Goal: Information Seeking & Learning: Compare options

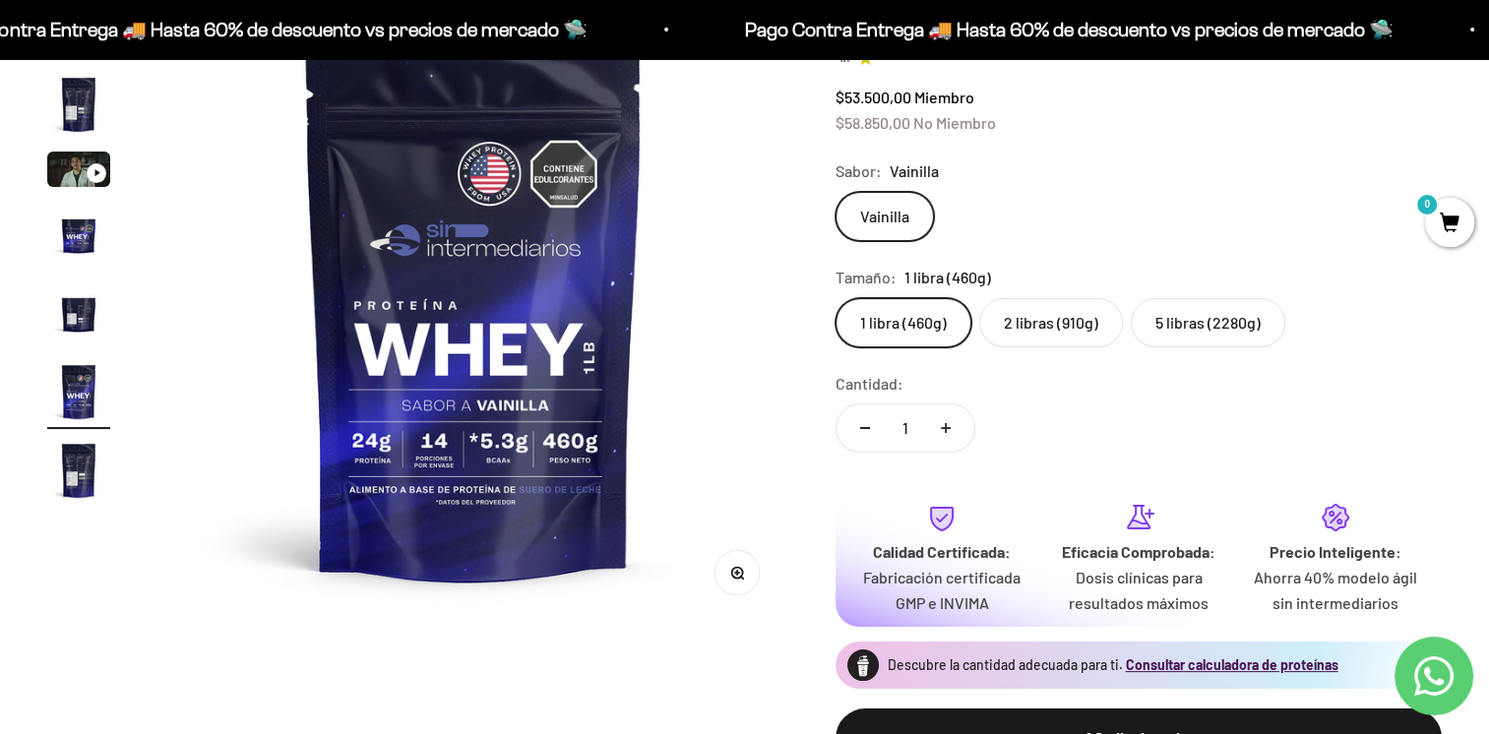
scroll to position [295, 0]
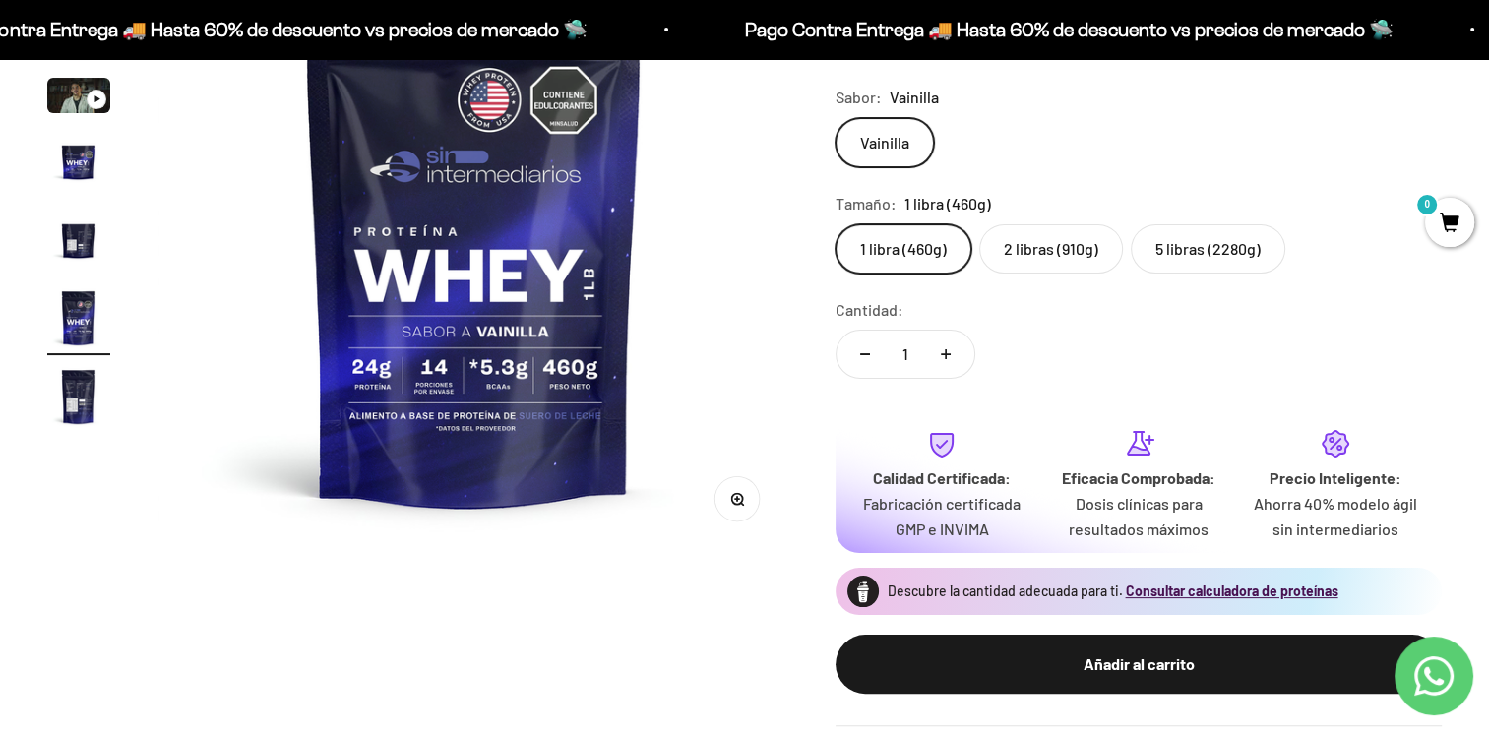
click at [71, 407] on img "Ir al artículo 7" at bounding box center [78, 396] width 63 height 63
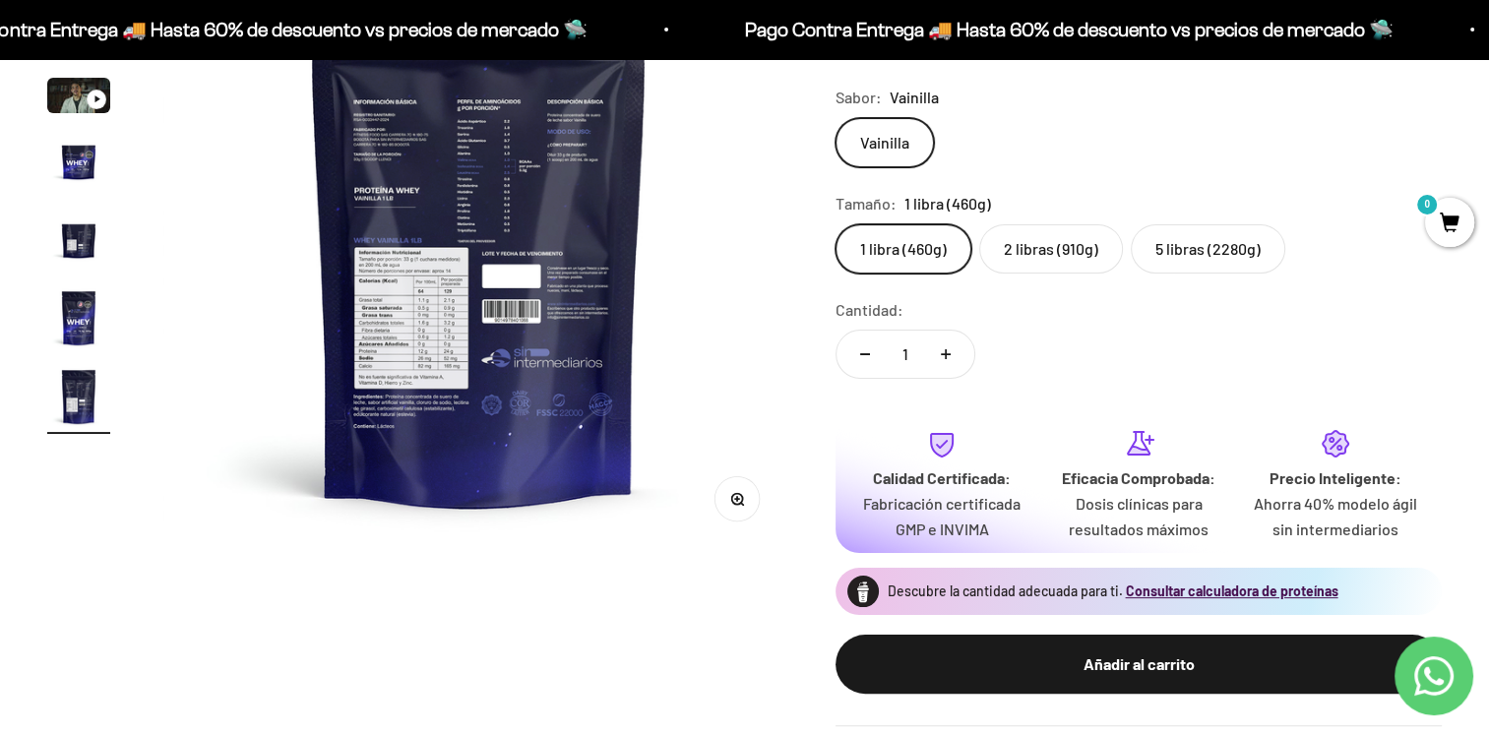
scroll to position [0, 3924]
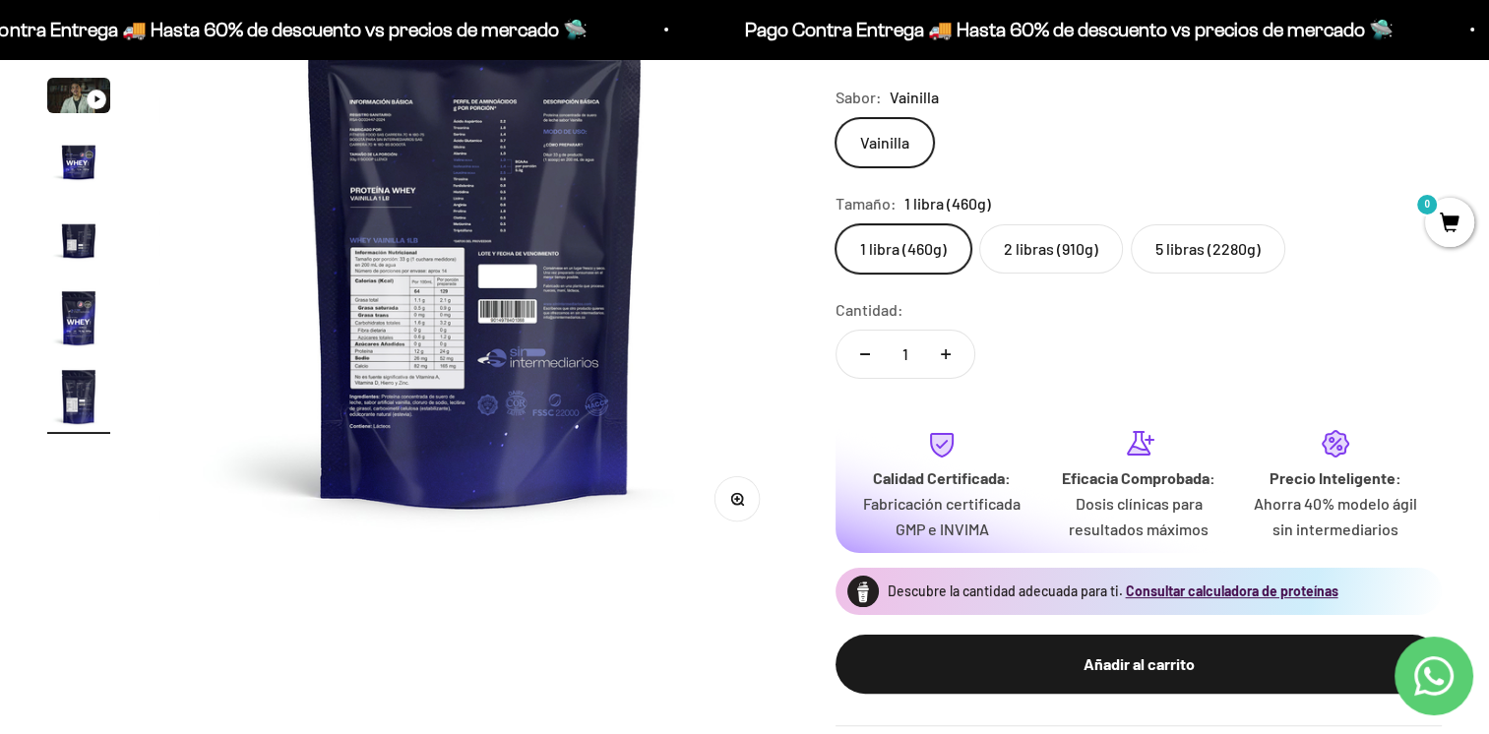
click at [723, 503] on button "Zoom" at bounding box center [737, 499] width 44 height 44
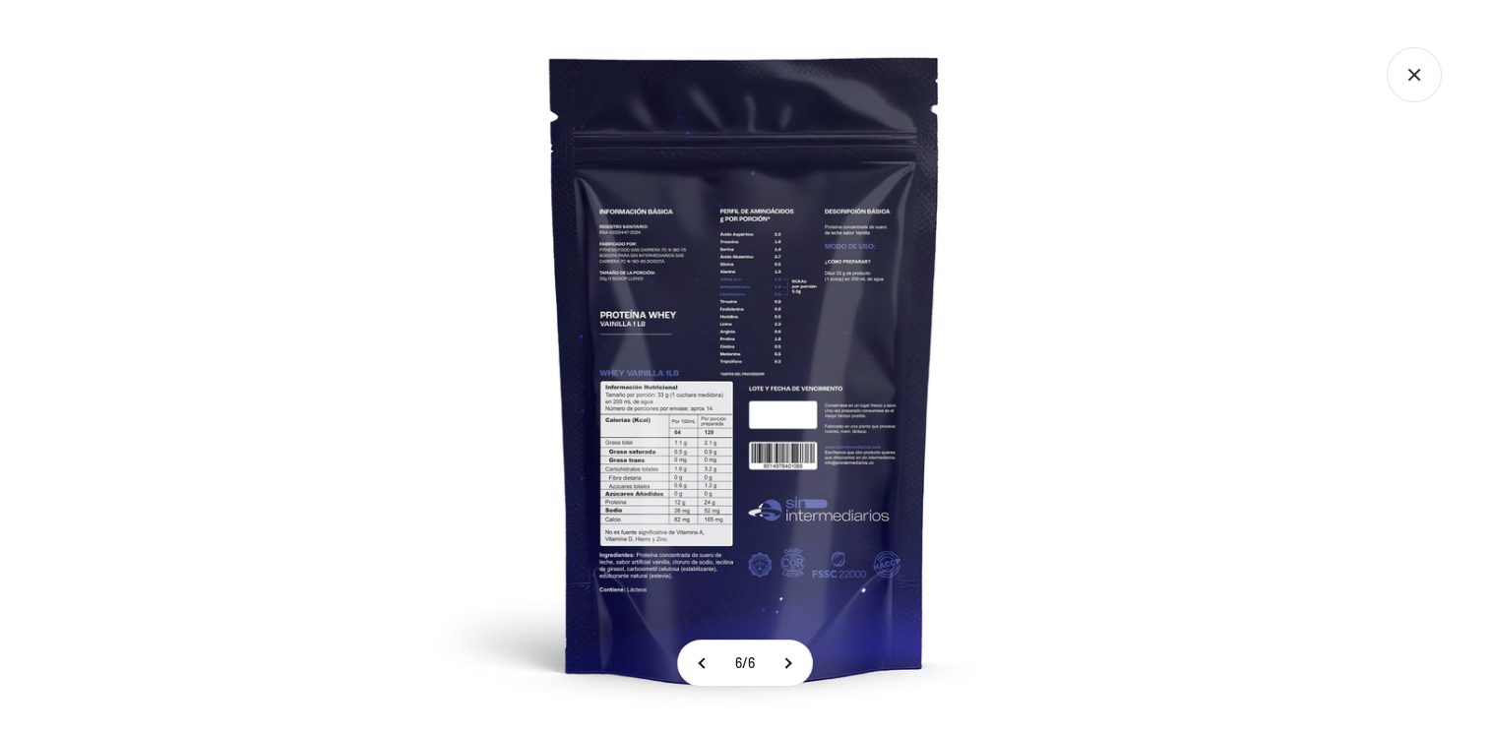
click at [708, 486] on img at bounding box center [745, 367] width 734 height 734
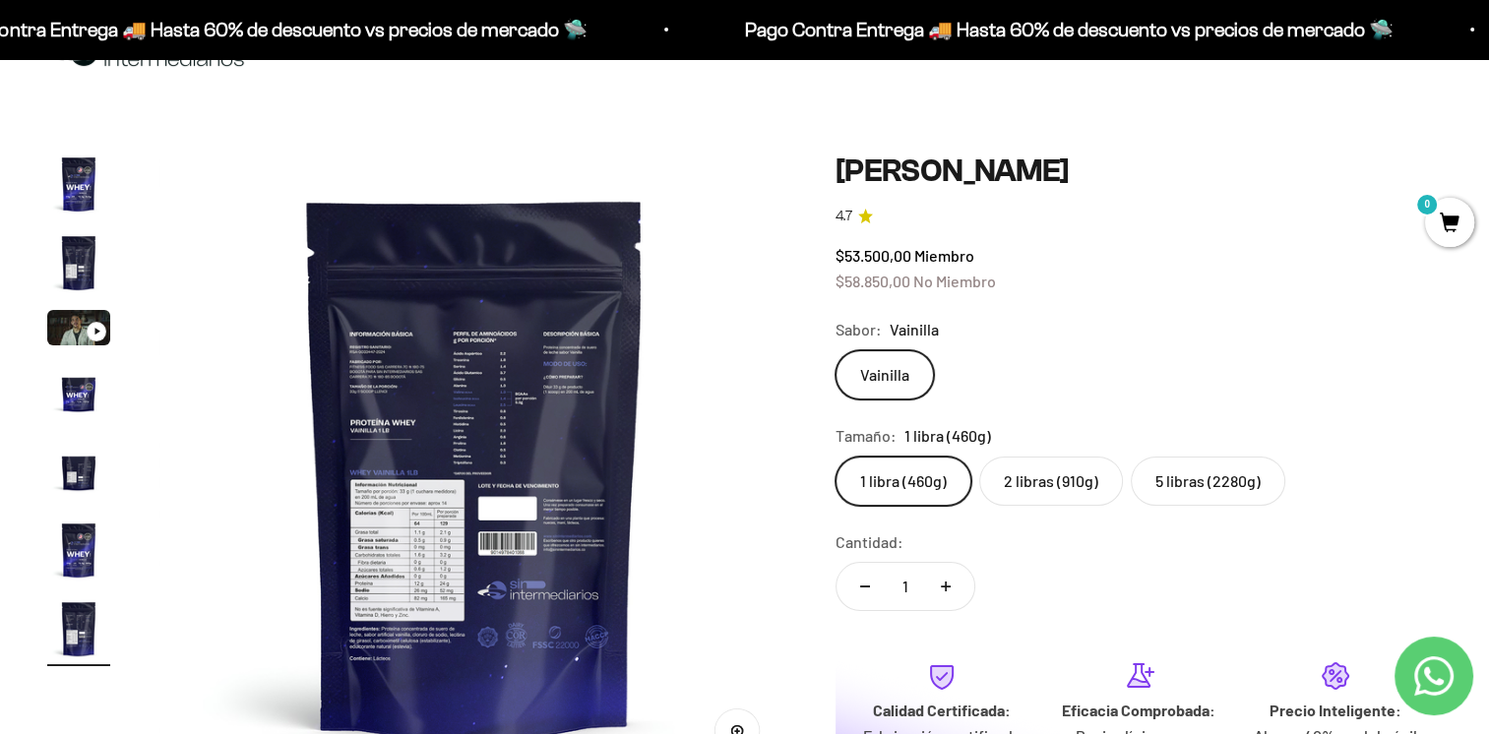
scroll to position [98, 0]
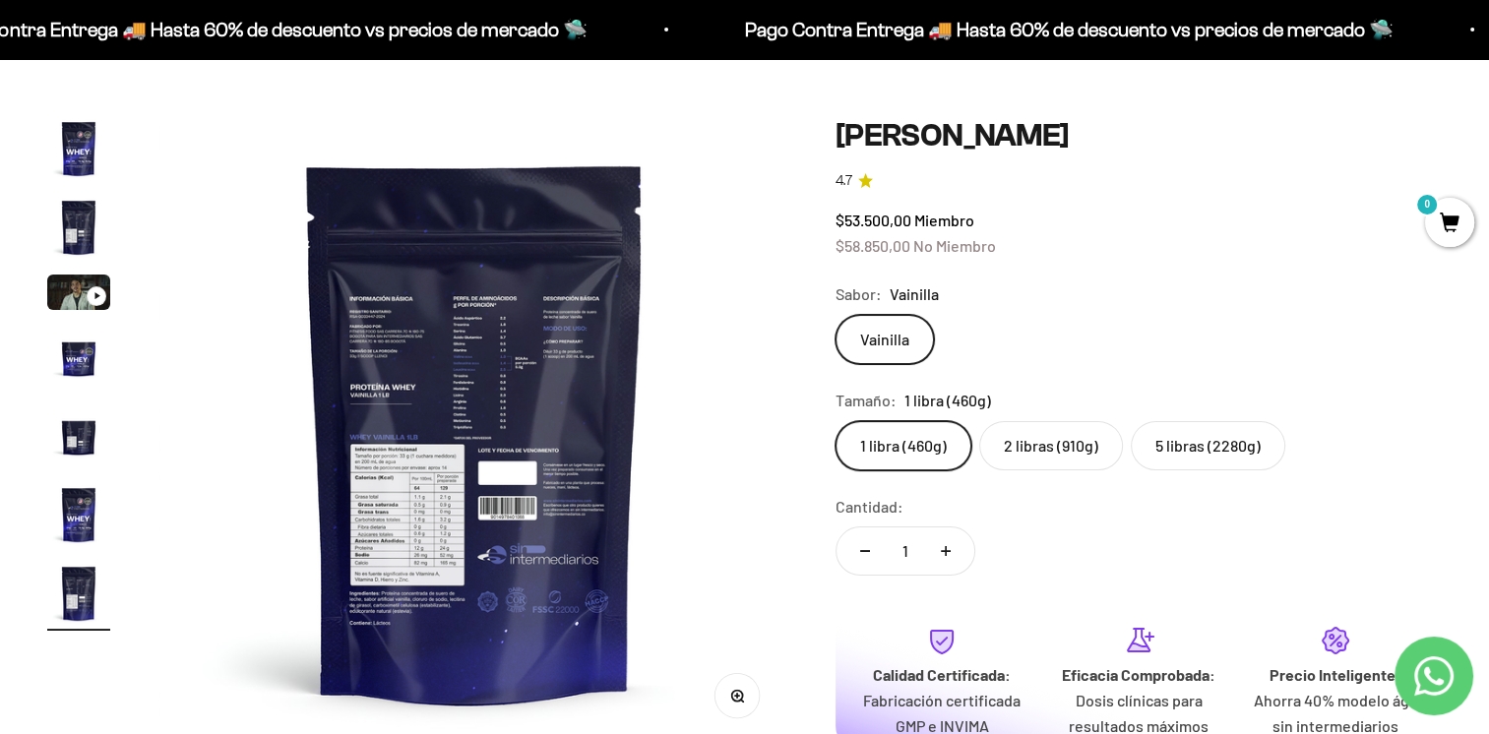
click at [1014, 452] on label "2 libras (910g)" at bounding box center [1051, 445] width 144 height 49
click at [835, 421] on input "2 libras (910g)" at bounding box center [834, 420] width 1 height 1
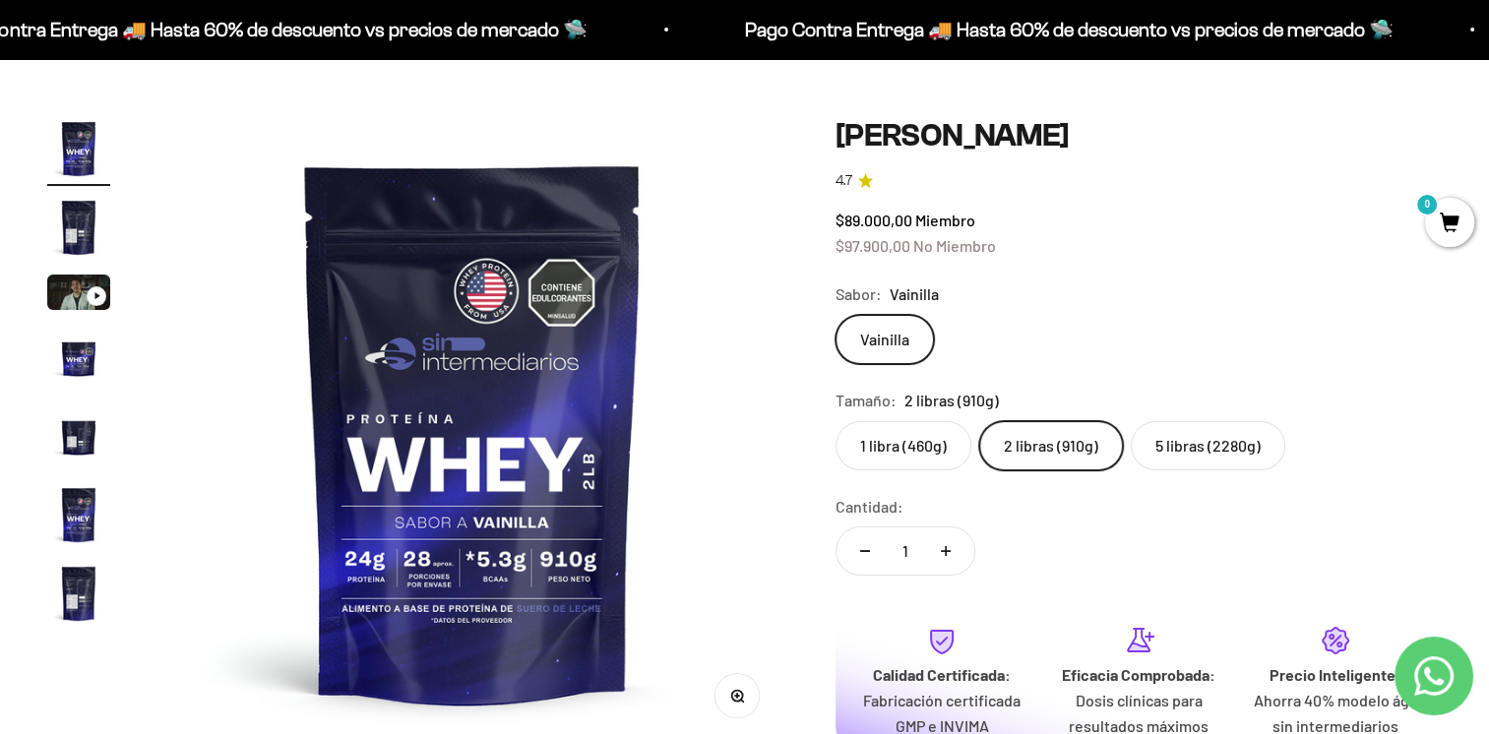
click at [1187, 455] on label "5 libras (2280g)" at bounding box center [1208, 445] width 154 height 49
click at [835, 421] on input "5 libras (2280g)" at bounding box center [834, 420] width 1 height 1
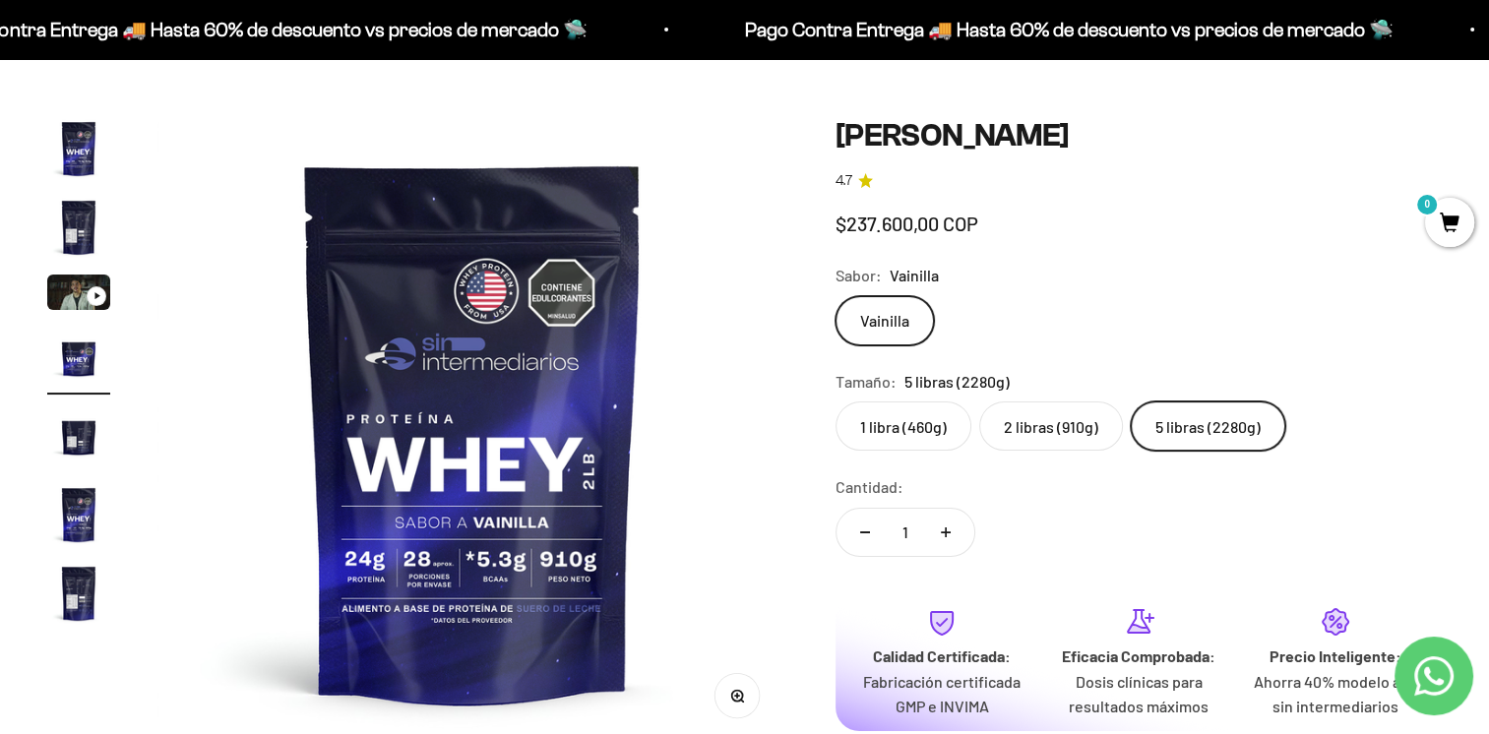
scroll to position [0, 1962]
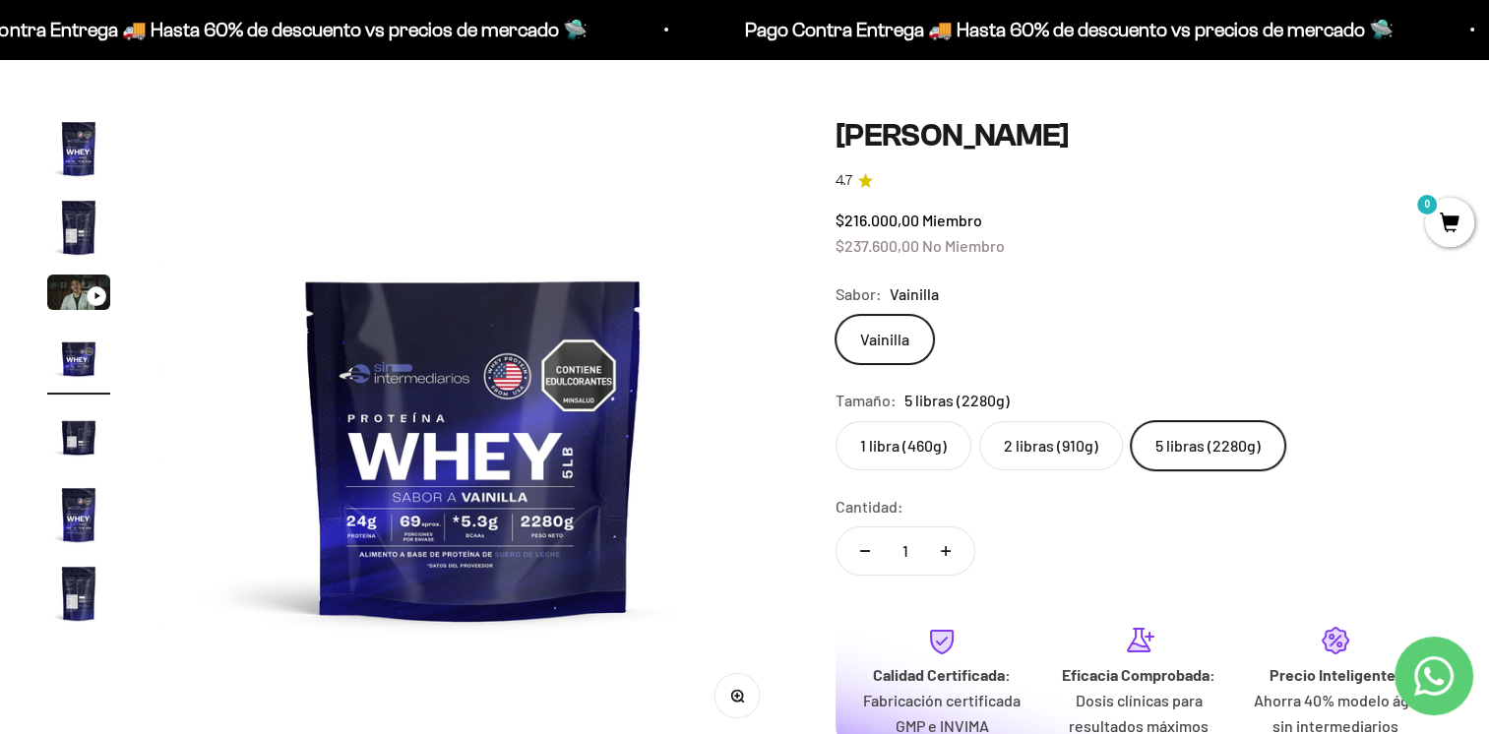
click at [453, 477] on img at bounding box center [473, 432] width 631 height 631
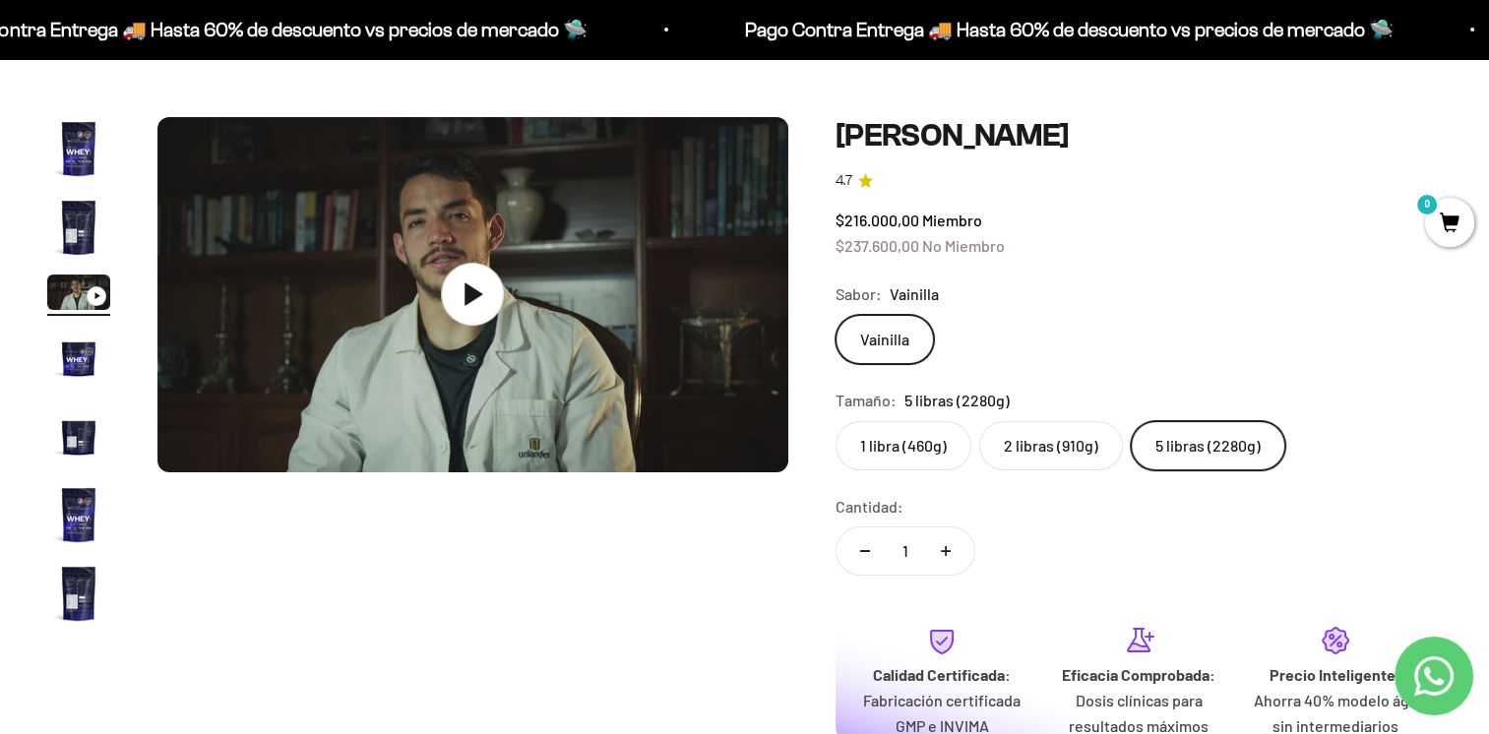
scroll to position [0, 1308]
click at [76, 357] on img "Ir al artículo 4" at bounding box center [78, 357] width 63 height 63
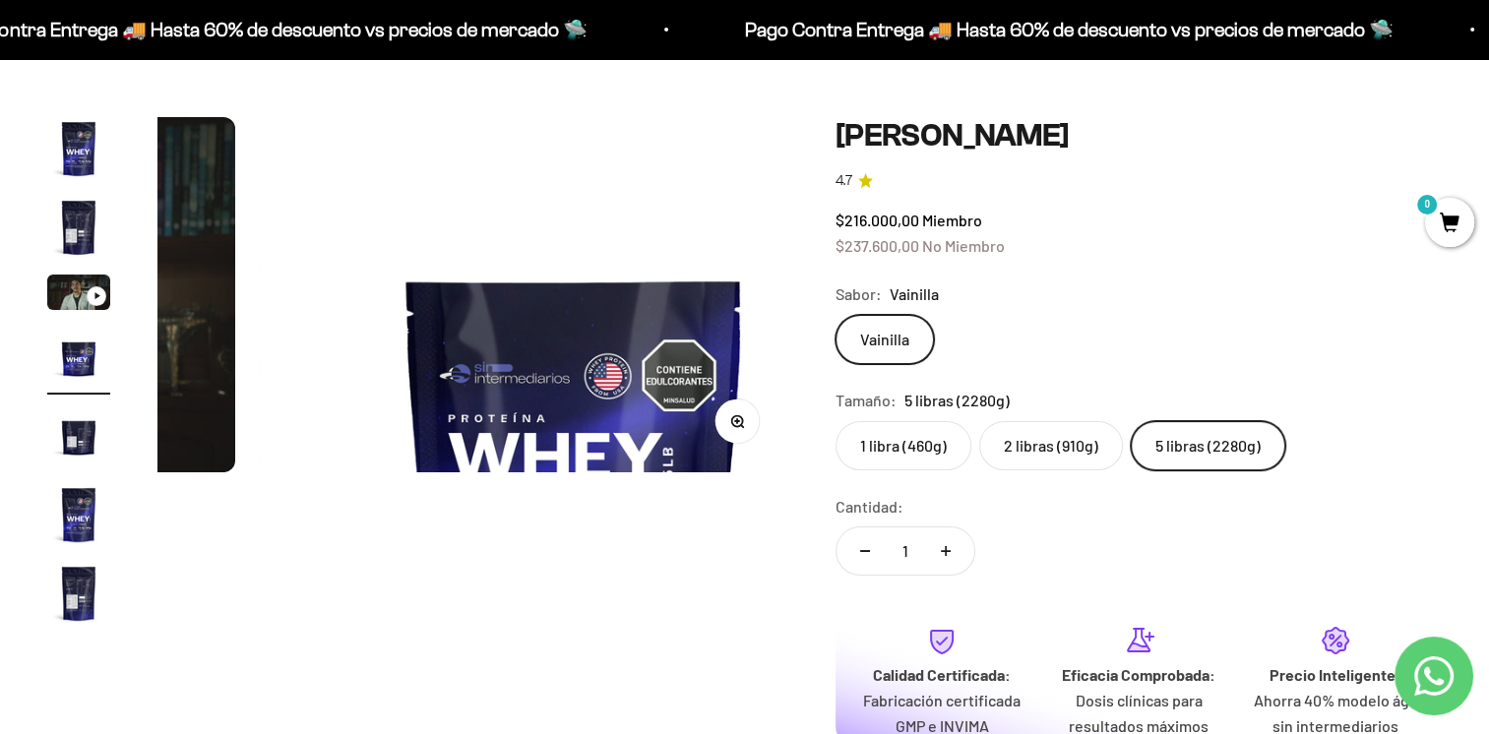
scroll to position [0, 1962]
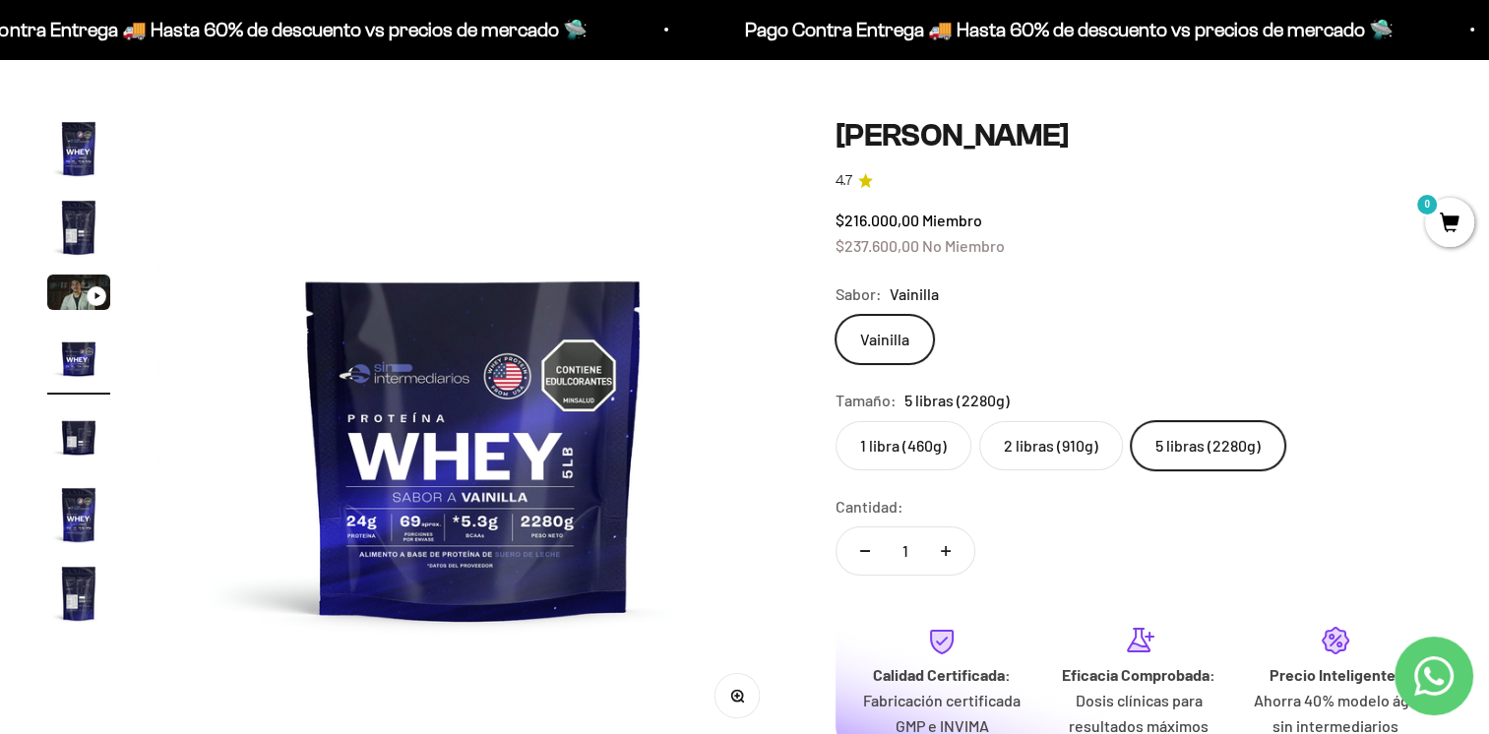
click at [1053, 448] on label "2 libras (910g)" at bounding box center [1051, 445] width 144 height 49
click at [835, 421] on input "2 libras (910g)" at bounding box center [834, 420] width 1 height 1
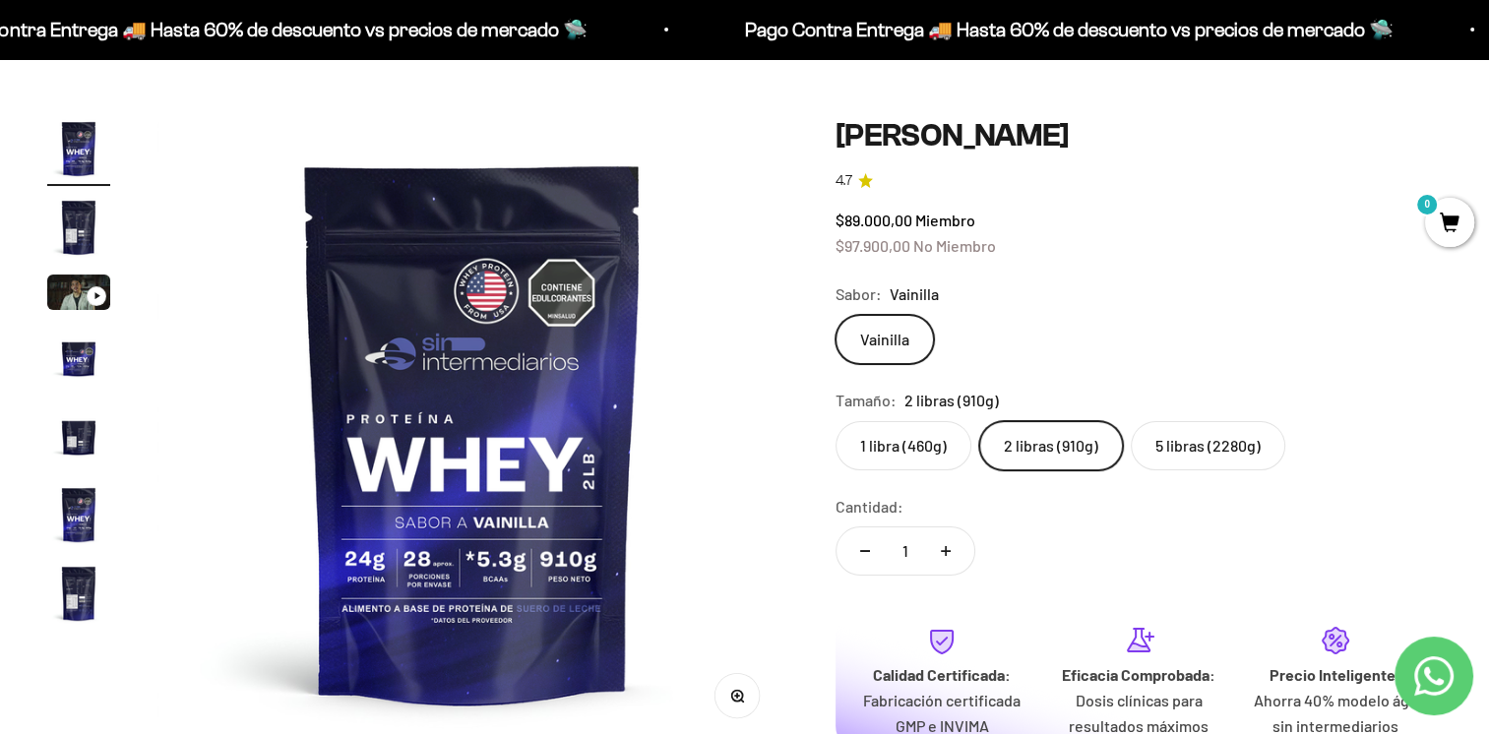
click at [67, 594] on img "Ir al artículo 7" at bounding box center [78, 593] width 63 height 63
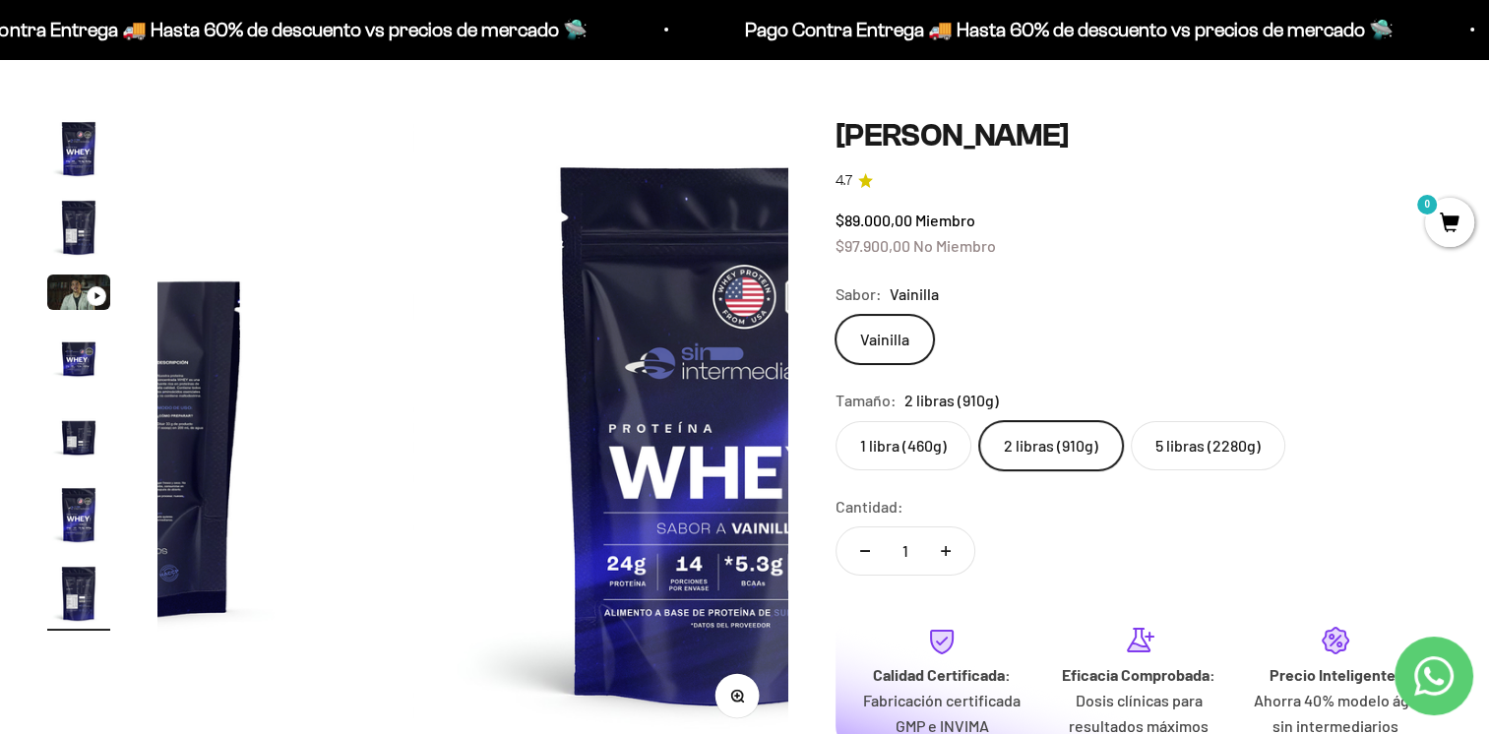
scroll to position [0, 3924]
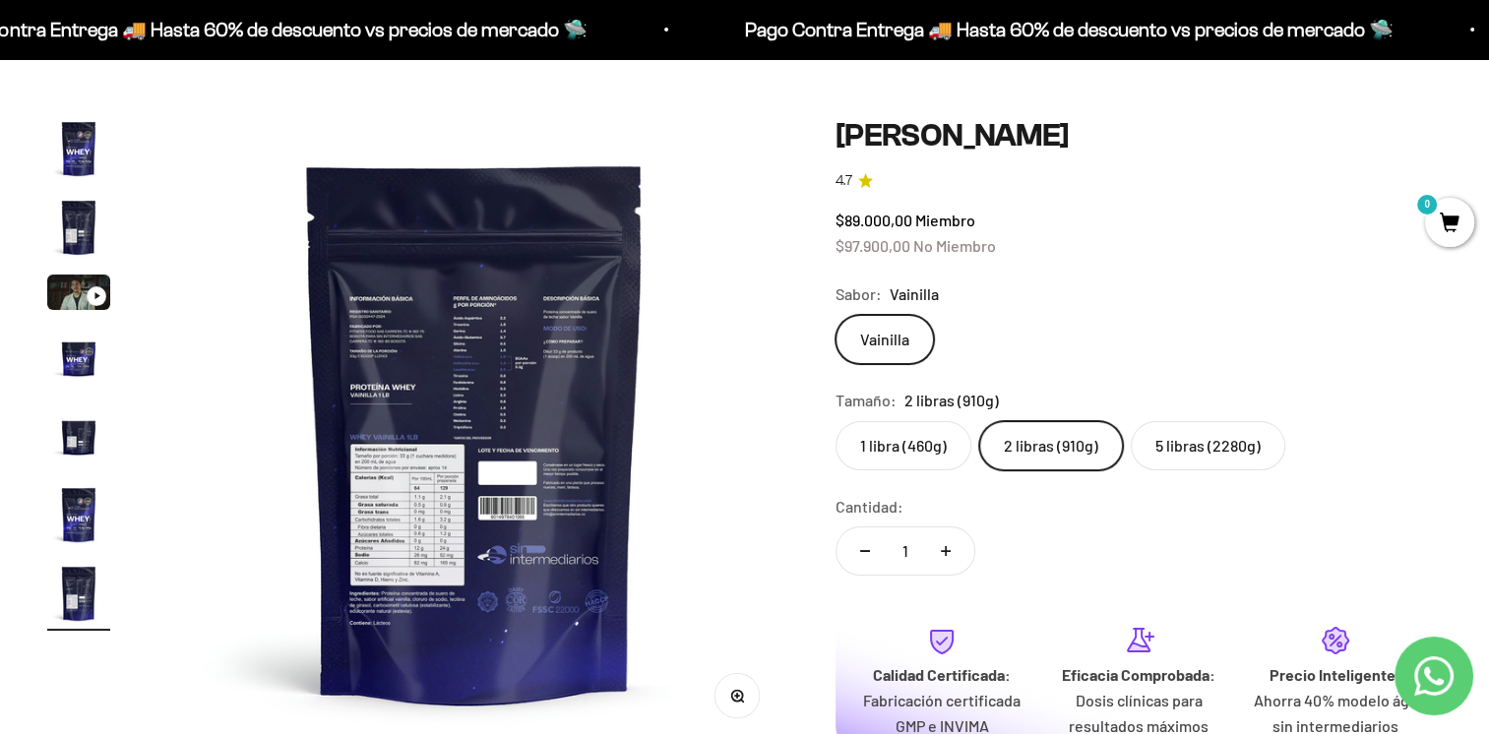
click at [504, 452] on img at bounding box center [474, 432] width 631 height 631
click at [735, 697] on icon "button" at bounding box center [737, 697] width 14 height 14
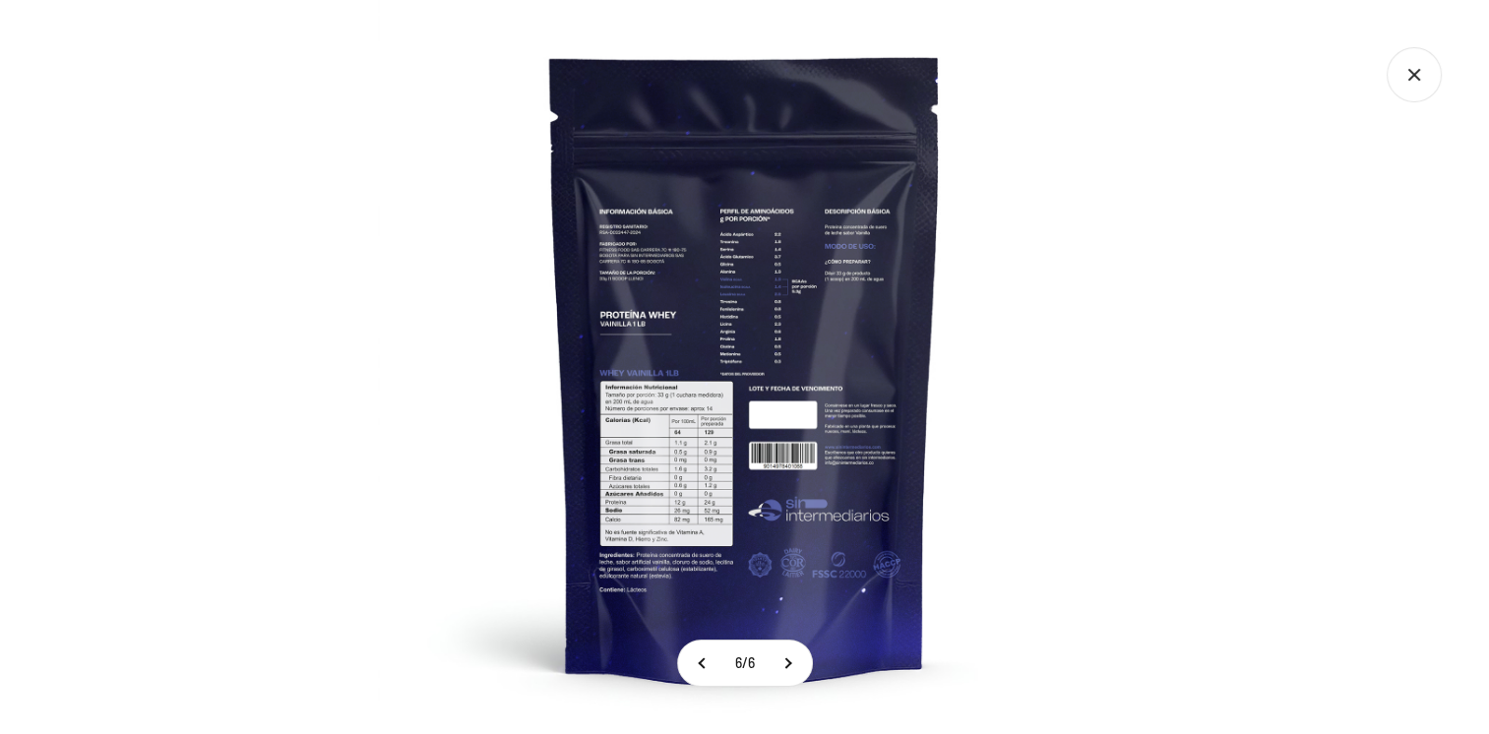
click at [689, 485] on img at bounding box center [745, 367] width 734 height 734
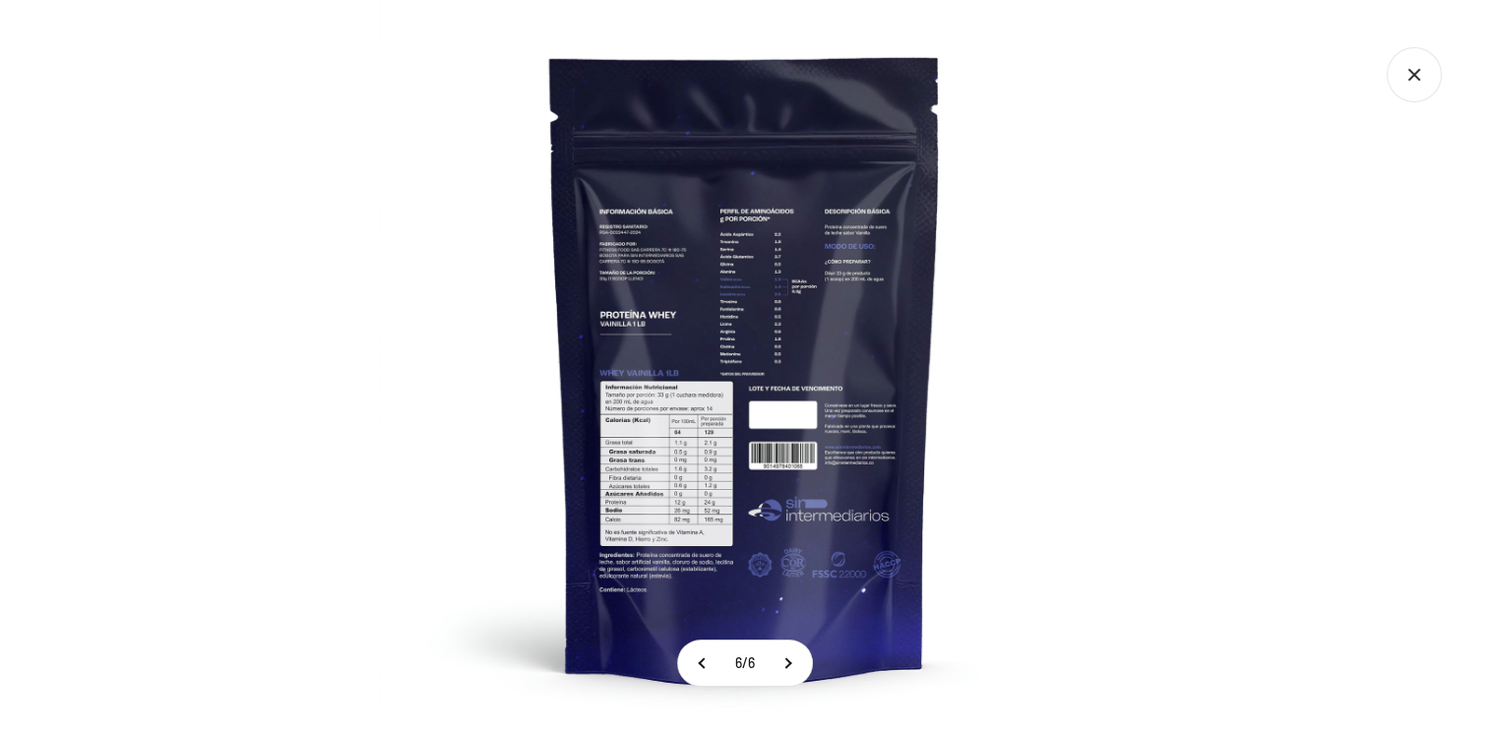
click at [1400, 81] on icon "Cerrar galería" at bounding box center [1413, 74] width 55 height 55
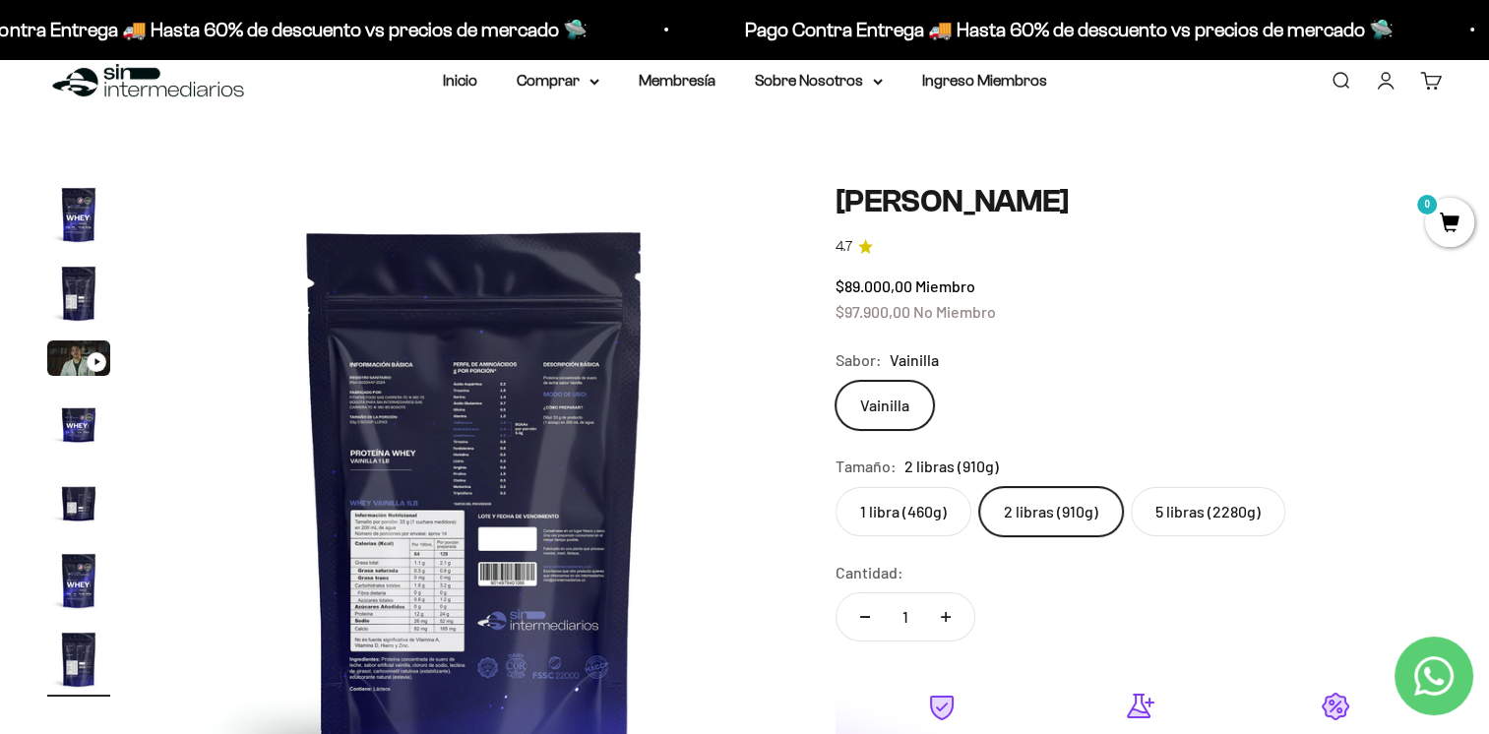
scroll to position [0, 0]
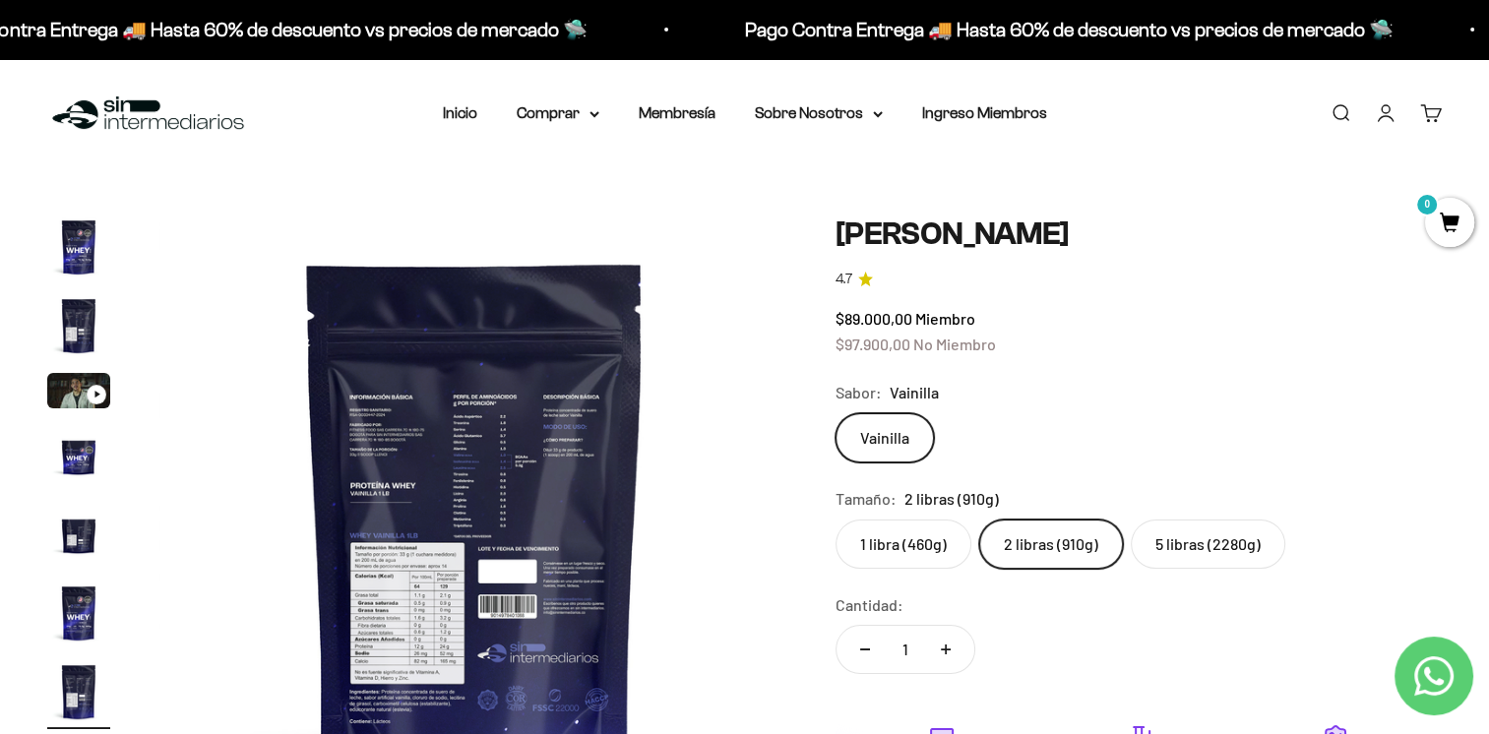
click at [154, 122] on img at bounding box center [148, 113] width 202 height 42
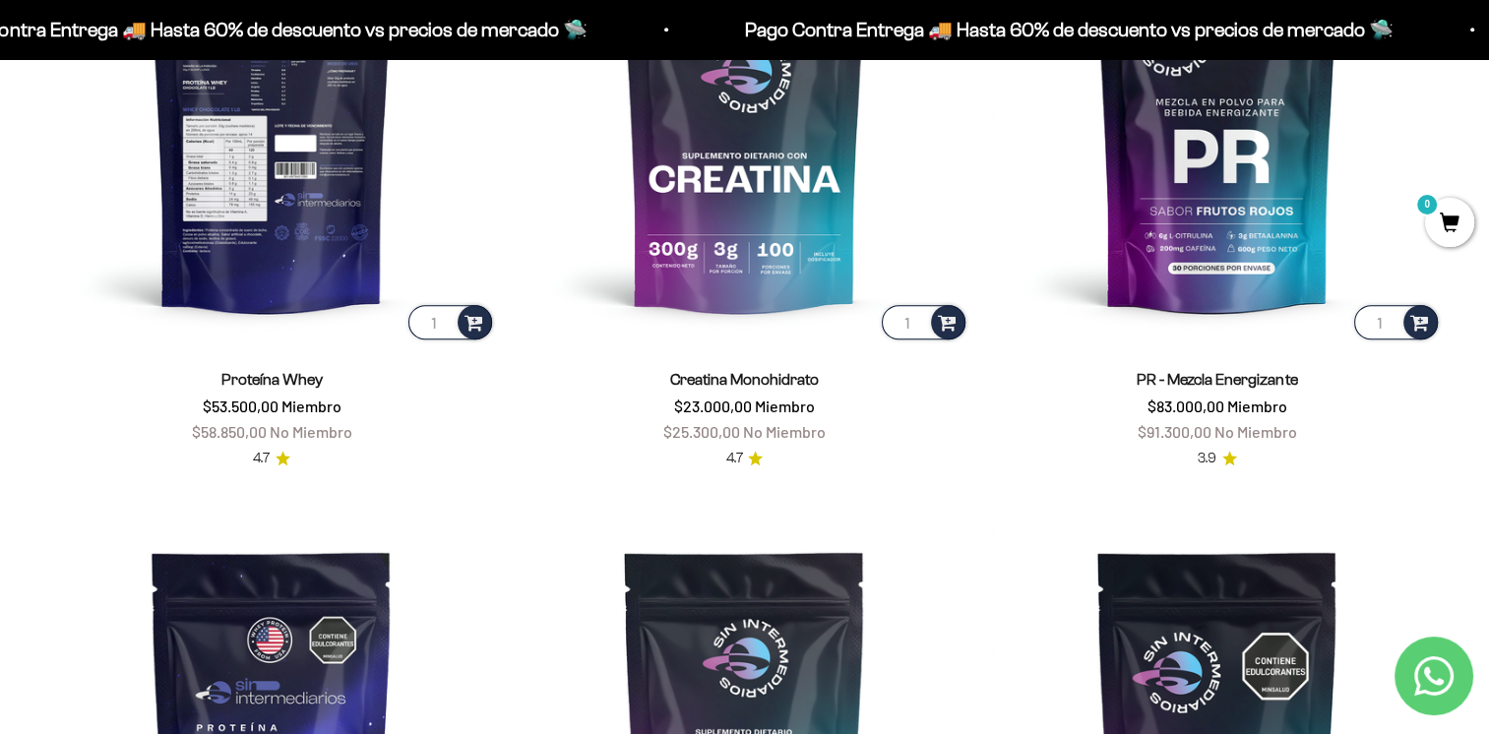
scroll to position [984, 0]
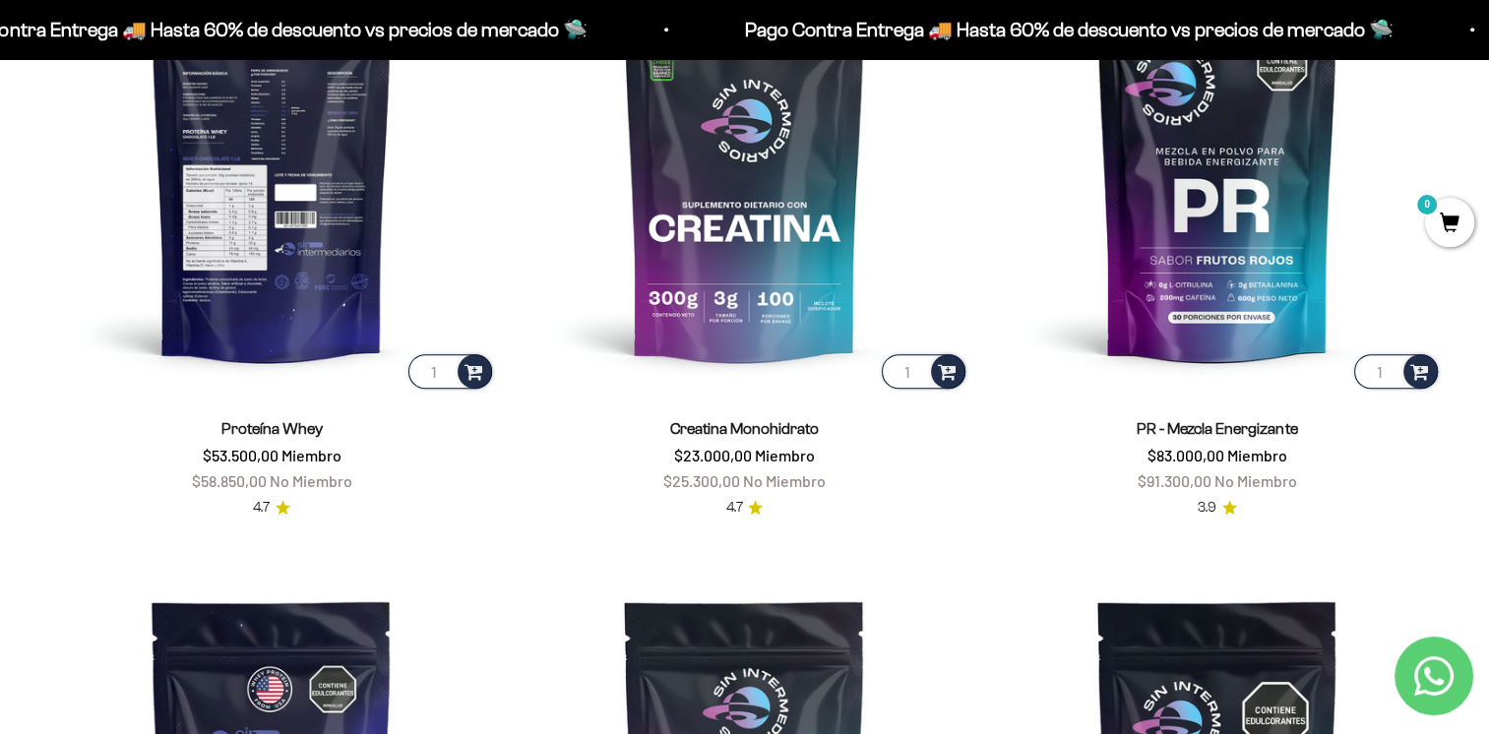
click at [287, 214] on img at bounding box center [271, 168] width 449 height 449
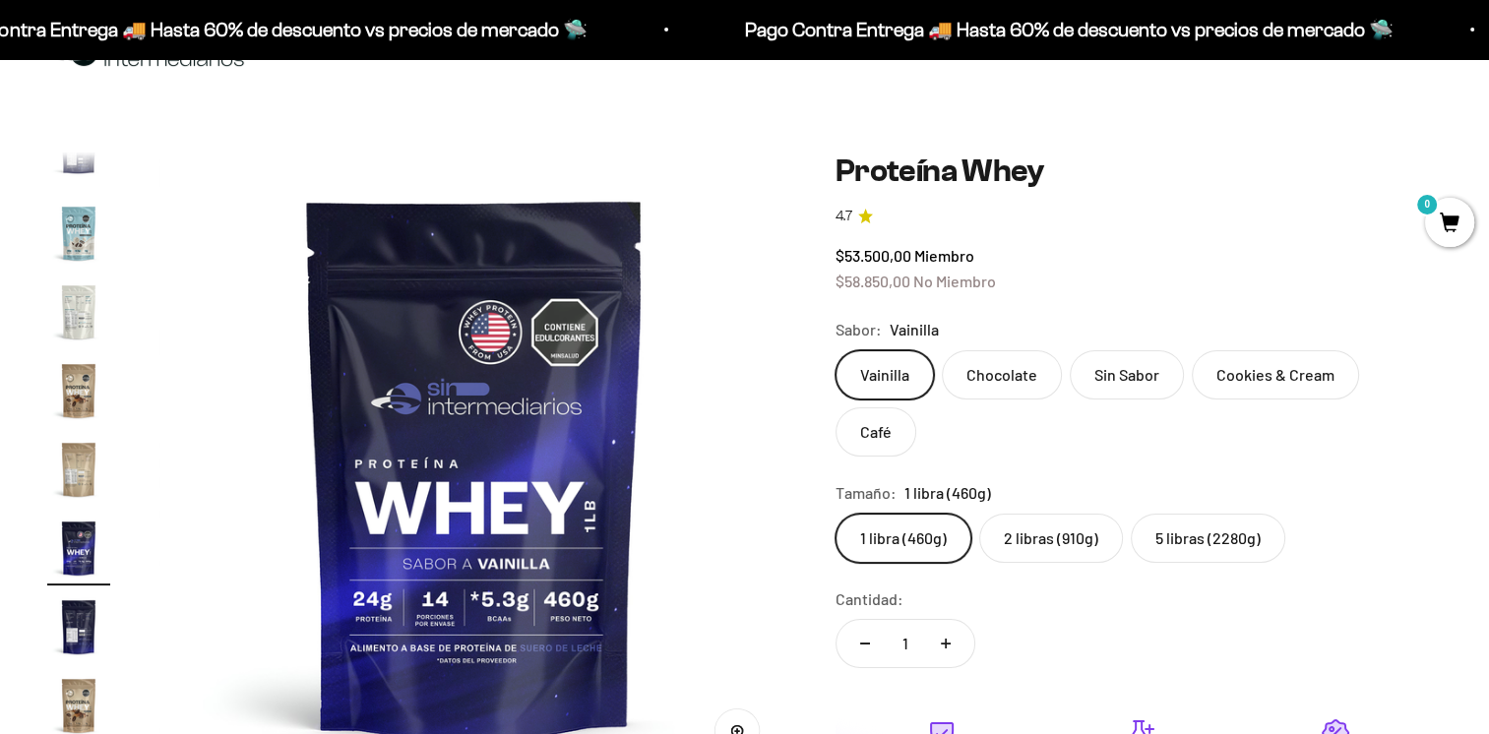
scroll to position [98, 0]
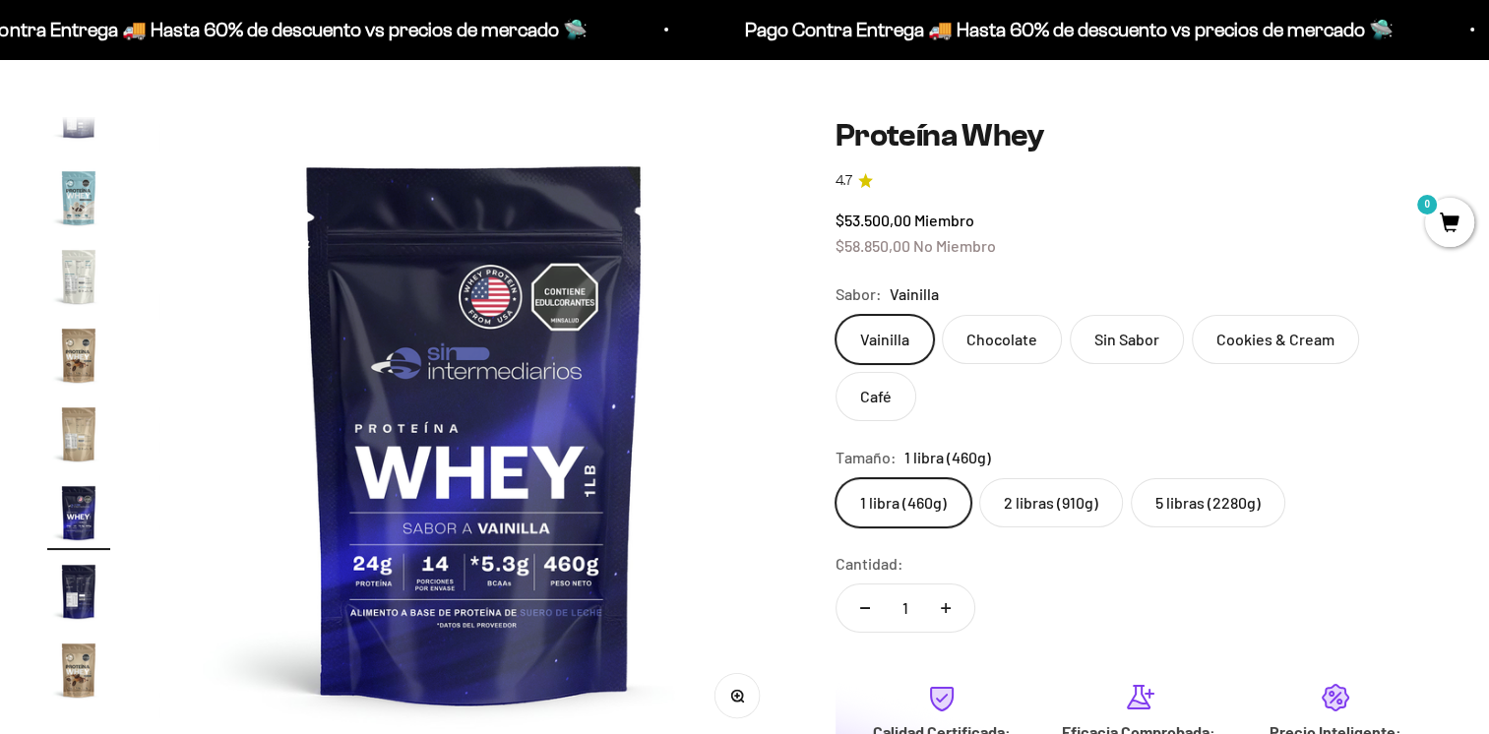
click at [1058, 506] on label "2 libras (910g)" at bounding box center [1051, 502] width 144 height 49
click at [835, 478] on input "2 libras (910g)" at bounding box center [834, 477] width 1 height 1
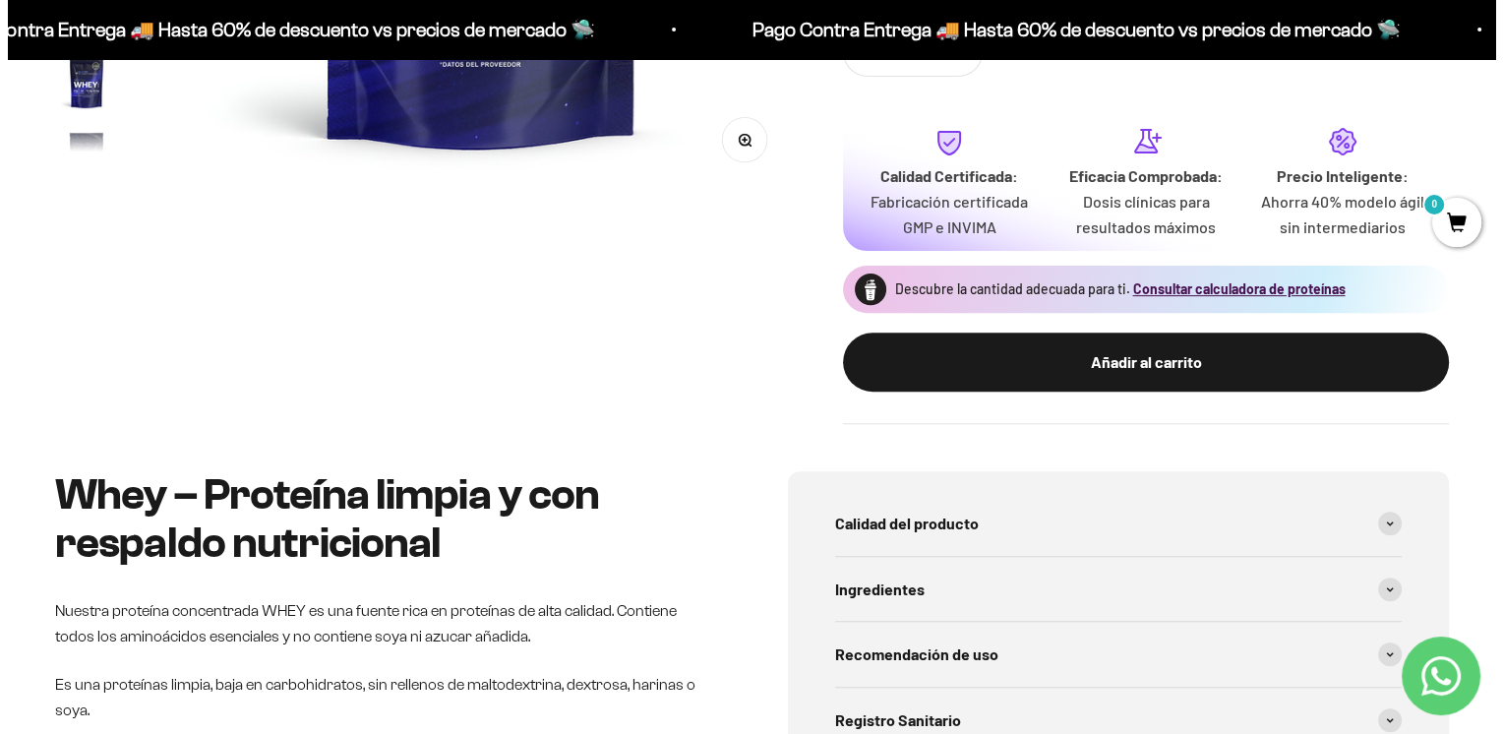
scroll to position [689, 0]
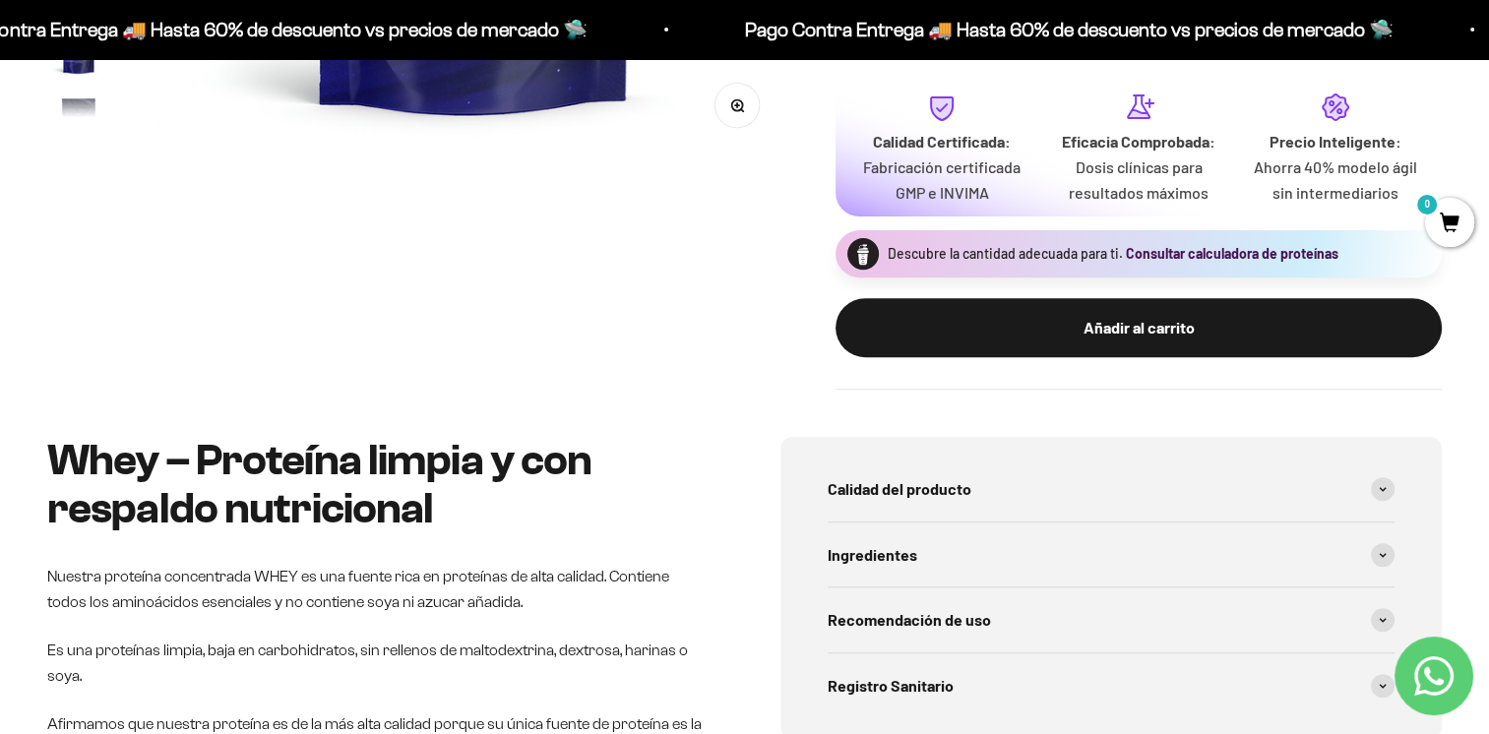
click at [1188, 255] on button "Consultar calculadora de proteínas" at bounding box center [1231, 254] width 213 height 20
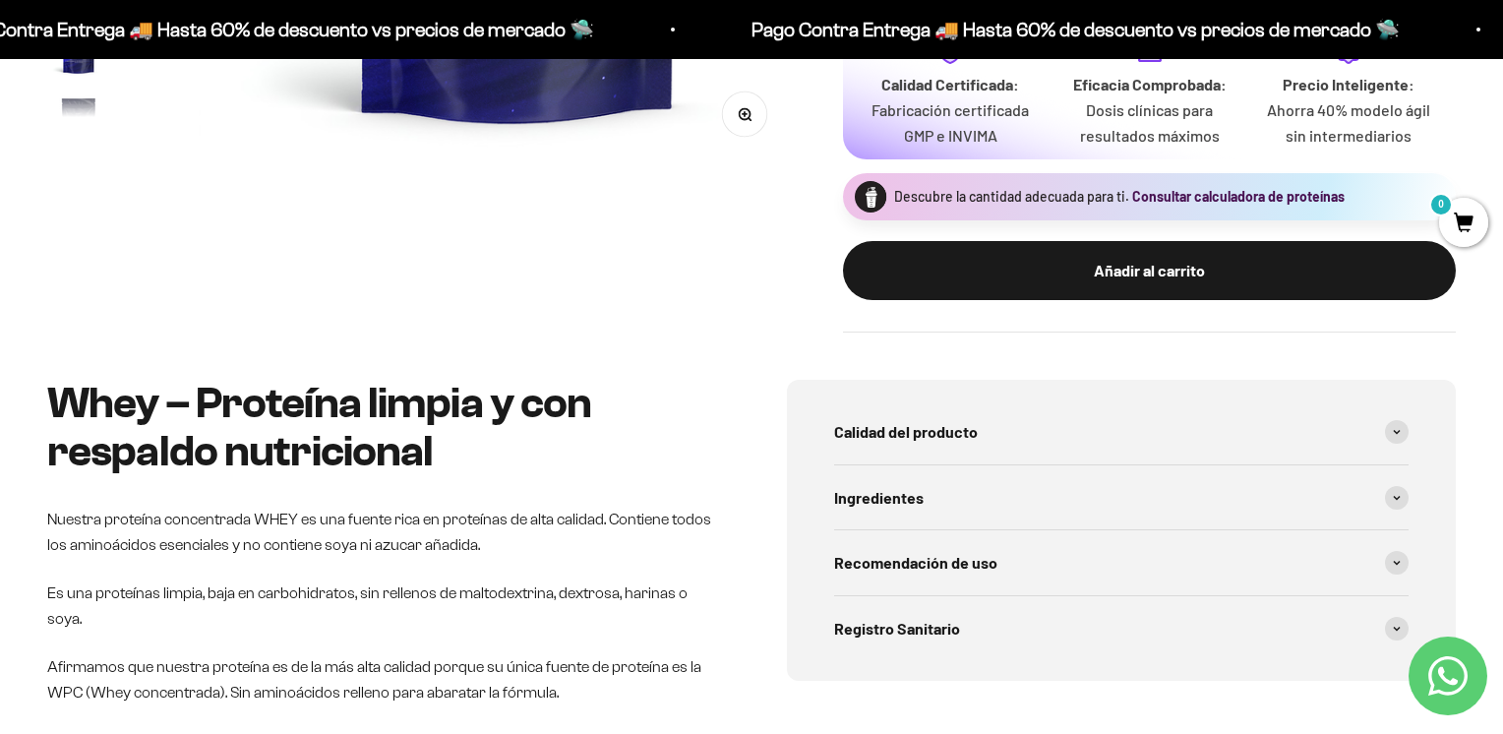
scroll to position [0, 3312]
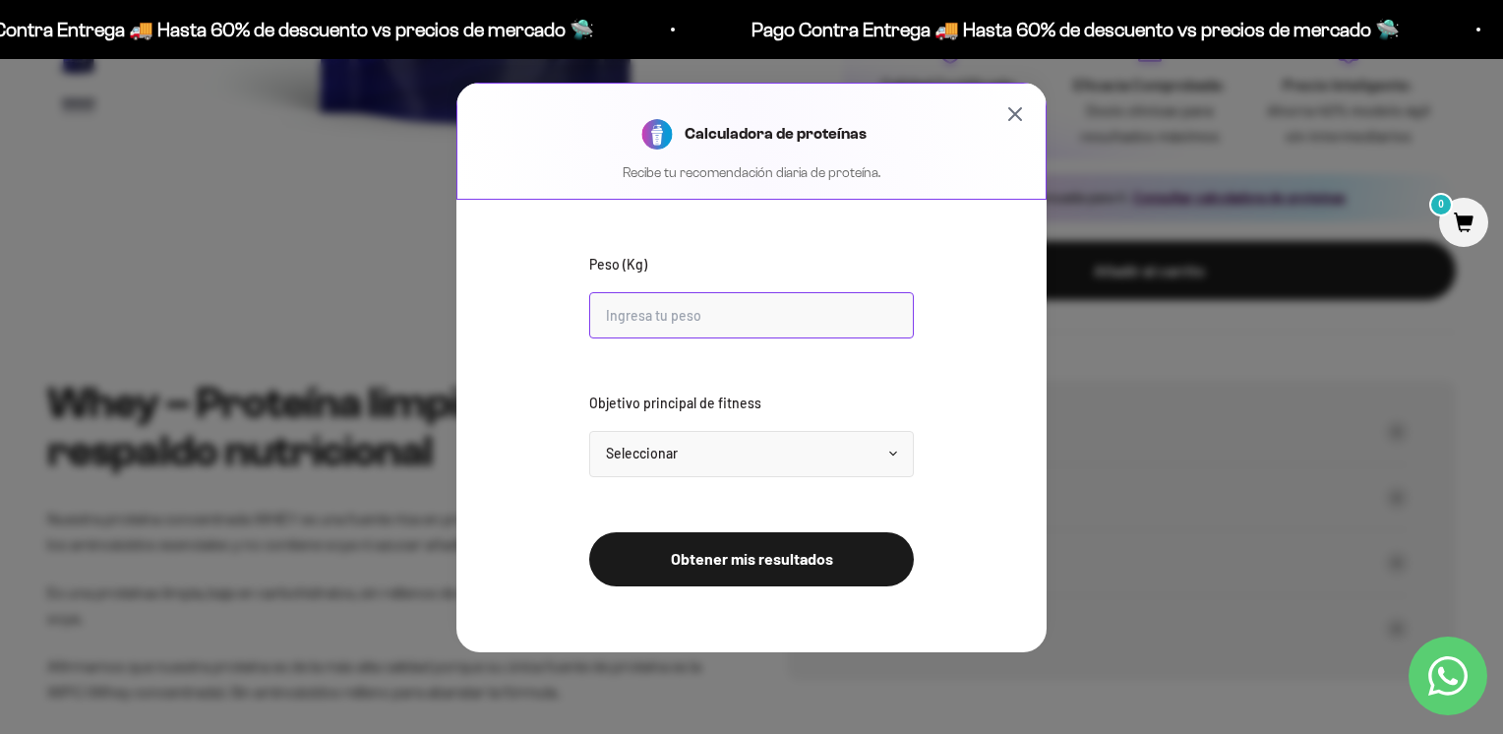
click at [689, 318] on input "Peso (Kg)" at bounding box center [751, 315] width 325 height 46
type input "75"
click at [740, 459] on select "Seleccionar Mantener peso Perder grasa Ganar músculo" at bounding box center [751, 454] width 325 height 46
select select "lose"
click at [589, 431] on select "Seleccionar Mantener peso Perder grasa Ganar músculo" at bounding box center [751, 454] width 325 height 46
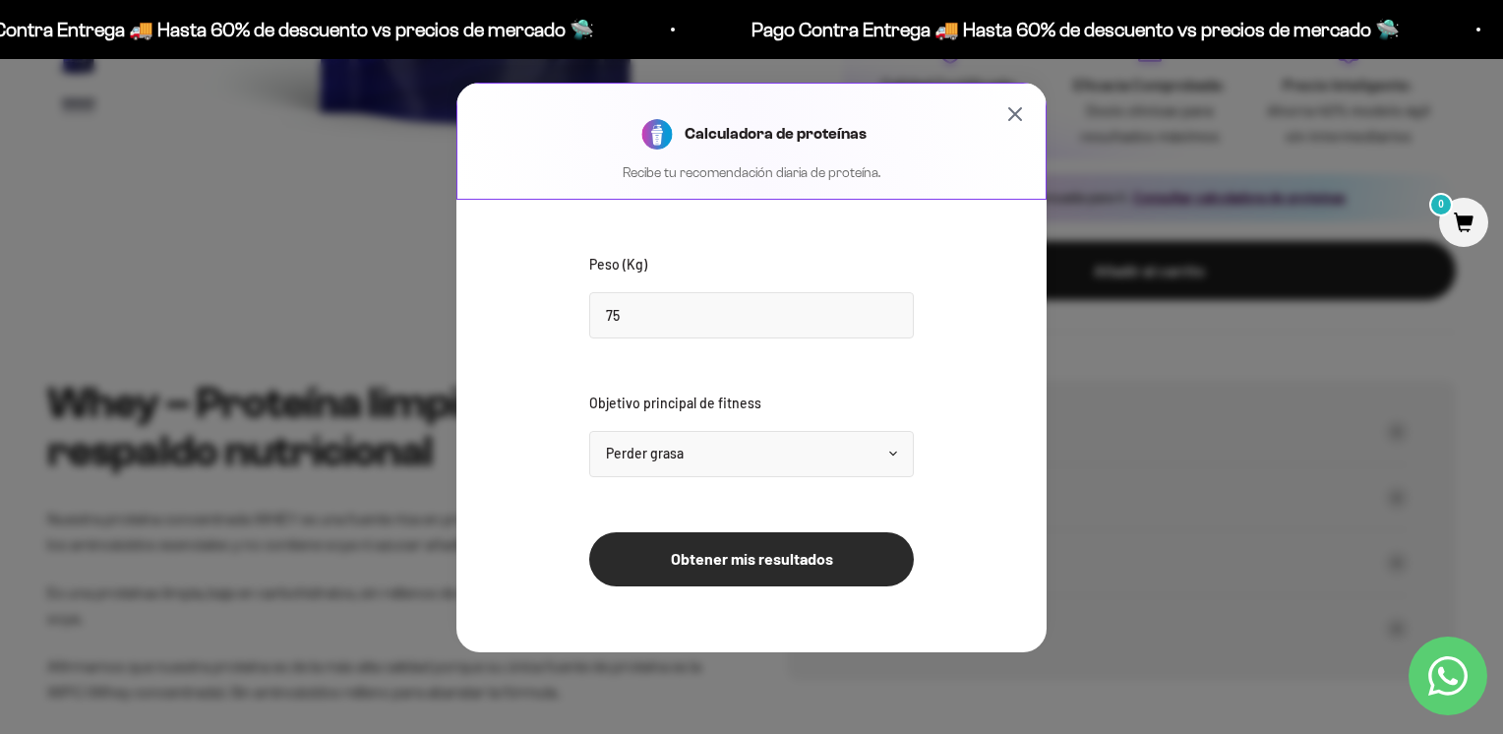
click at [773, 554] on button "Obtener mis resultados" at bounding box center [751, 559] width 325 height 54
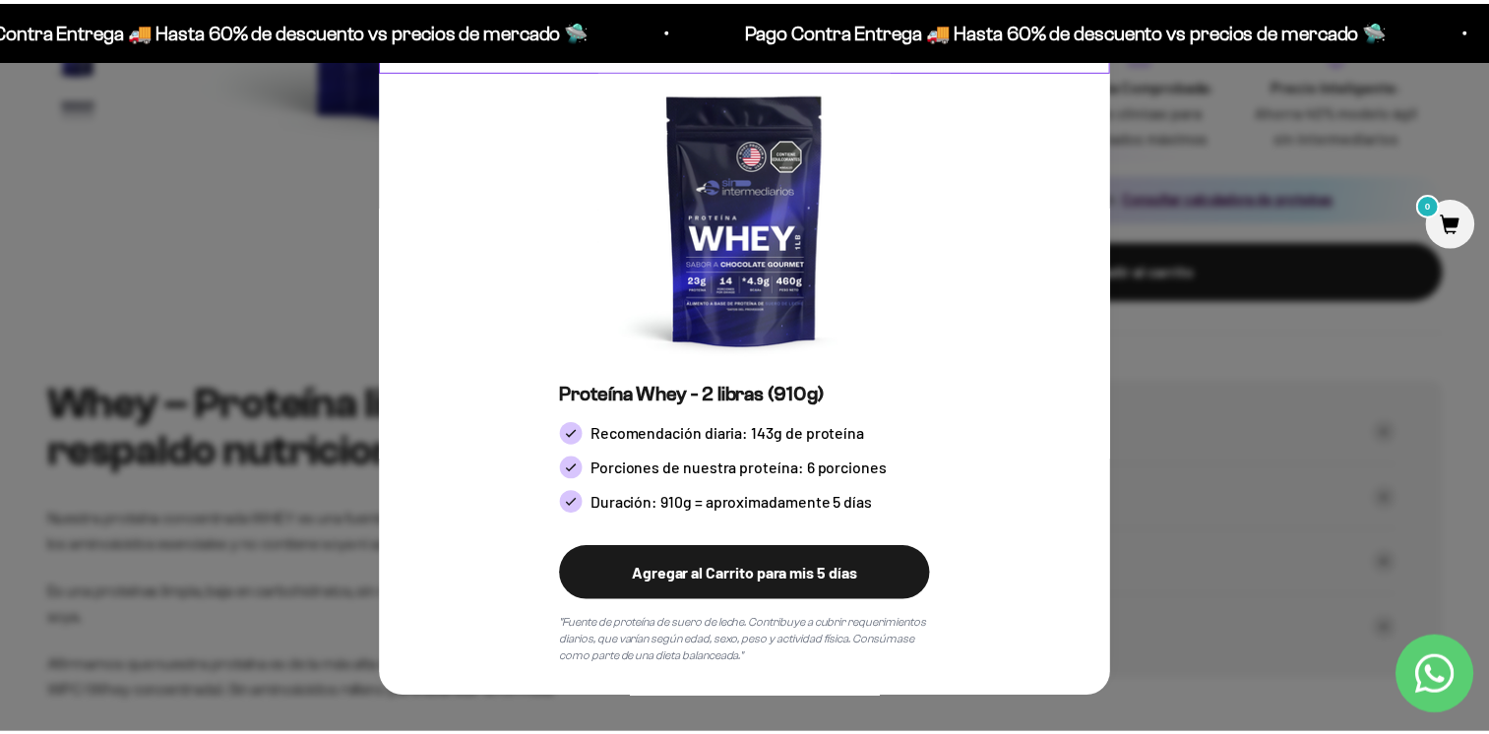
scroll to position [0, 0]
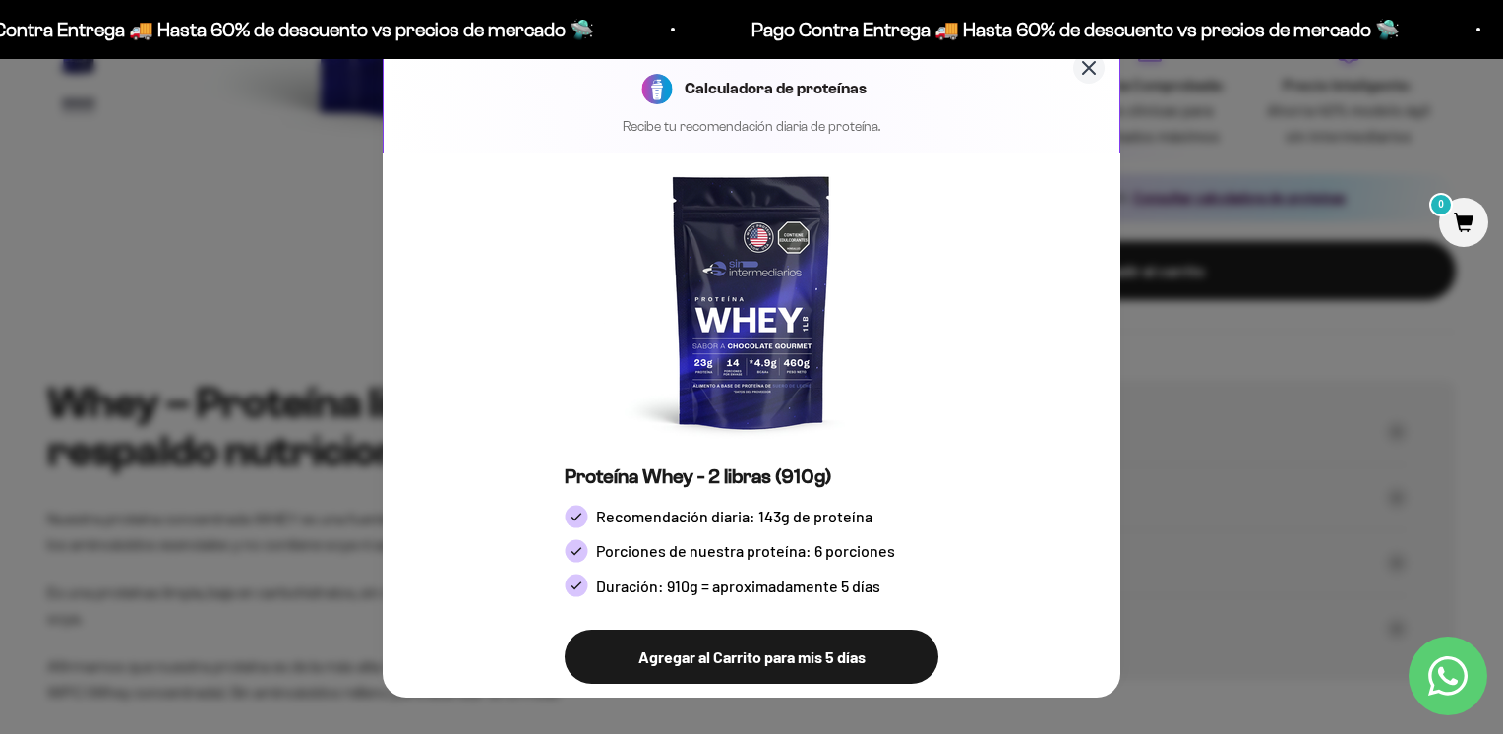
click at [1077, 65] on icon "Cerrar calculadora" at bounding box center [1089, 68] width 24 height 24
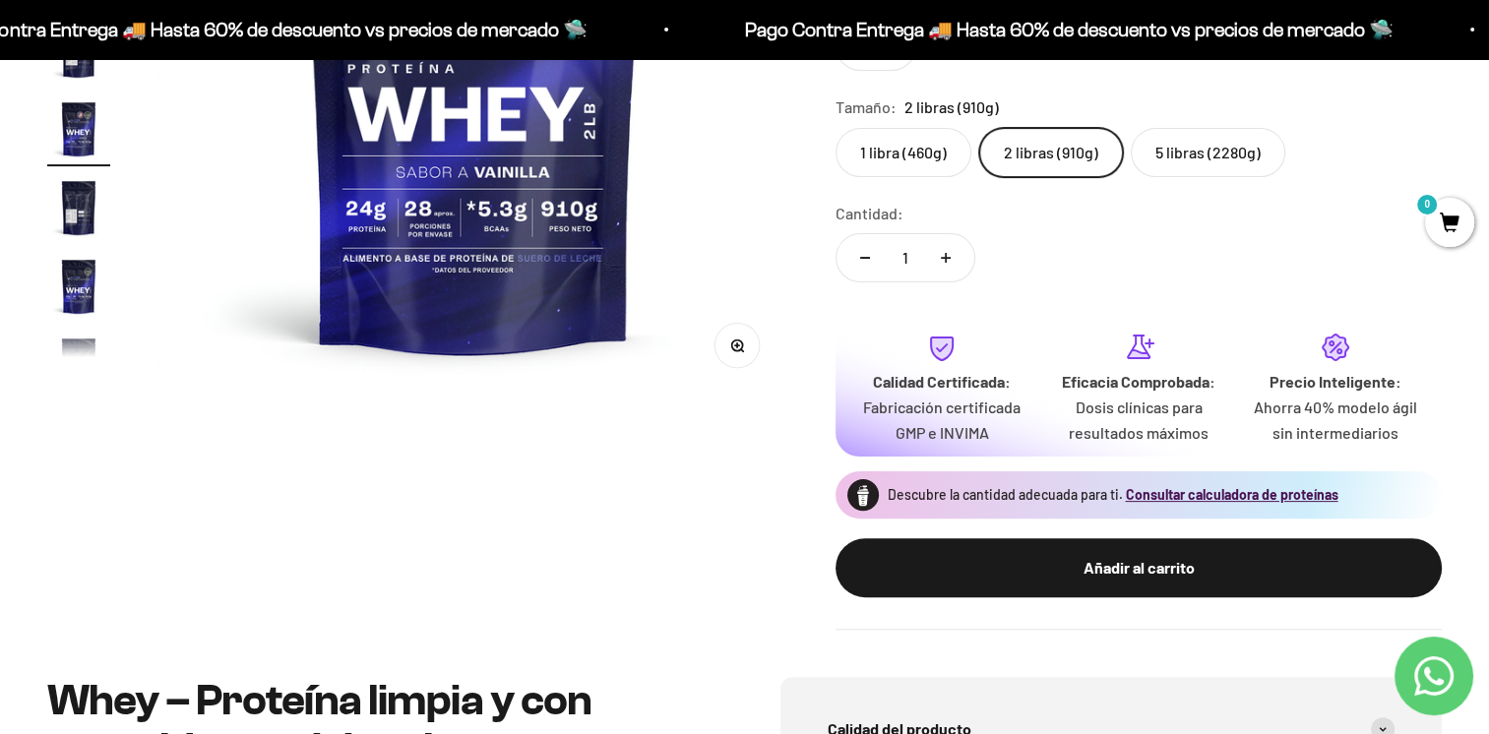
scroll to position [295, 0]
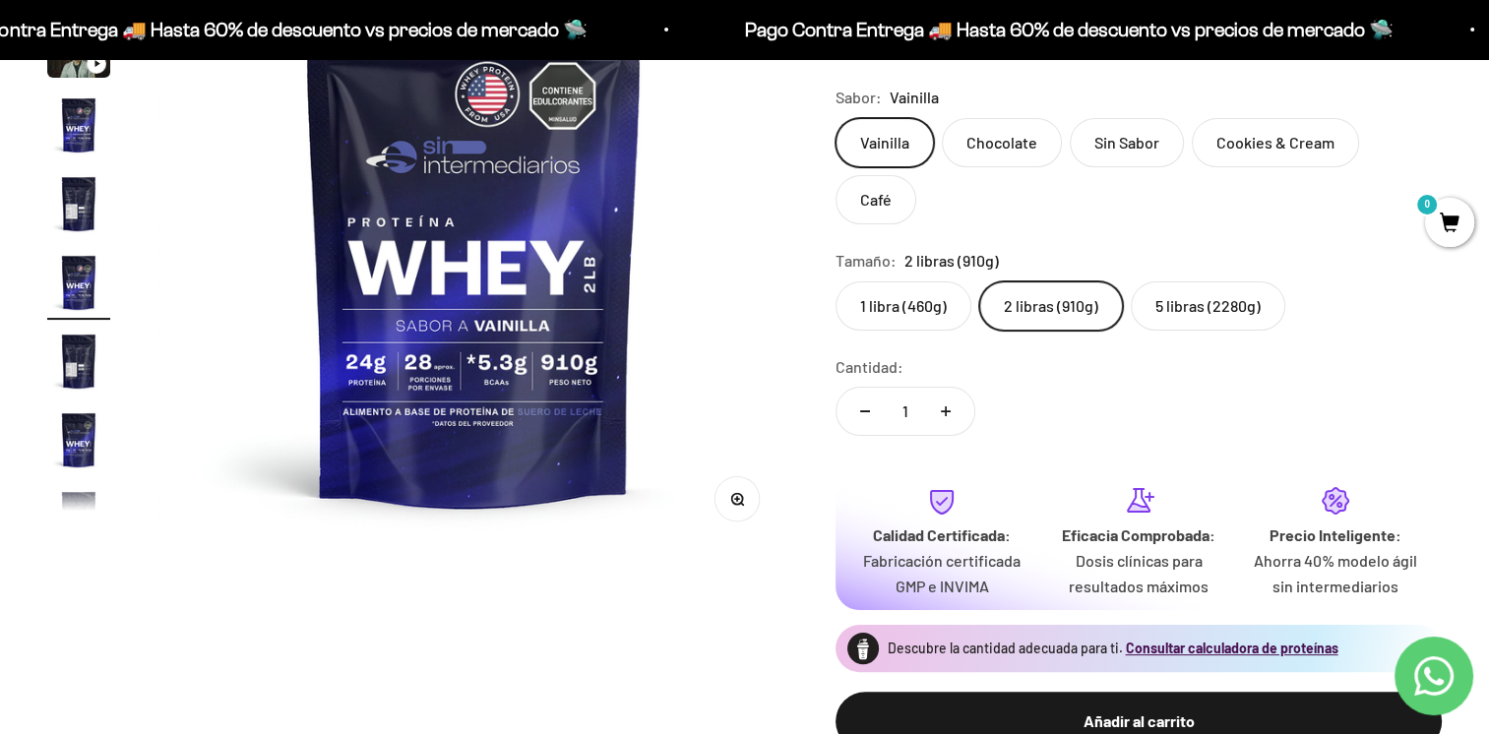
click at [468, 317] on img at bounding box center [473, 235] width 631 height 631
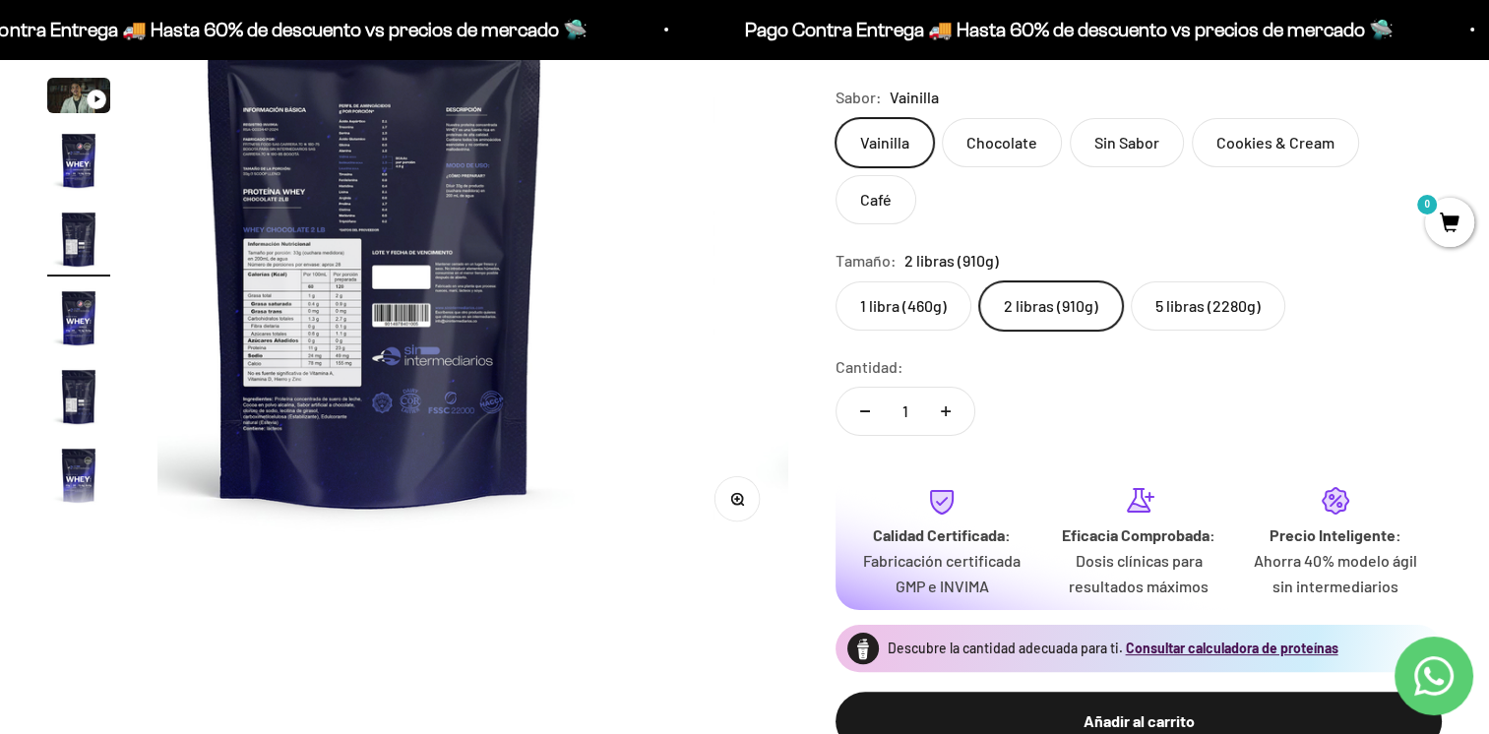
scroll to position [0, 2616]
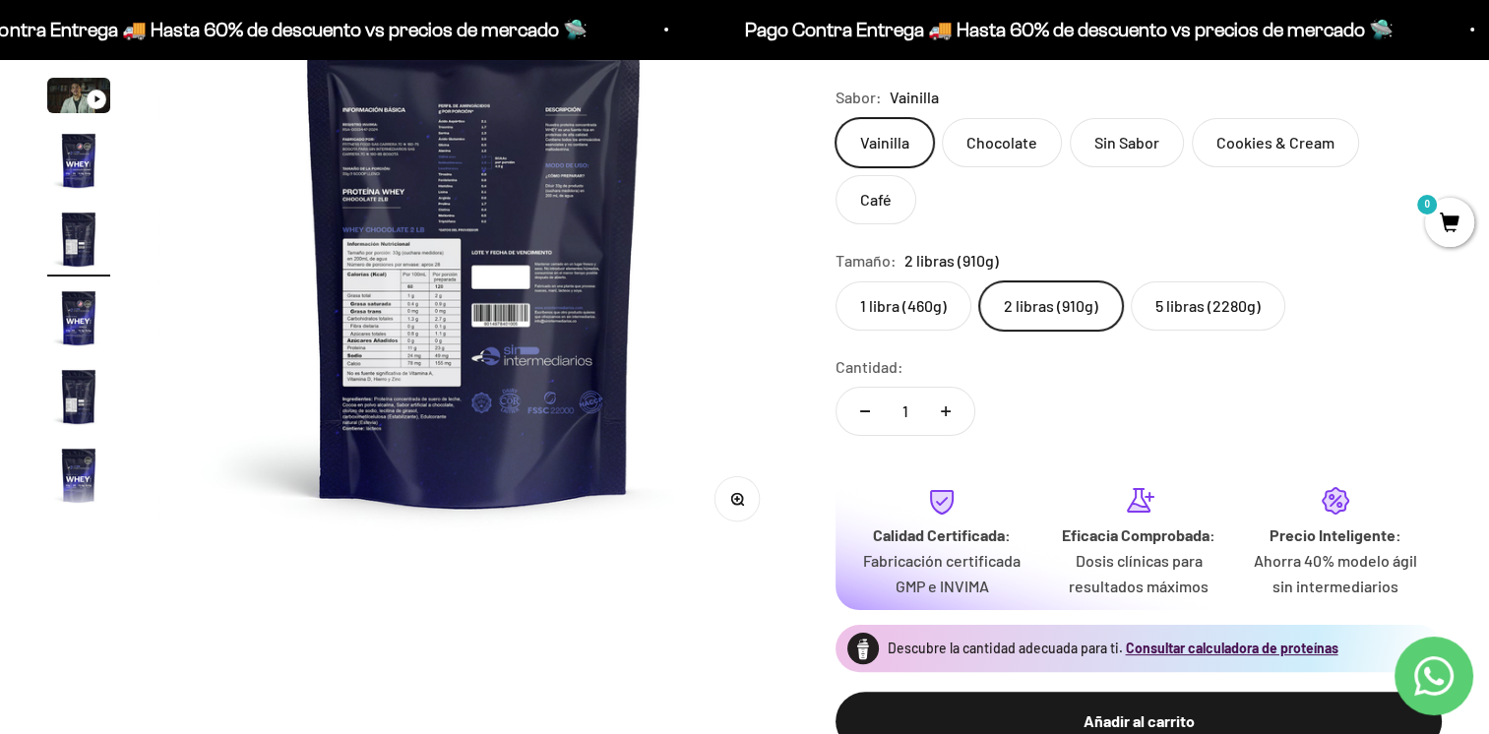
click at [91, 467] on img "Ir al artículo 8" at bounding box center [78, 475] width 63 height 63
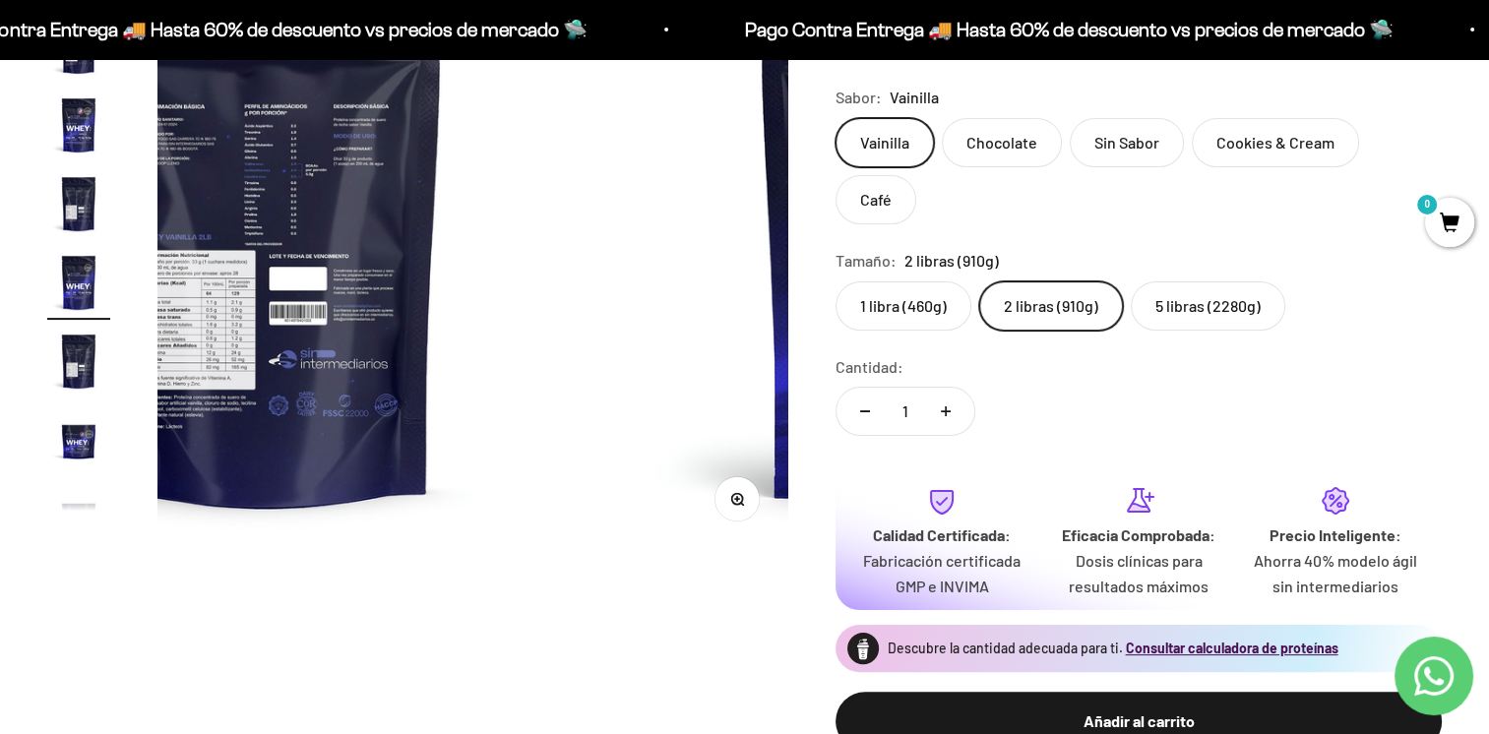
scroll to position [0, 4578]
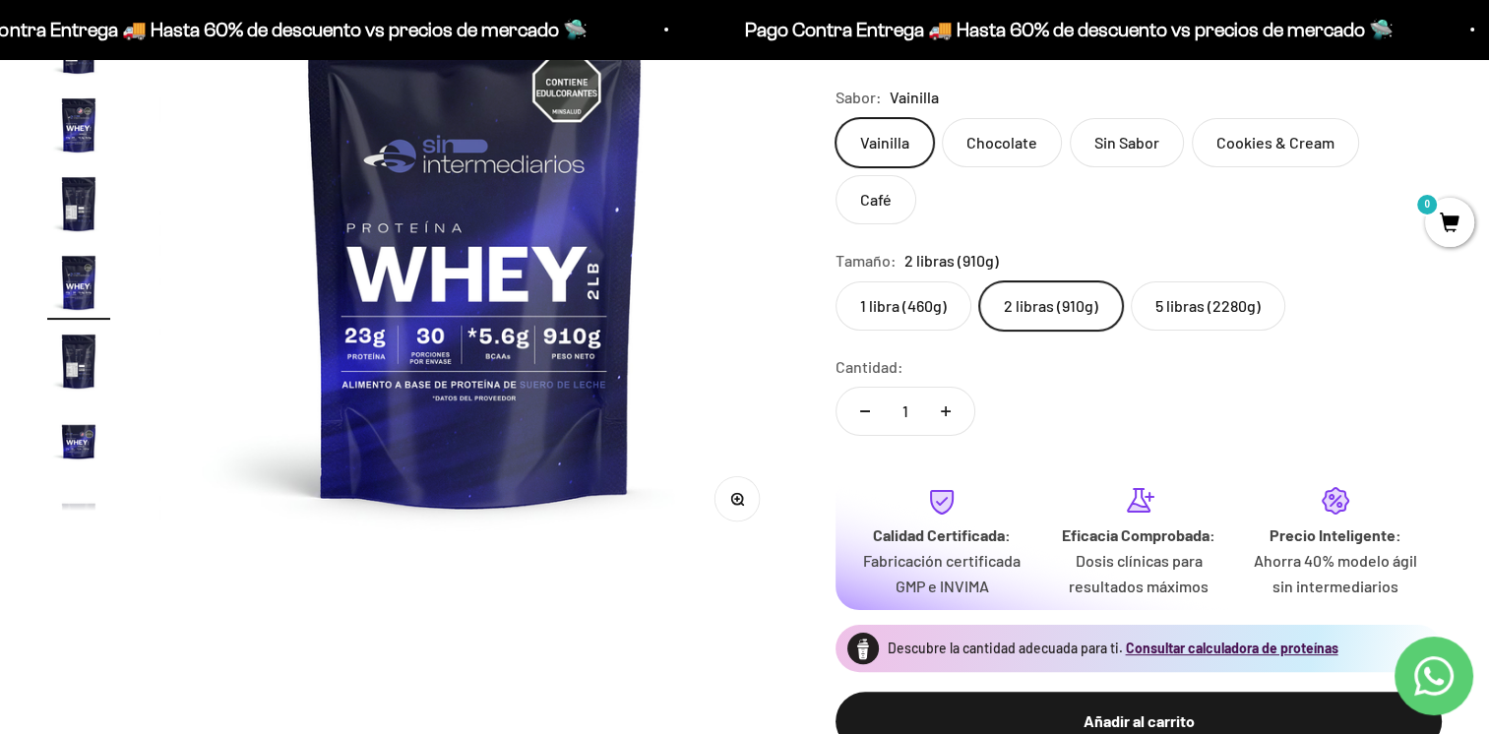
click at [1130, 142] on label "Sin Sabor" at bounding box center [1127, 142] width 114 height 49
click at [835, 118] on input "Sin Sabor" at bounding box center [834, 117] width 1 height 1
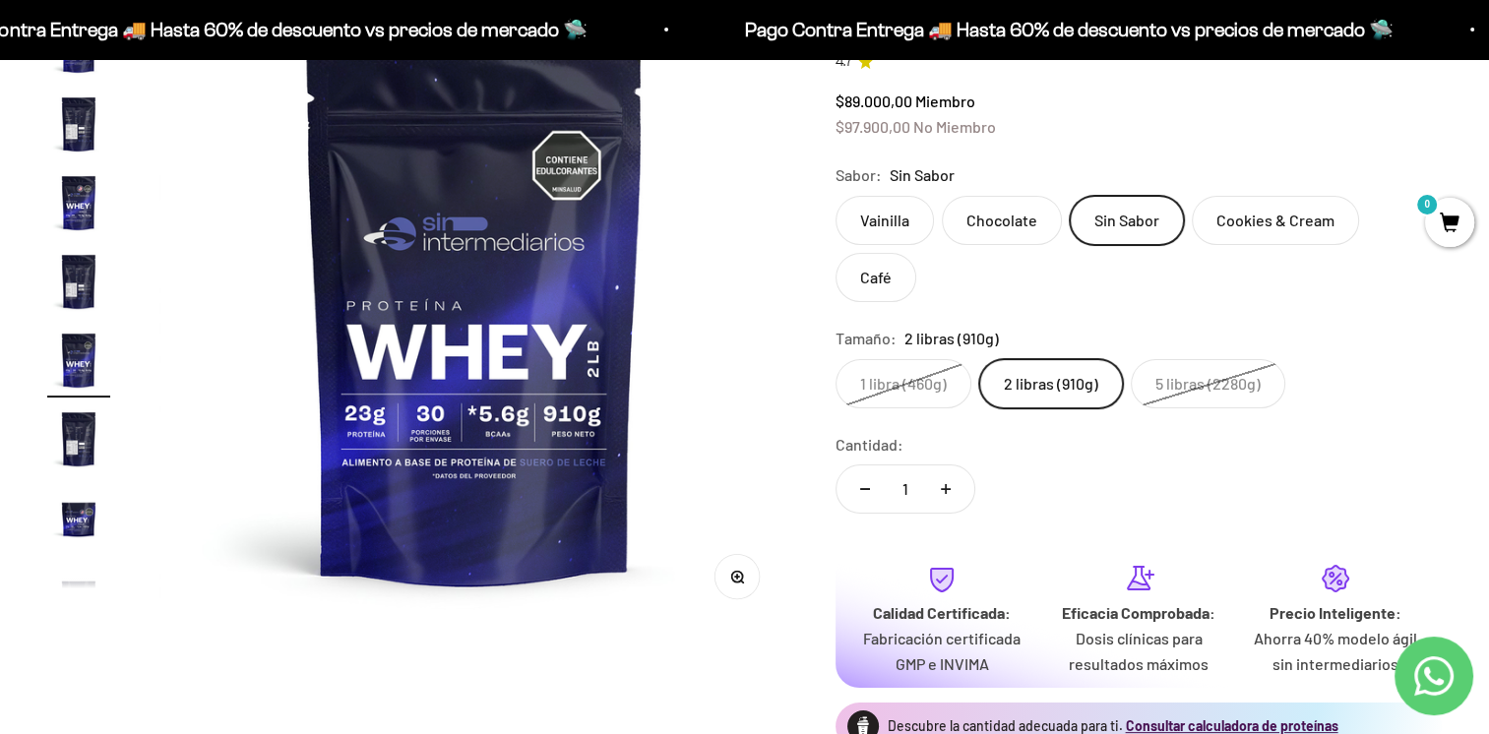
scroll to position [98, 0]
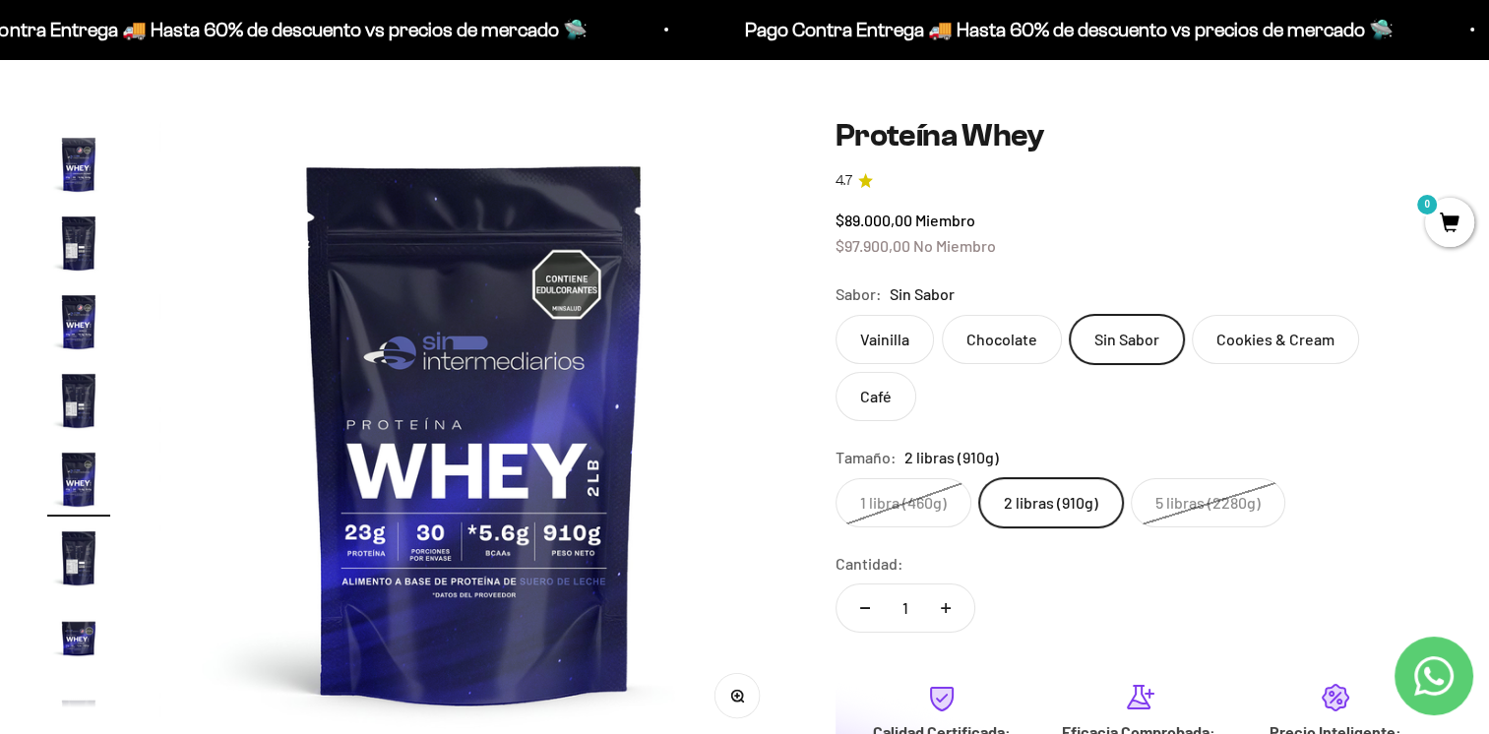
click at [1264, 329] on label "Cookies & Cream" at bounding box center [1275, 339] width 167 height 49
click at [835, 315] on input "Cookies & Cream" at bounding box center [834, 314] width 1 height 1
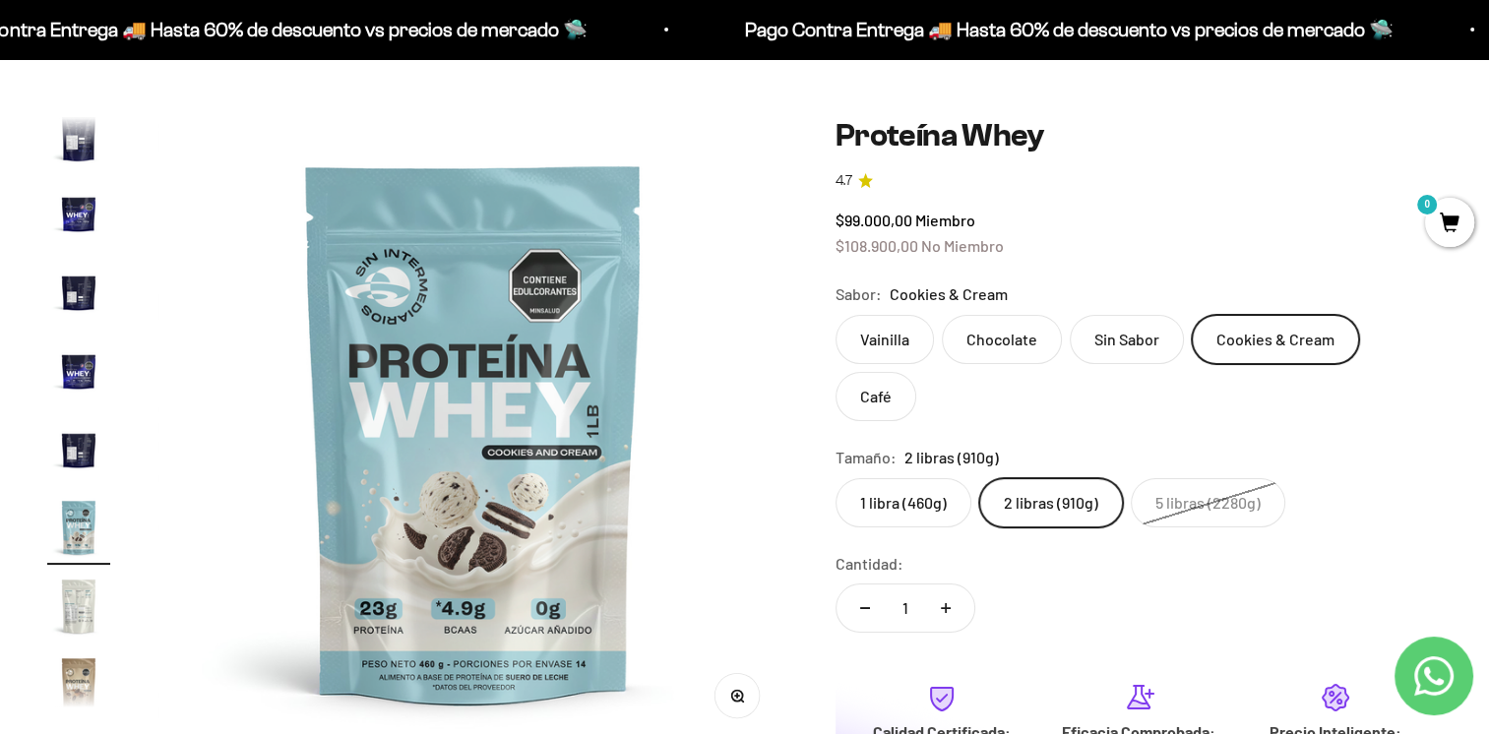
scroll to position [665, 0]
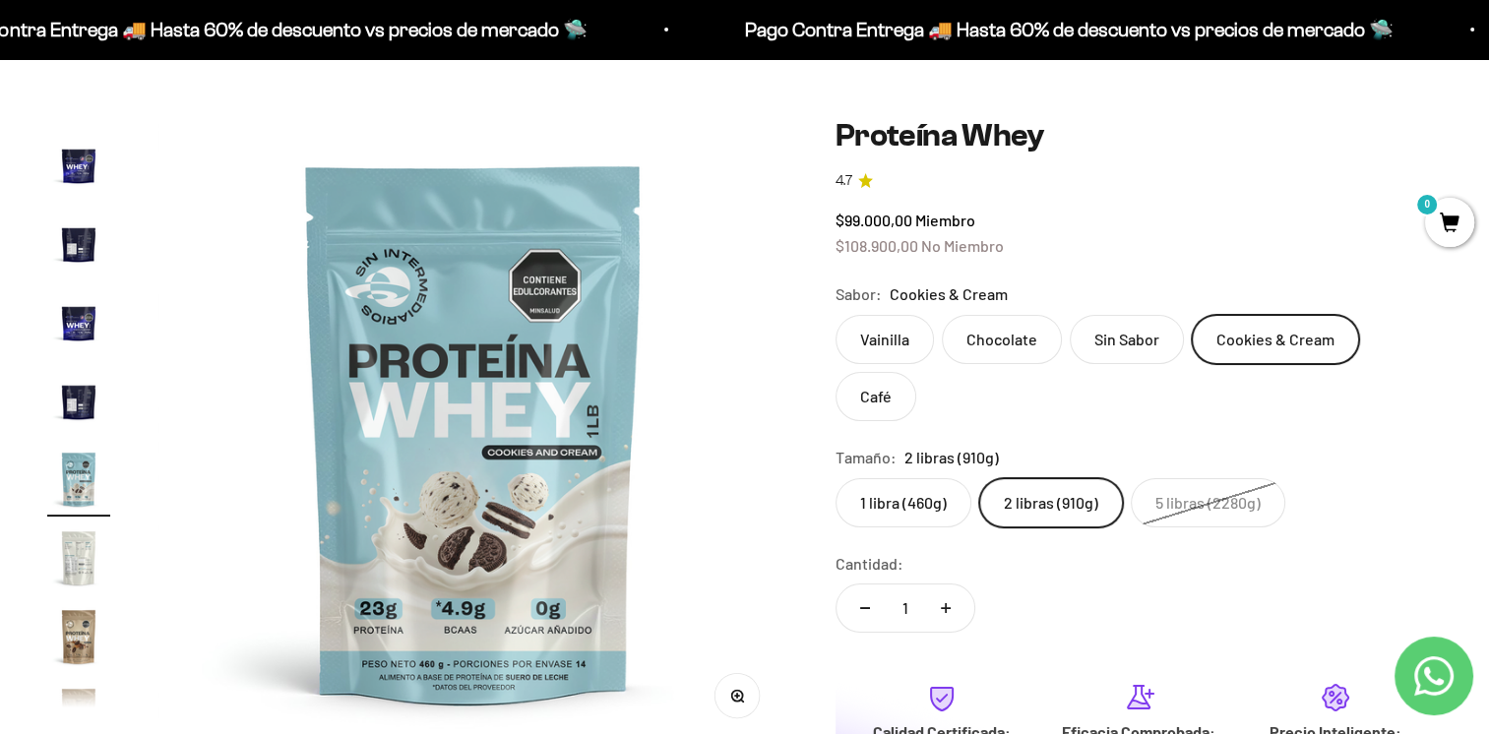
click at [1142, 343] on label "Sin Sabor" at bounding box center [1127, 339] width 114 height 49
click at [835, 315] on input "Sin Sabor" at bounding box center [834, 314] width 1 height 1
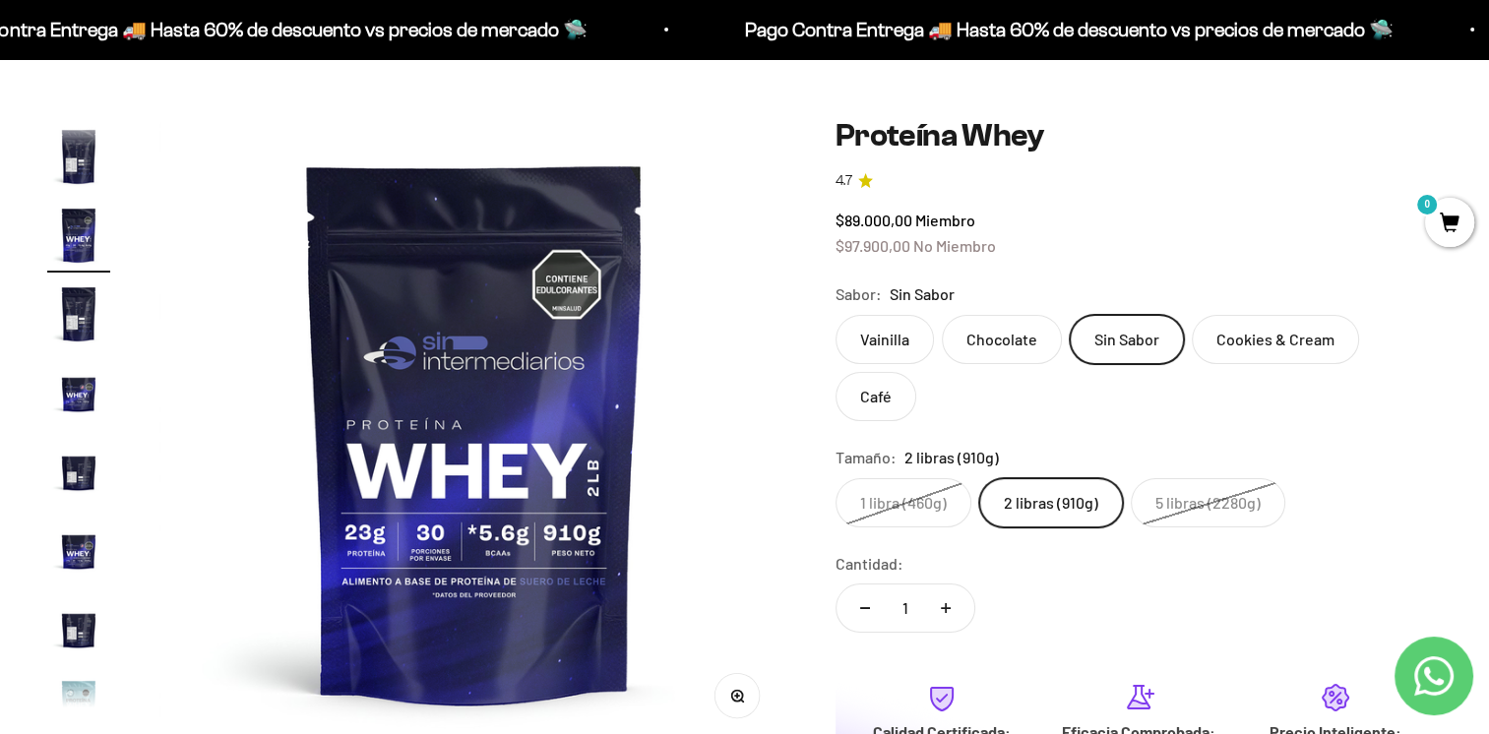
scroll to position [193, 0]
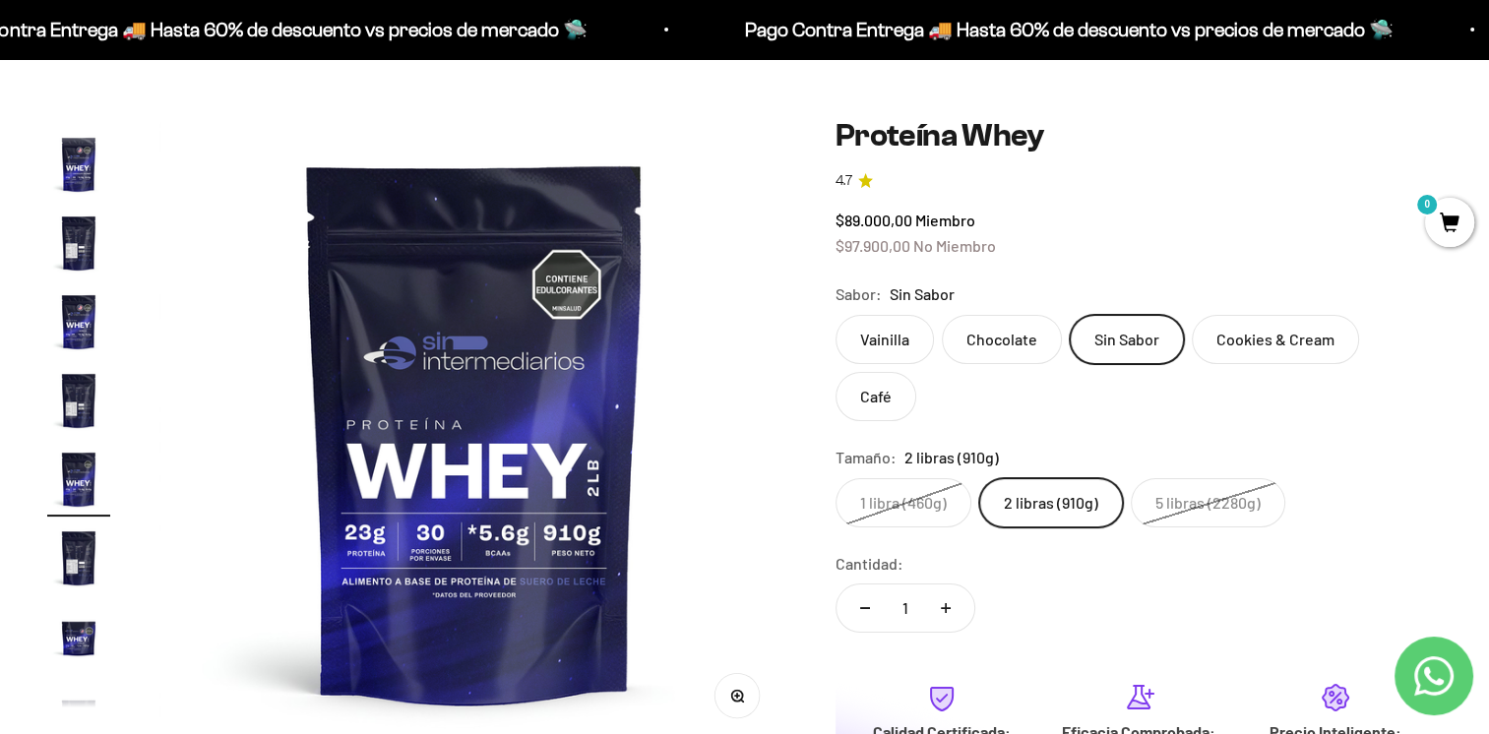
click at [1014, 339] on label "Chocolate" at bounding box center [1002, 339] width 120 height 49
click at [835, 315] on input "Chocolate" at bounding box center [834, 314] width 1 height 1
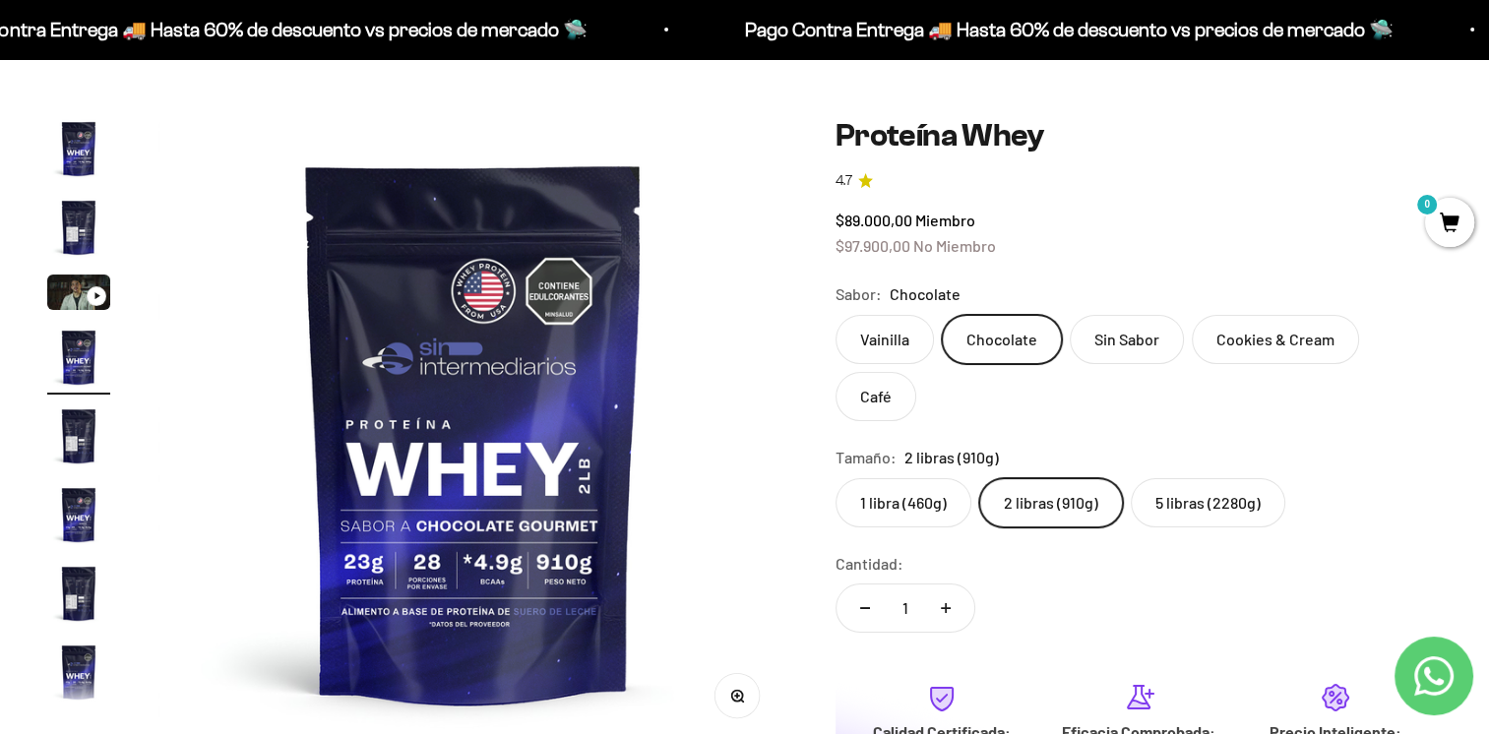
click at [876, 331] on label "Vainilla" at bounding box center [884, 339] width 98 height 49
click at [835, 315] on input "Vainilla" at bounding box center [834, 314] width 1 height 1
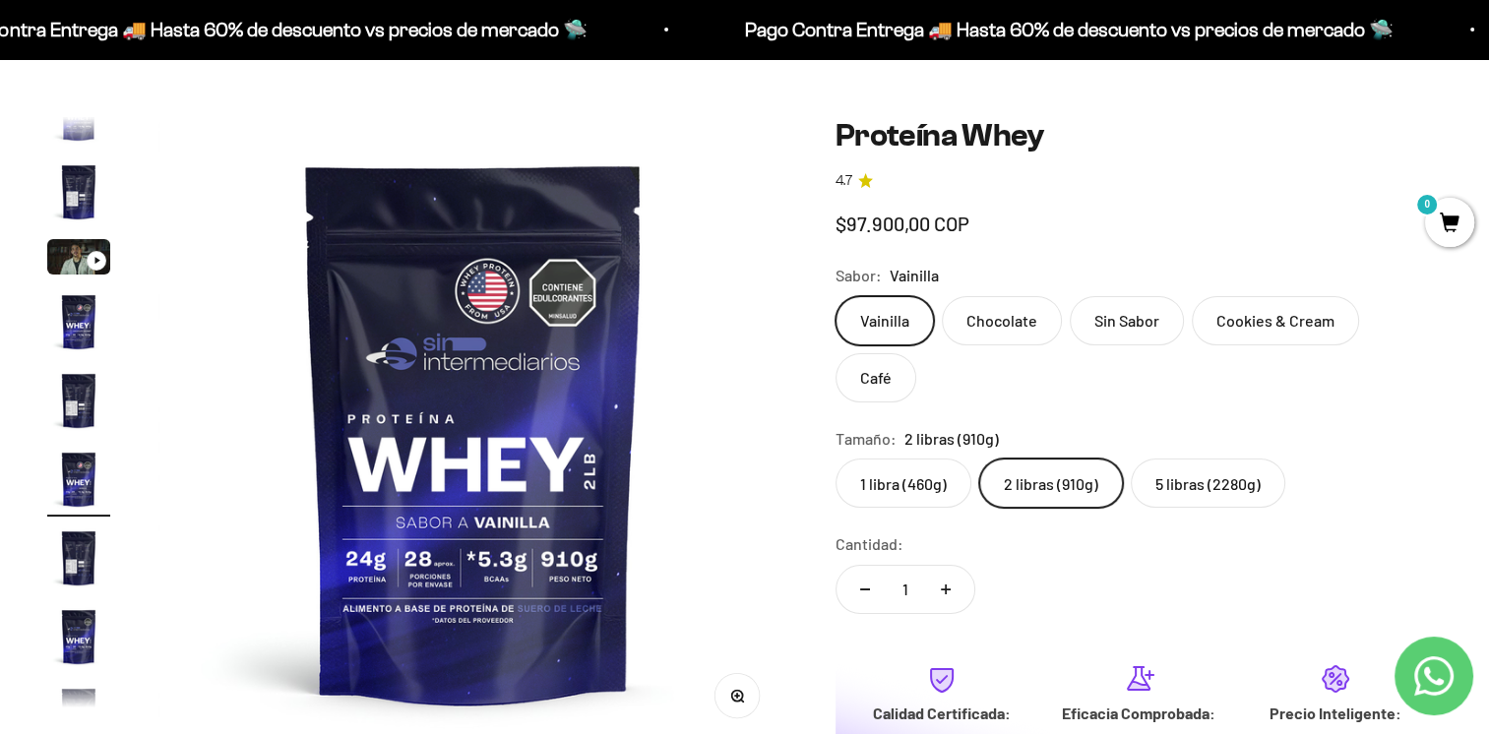
scroll to position [35, 0]
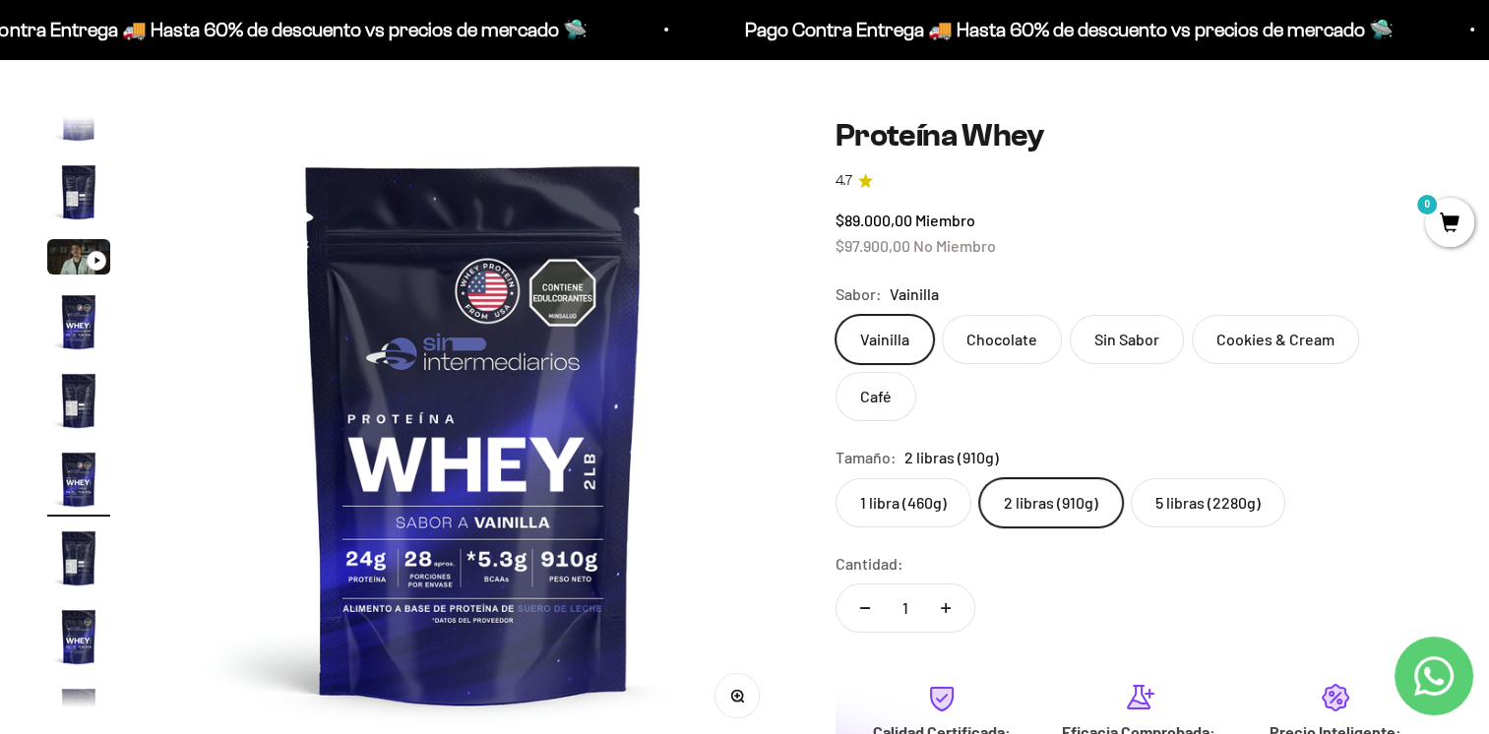
click at [882, 399] on label "Café" at bounding box center [875, 396] width 81 height 49
click at [835, 315] on input "Café" at bounding box center [834, 314] width 1 height 1
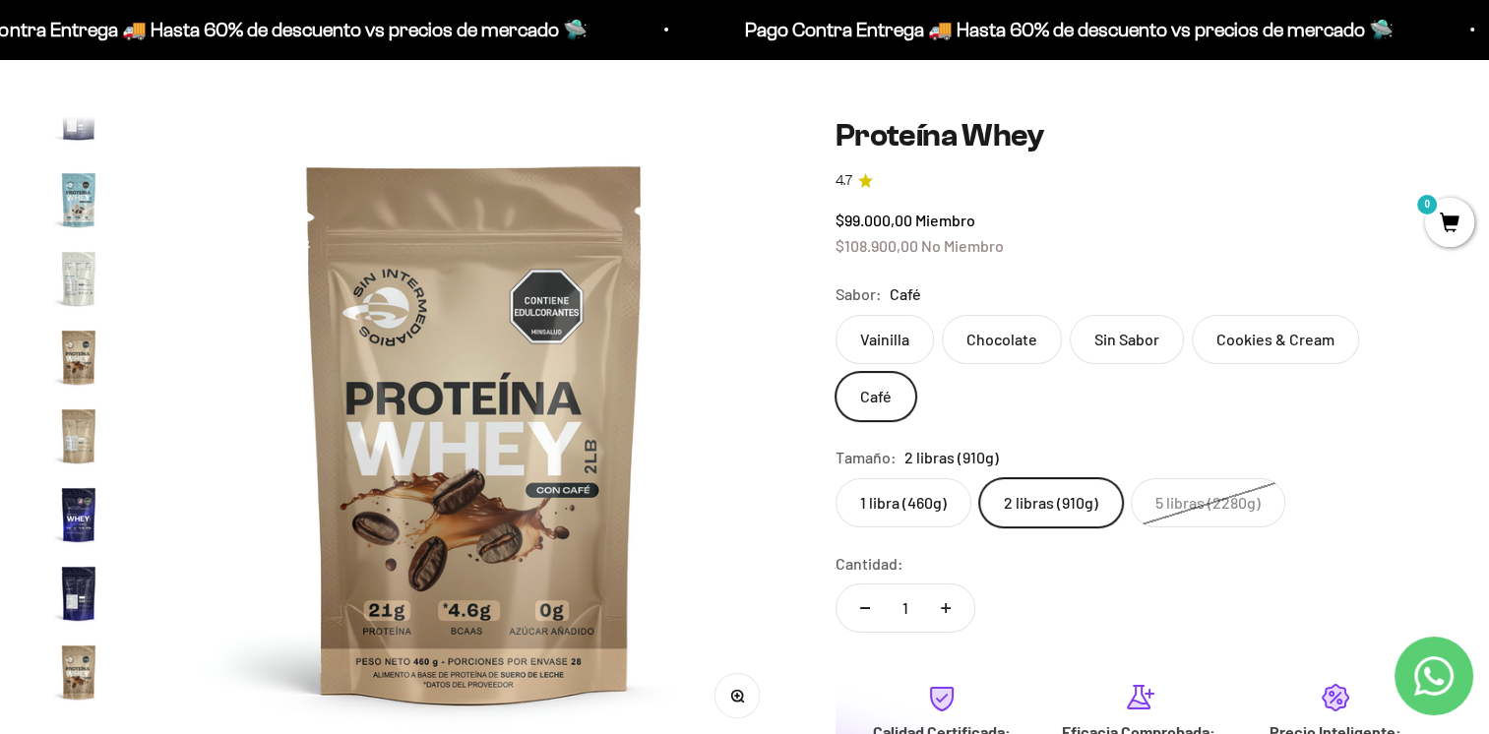
scroll to position [947, 0]
click at [882, 340] on label "Vainilla" at bounding box center [884, 339] width 98 height 49
click at [835, 315] on input "Vainilla" at bounding box center [834, 314] width 1 height 1
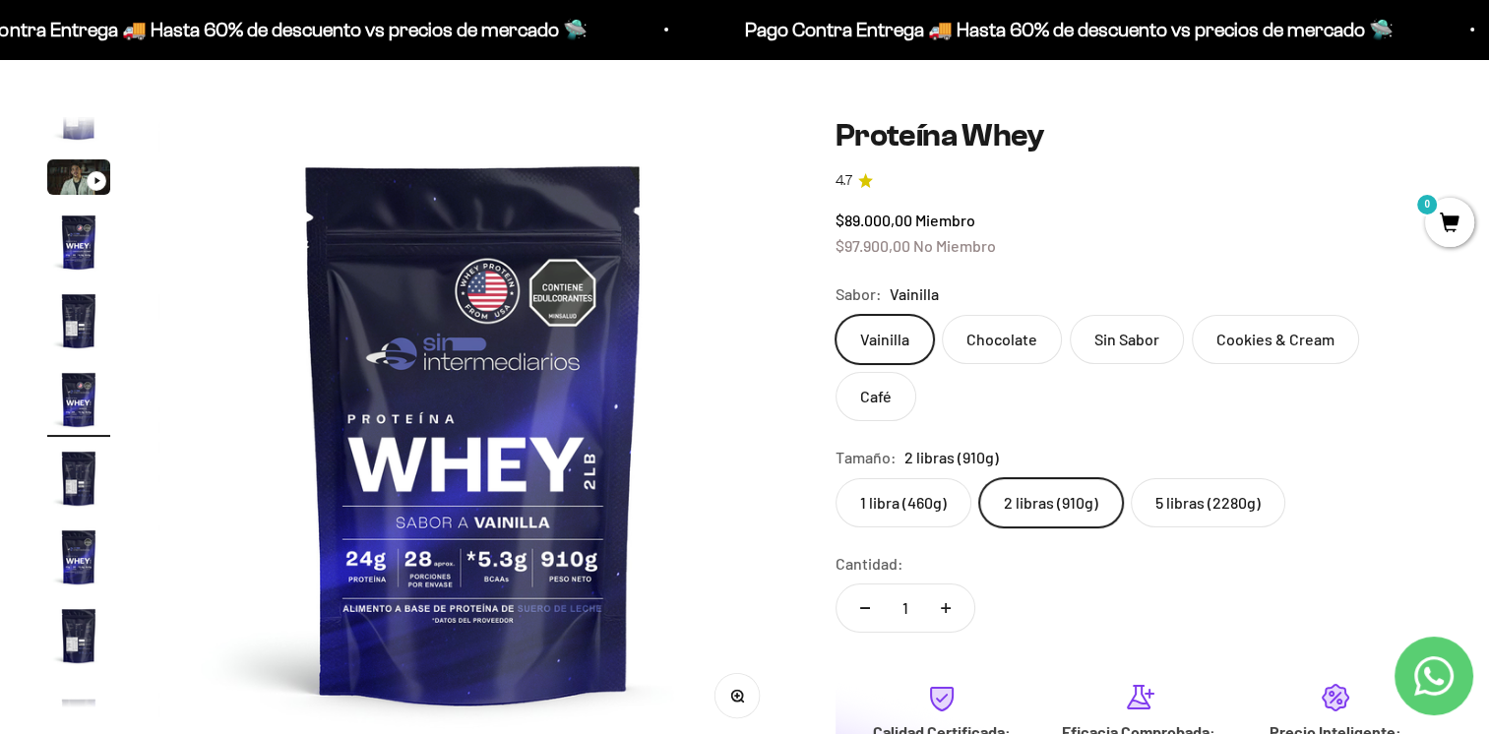
scroll to position [35, 0]
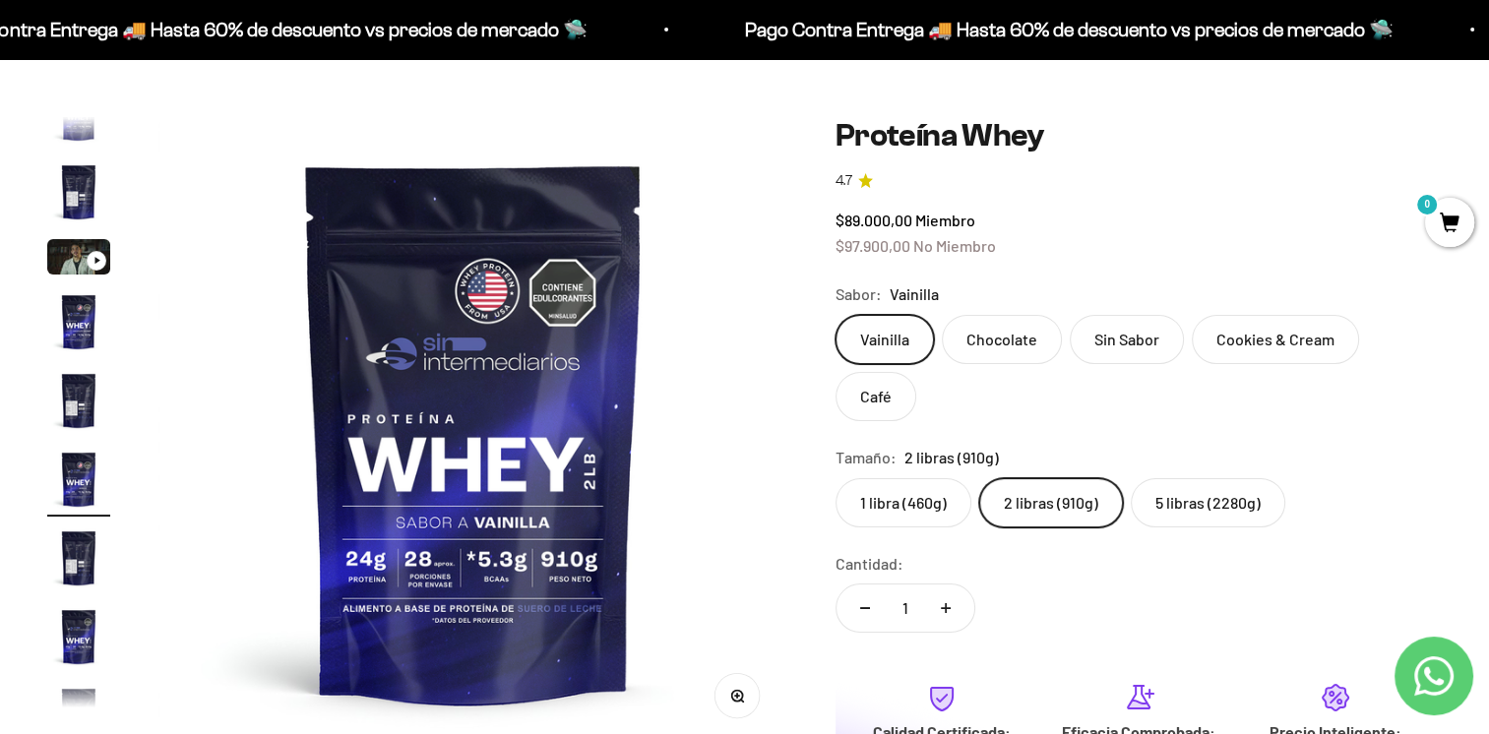
click at [1028, 329] on label "Chocolate" at bounding box center [1002, 339] width 120 height 49
click at [835, 315] on input "Chocolate" at bounding box center [834, 314] width 1 height 1
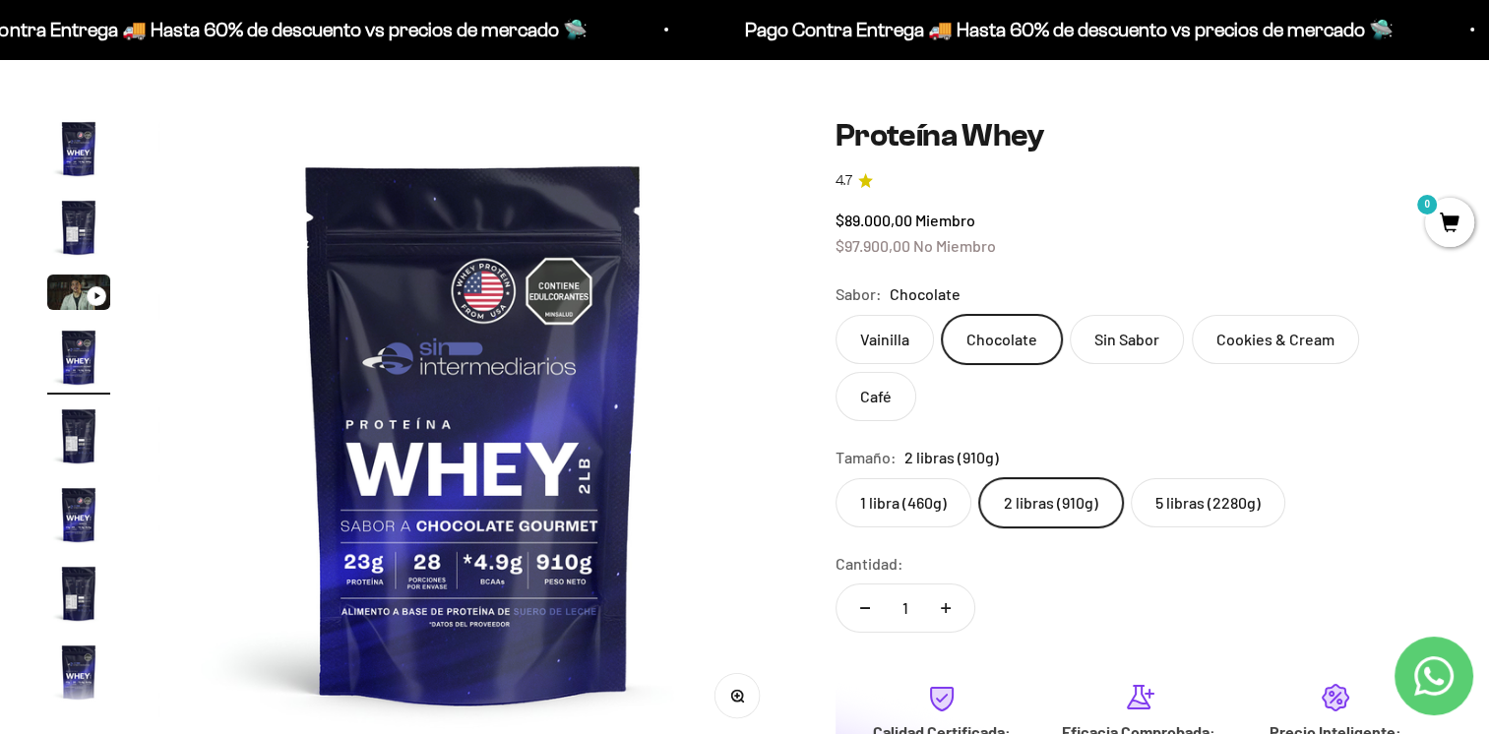
click at [1120, 338] on label "Sin Sabor" at bounding box center [1127, 339] width 114 height 49
click at [835, 315] on input "Sin Sabor" at bounding box center [834, 314] width 1 height 1
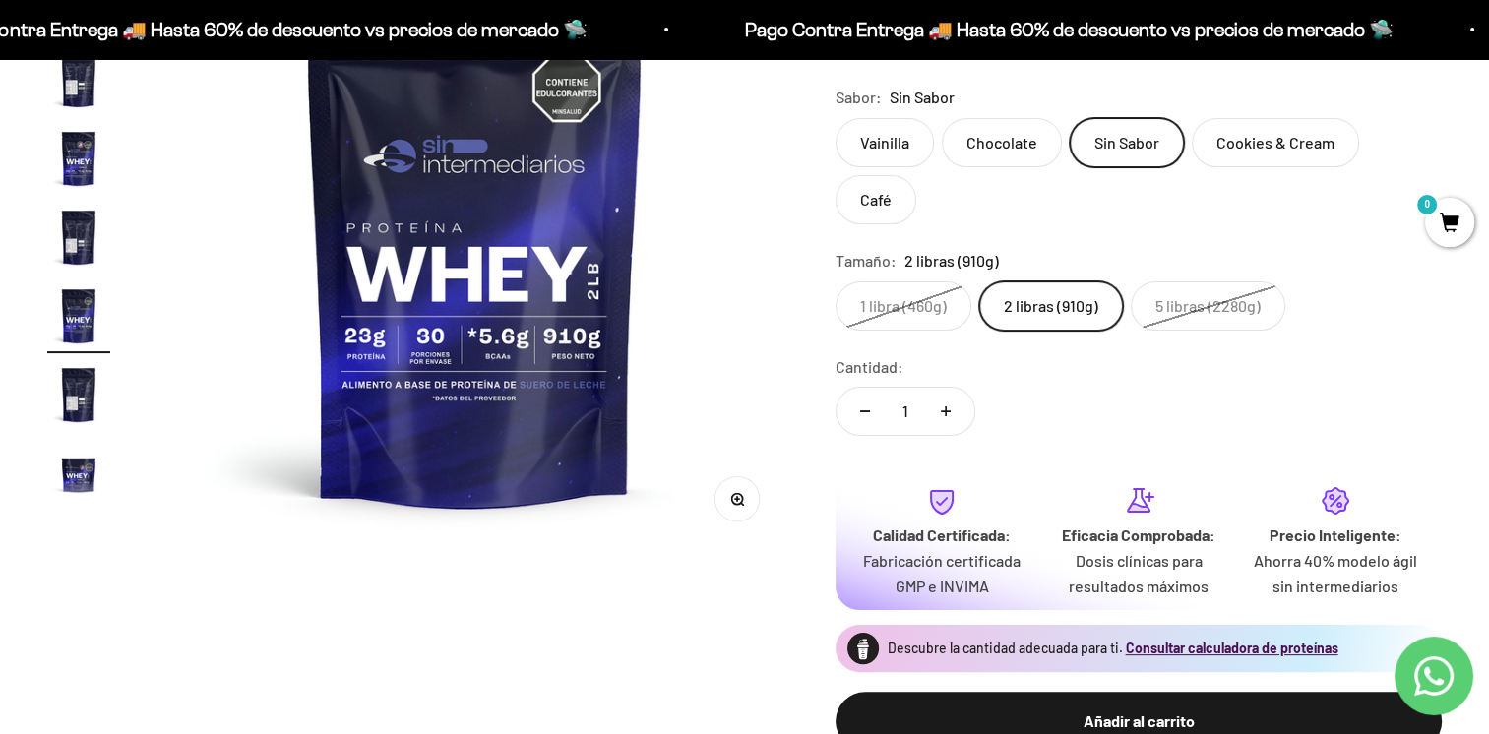
click at [76, 331] on img "Ir al artículo 8" at bounding box center [78, 315] width 63 height 63
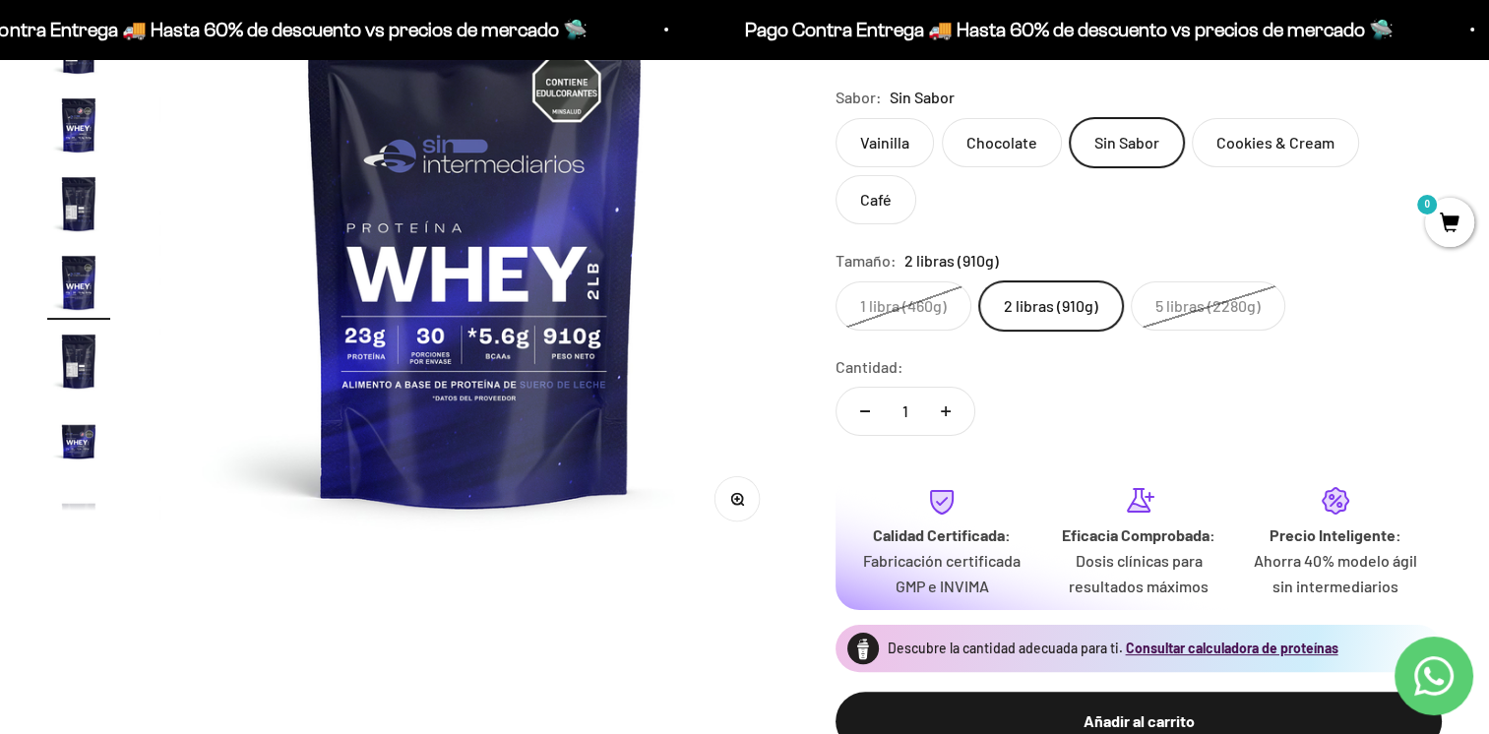
click at [67, 372] on img "Ir al artículo 9" at bounding box center [78, 361] width 63 height 63
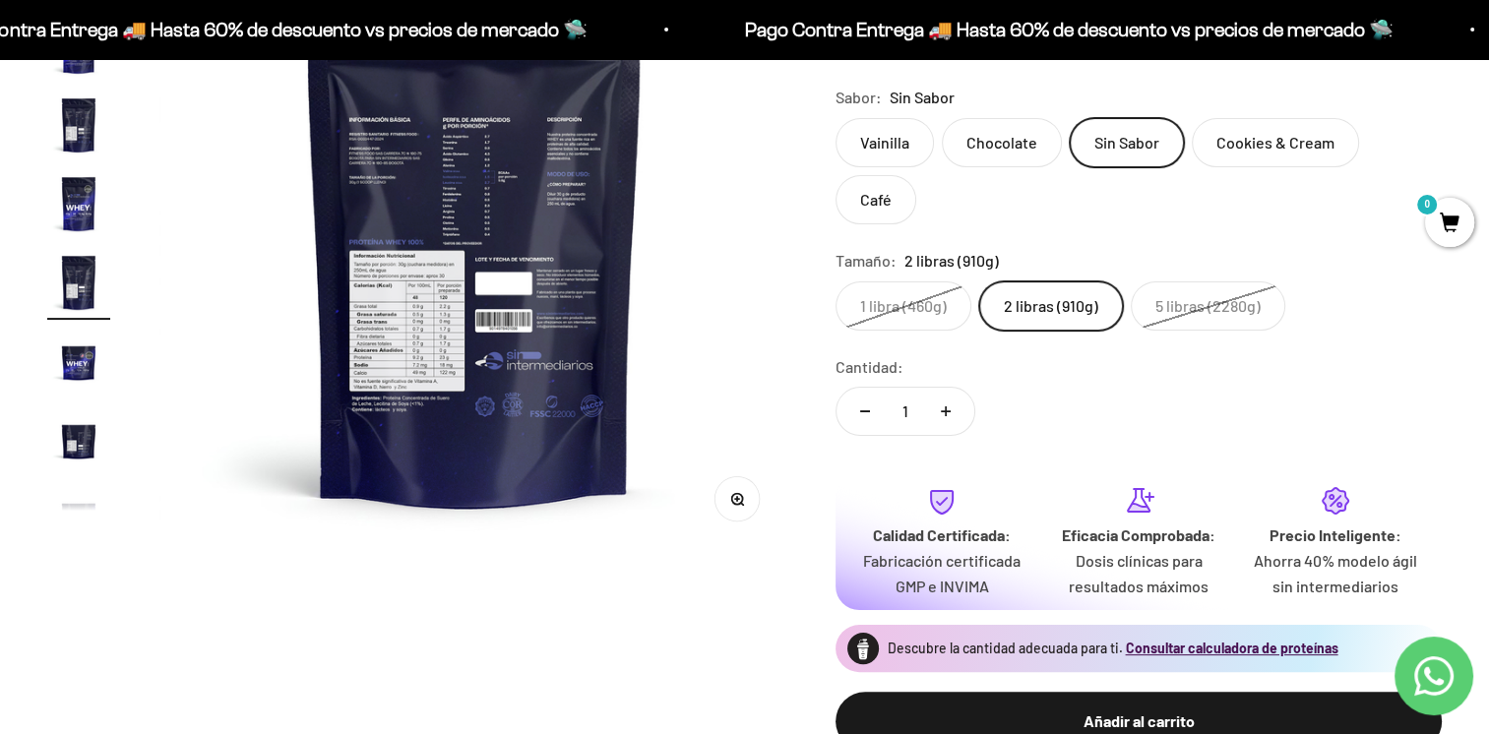
click at [393, 316] on img at bounding box center [474, 235] width 631 height 631
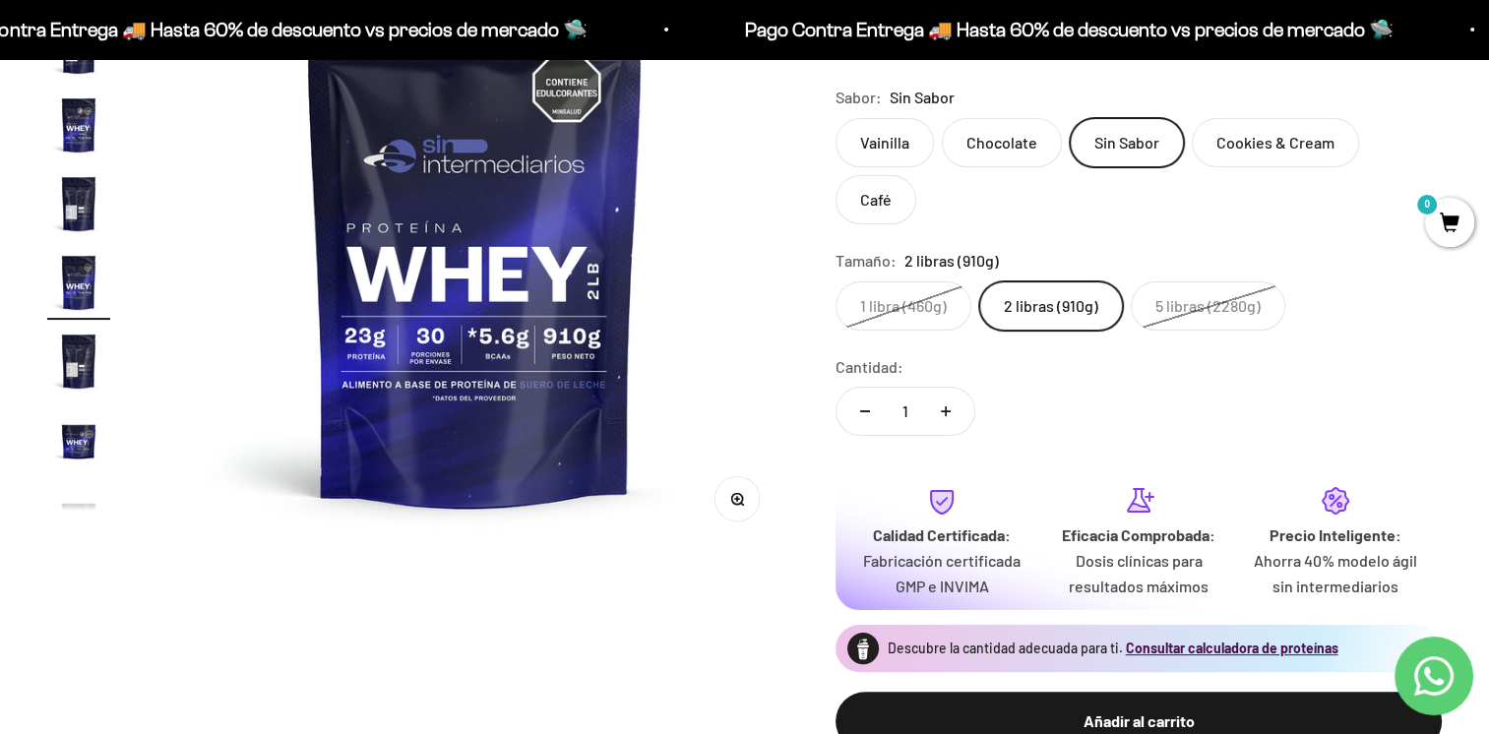
click at [71, 291] on img "Ir al artículo 8" at bounding box center [78, 282] width 63 height 63
click at [995, 150] on label "Chocolate" at bounding box center [1002, 142] width 120 height 49
click at [835, 118] on input "Chocolate" at bounding box center [834, 117] width 1 height 1
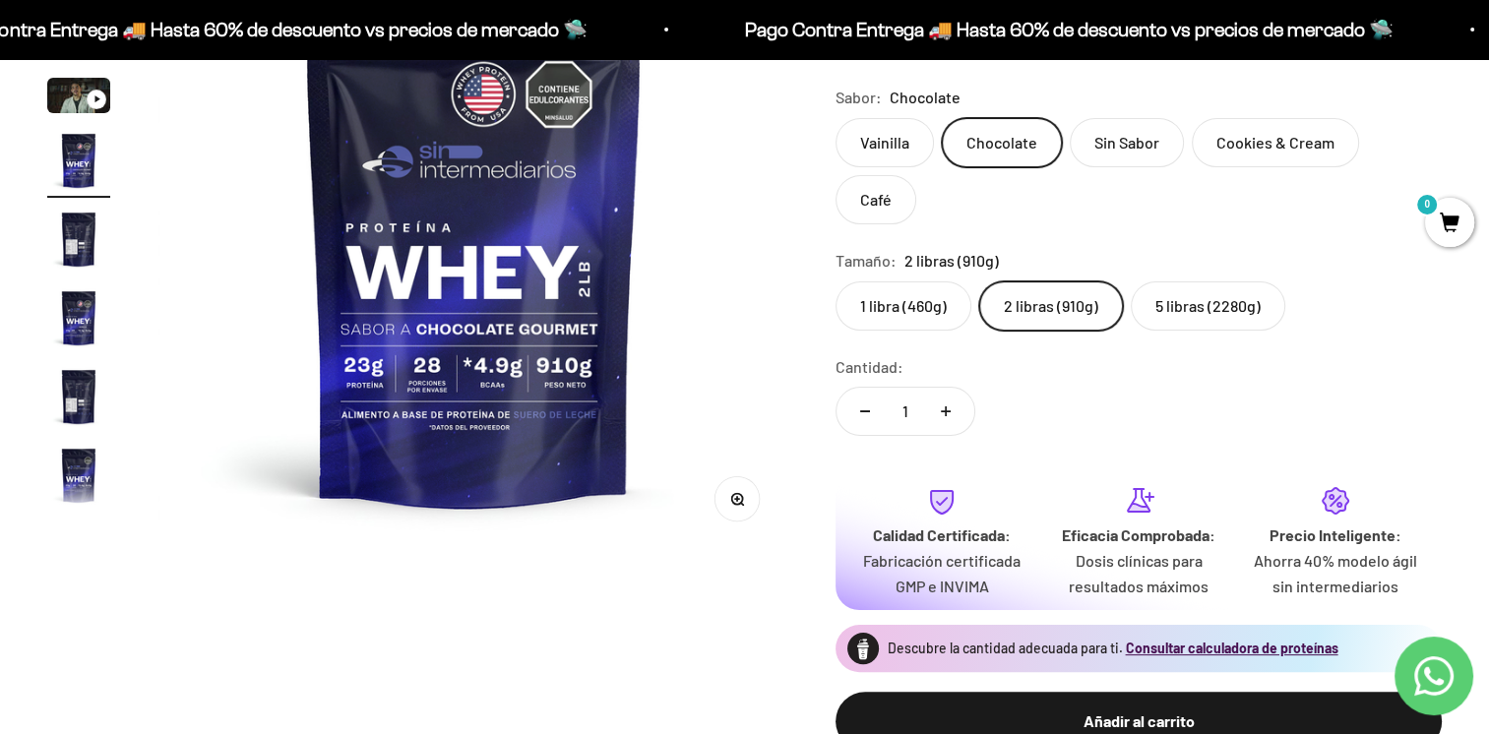
click at [1121, 140] on label "Sin Sabor" at bounding box center [1127, 142] width 114 height 49
click at [835, 118] on input "Sin Sabor" at bounding box center [834, 117] width 1 height 1
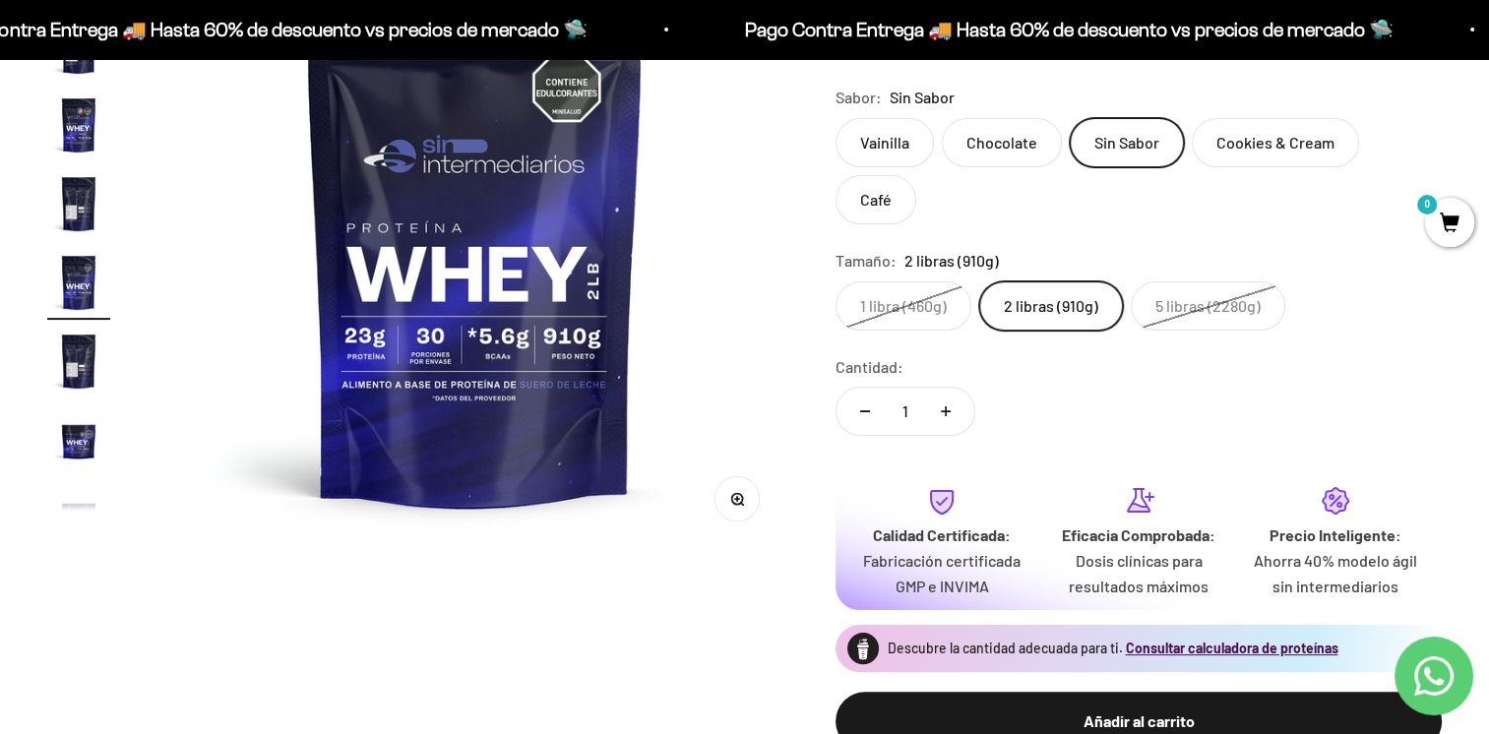
click at [75, 364] on img "Ir al artículo 9" at bounding box center [78, 361] width 63 height 63
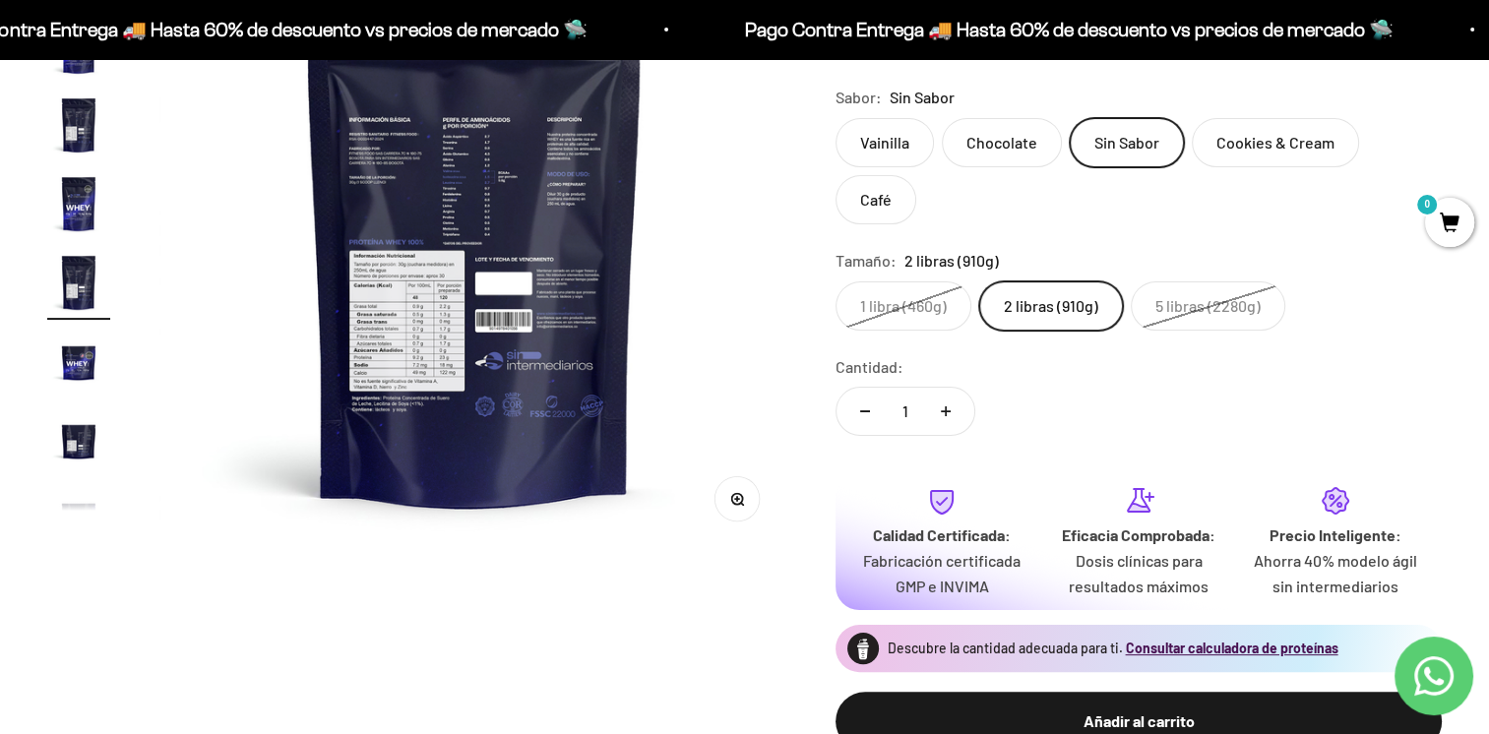
click at [733, 506] on button "Zoom" at bounding box center [737, 499] width 44 height 44
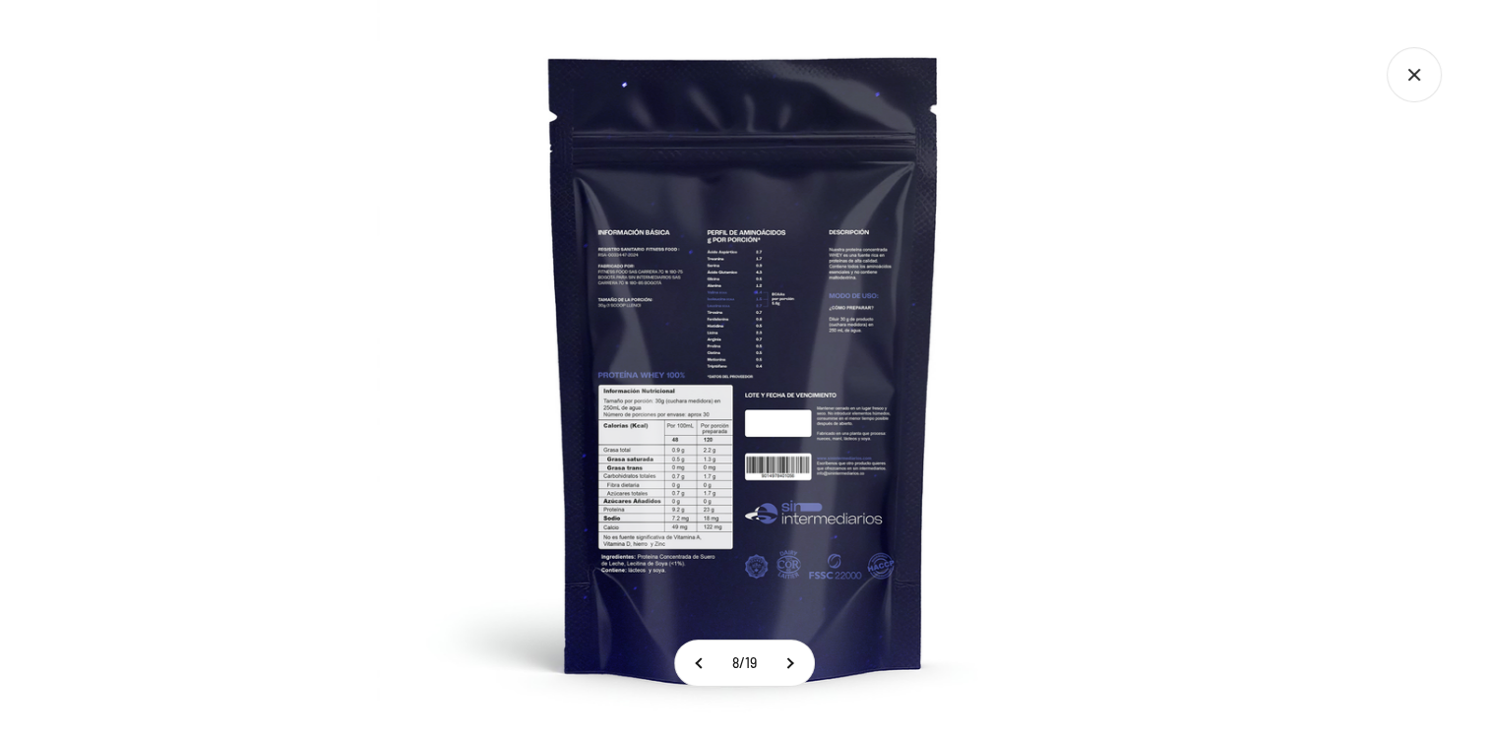
click at [736, 417] on img at bounding box center [744, 367] width 734 height 734
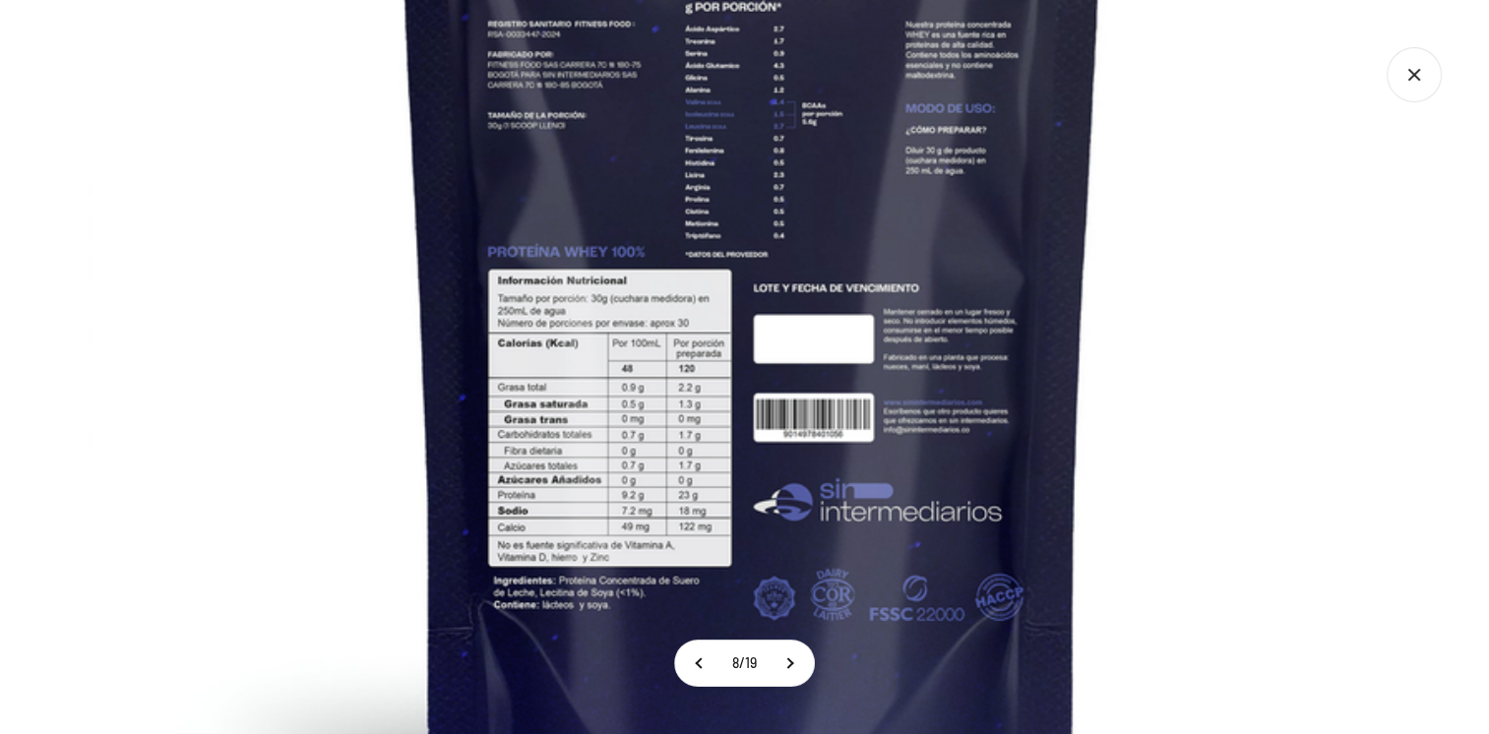
click at [756, 368] on img at bounding box center [752, 237] width 1328 height 1328
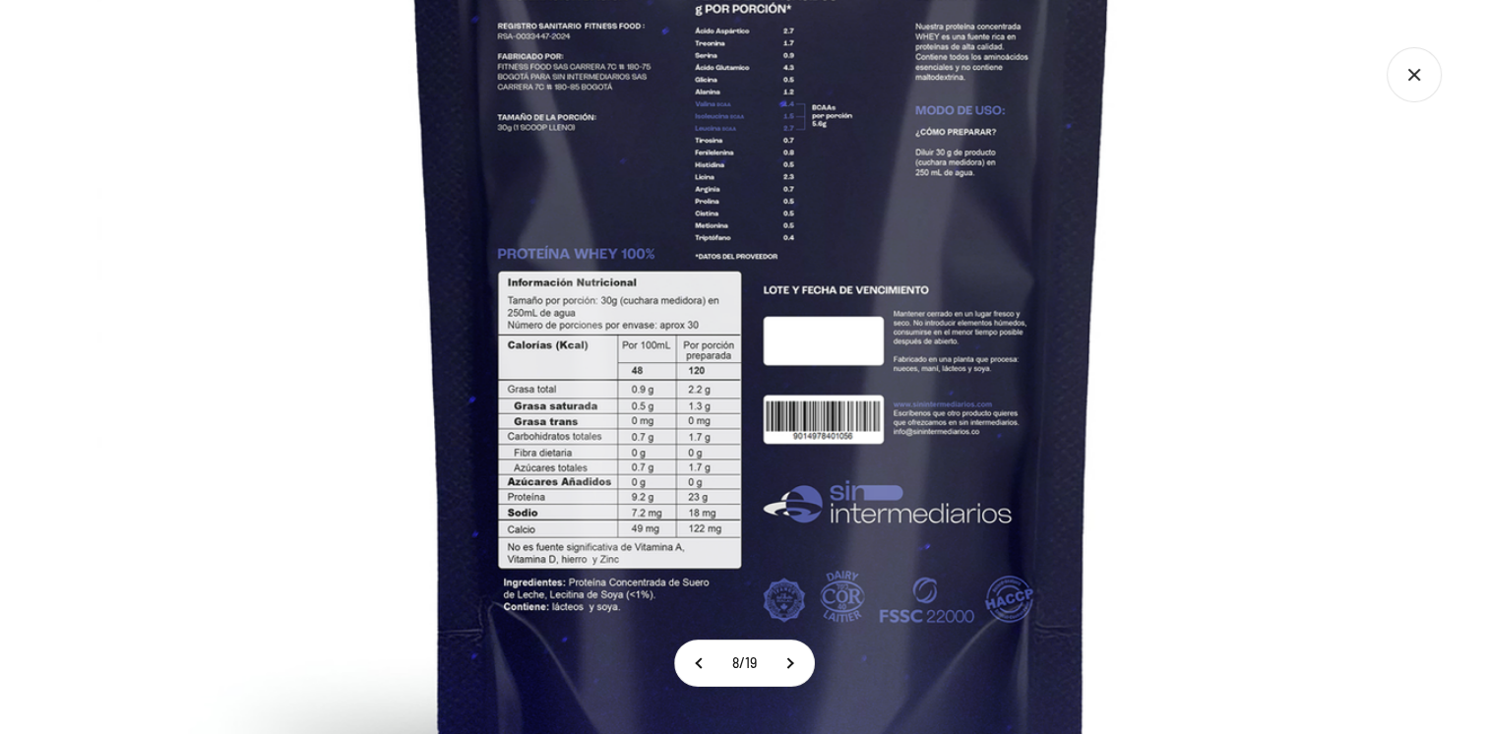
click at [763, 376] on img at bounding box center [761, 239] width 1328 height 1328
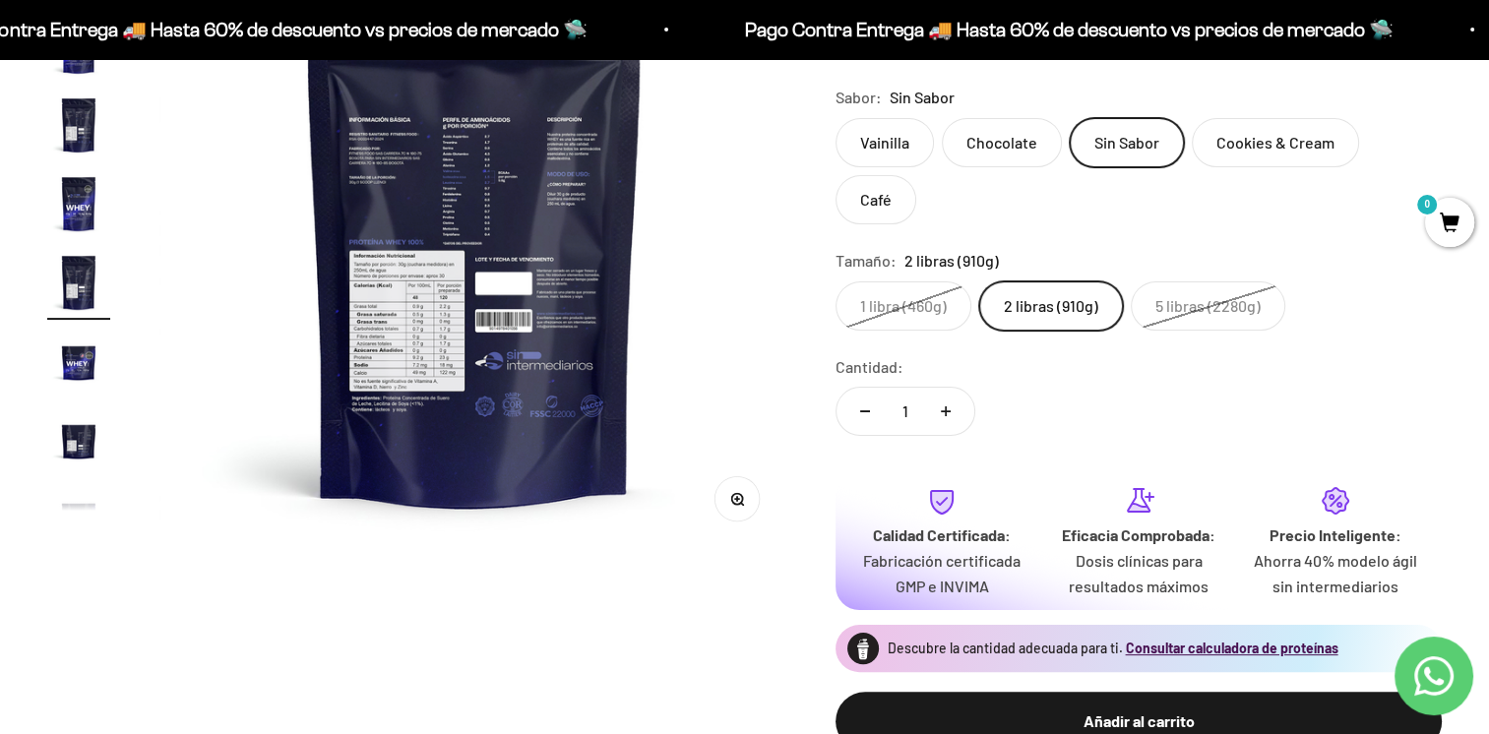
click at [976, 140] on label "Chocolate" at bounding box center [1002, 142] width 120 height 49
click at [835, 118] on input "Chocolate" at bounding box center [834, 117] width 1 height 1
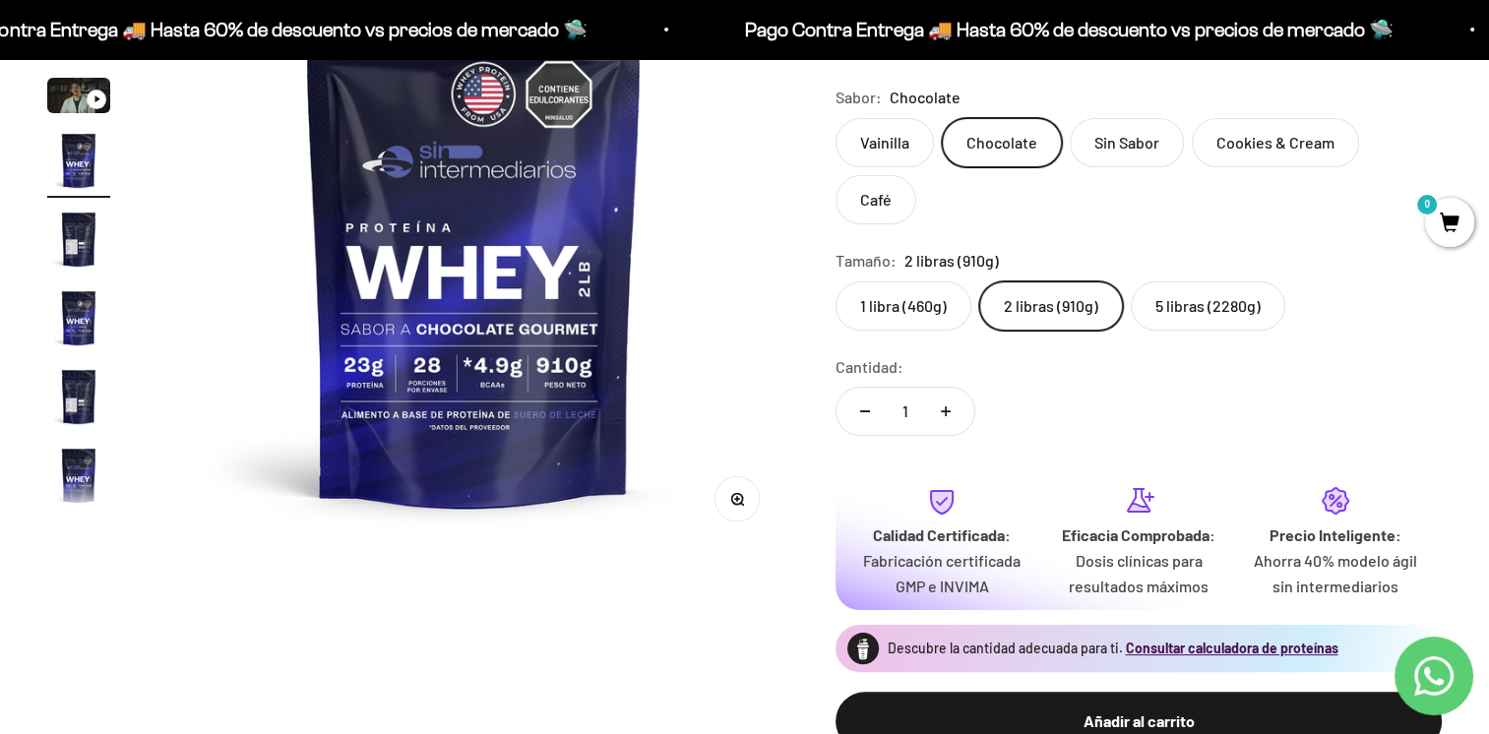
click at [75, 248] on img "Ir al artículo 5" at bounding box center [78, 239] width 63 height 63
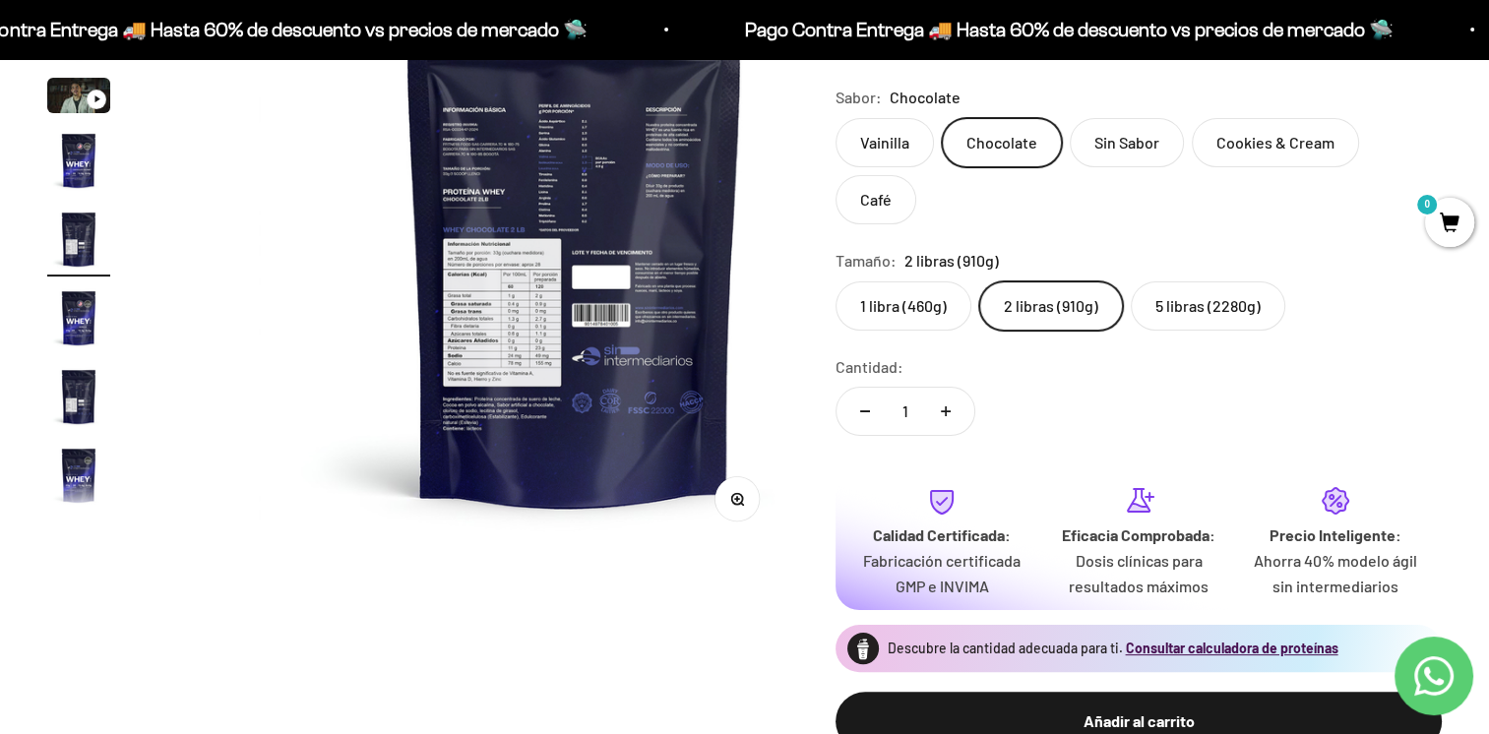
scroll to position [0, 2616]
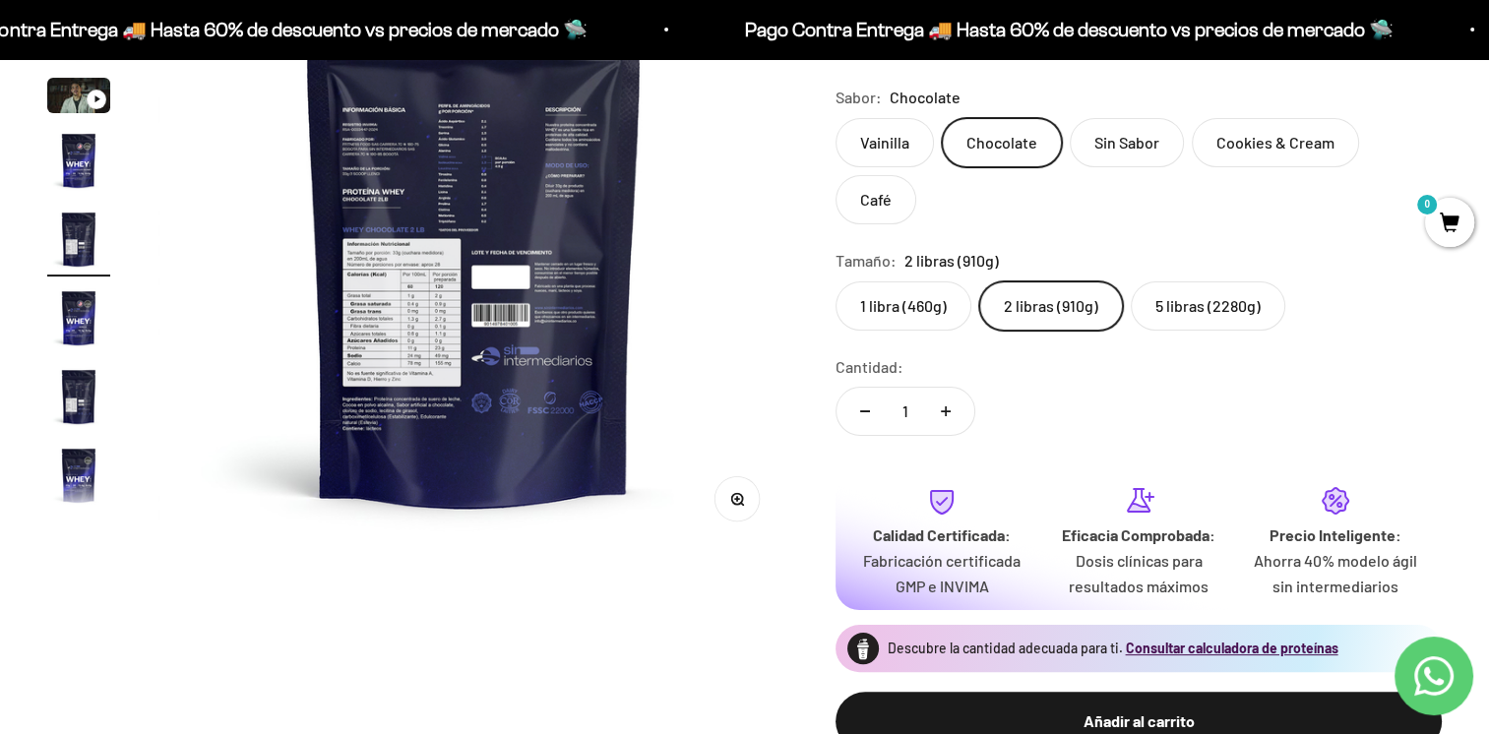
click at [742, 497] on circle "button" at bounding box center [736, 499] width 11 height 11
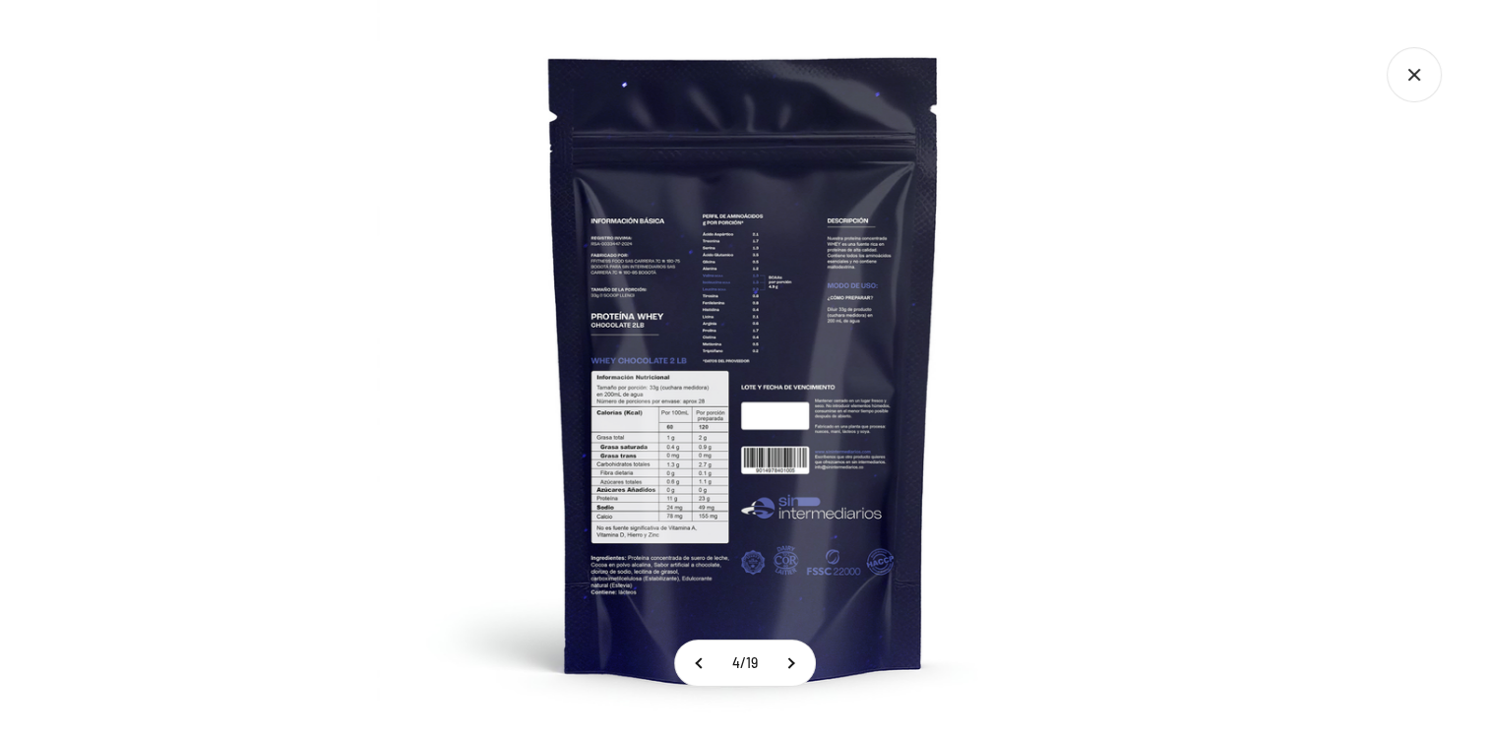
click at [657, 448] on img at bounding box center [744, 367] width 734 height 734
